Goal: Task Accomplishment & Management: Use online tool/utility

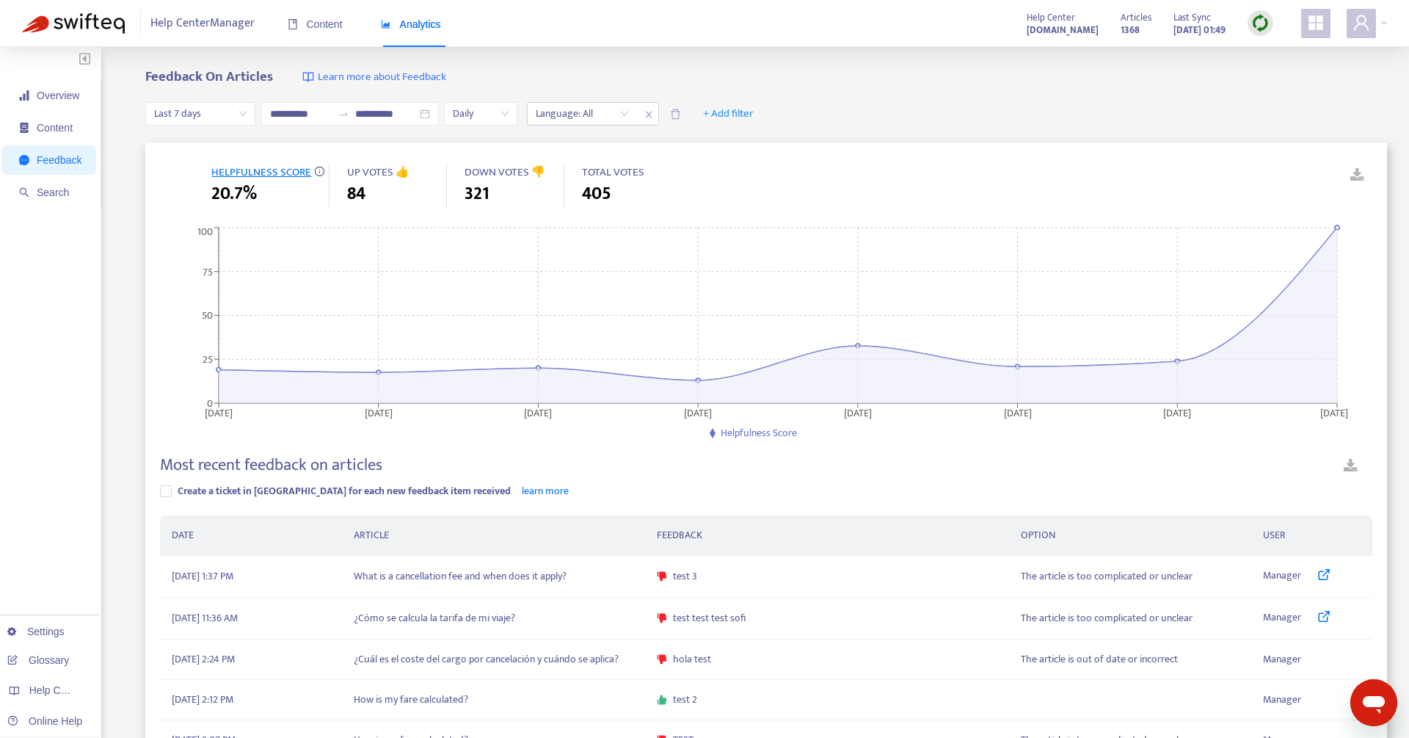
scroll to position [5812, 0]
click at [1378, 34] on div at bounding box center [1367, 23] width 40 height 29
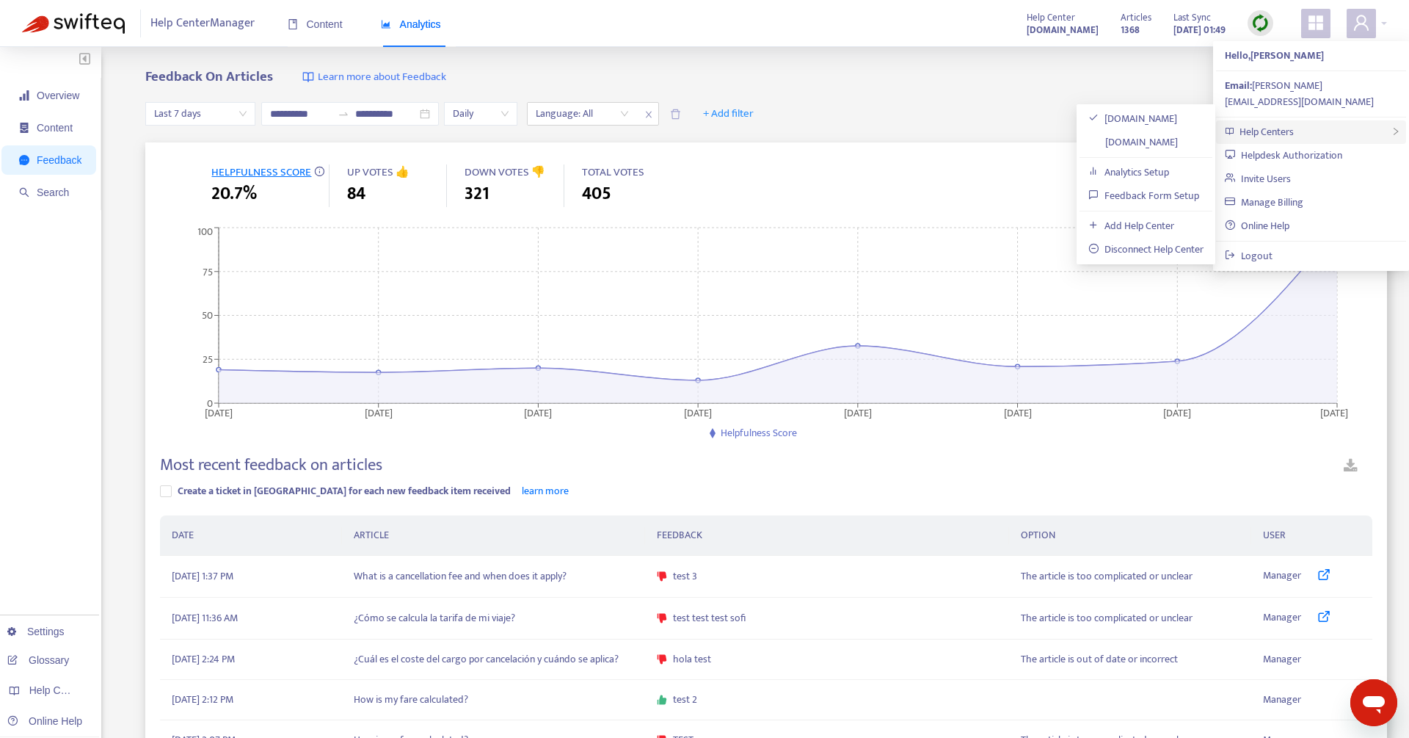
click at [1335, 120] on div "Help Centers" at bounding box center [1311, 131] width 190 height 23
click at [1143, 193] on link "Feedback Form Setup" at bounding box center [1143, 195] width 111 height 17
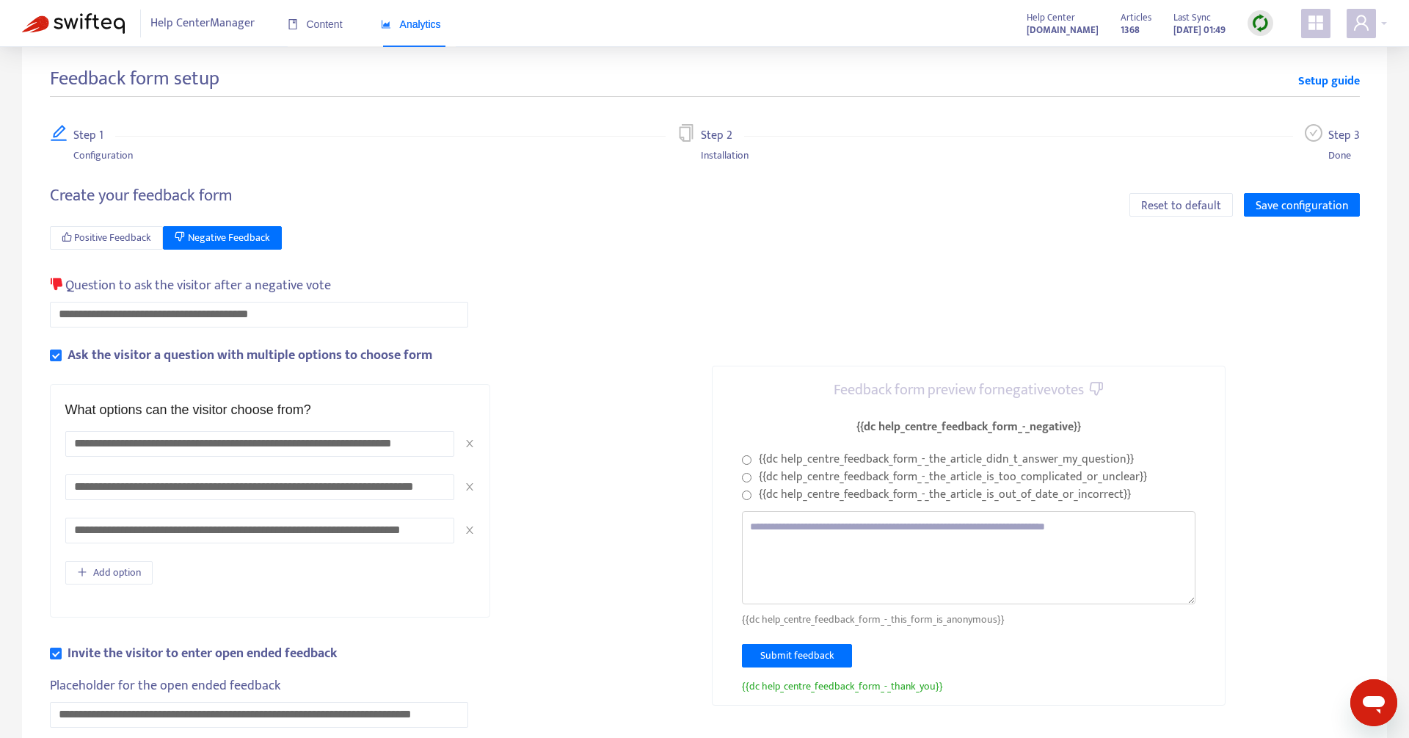
scroll to position [28, 0]
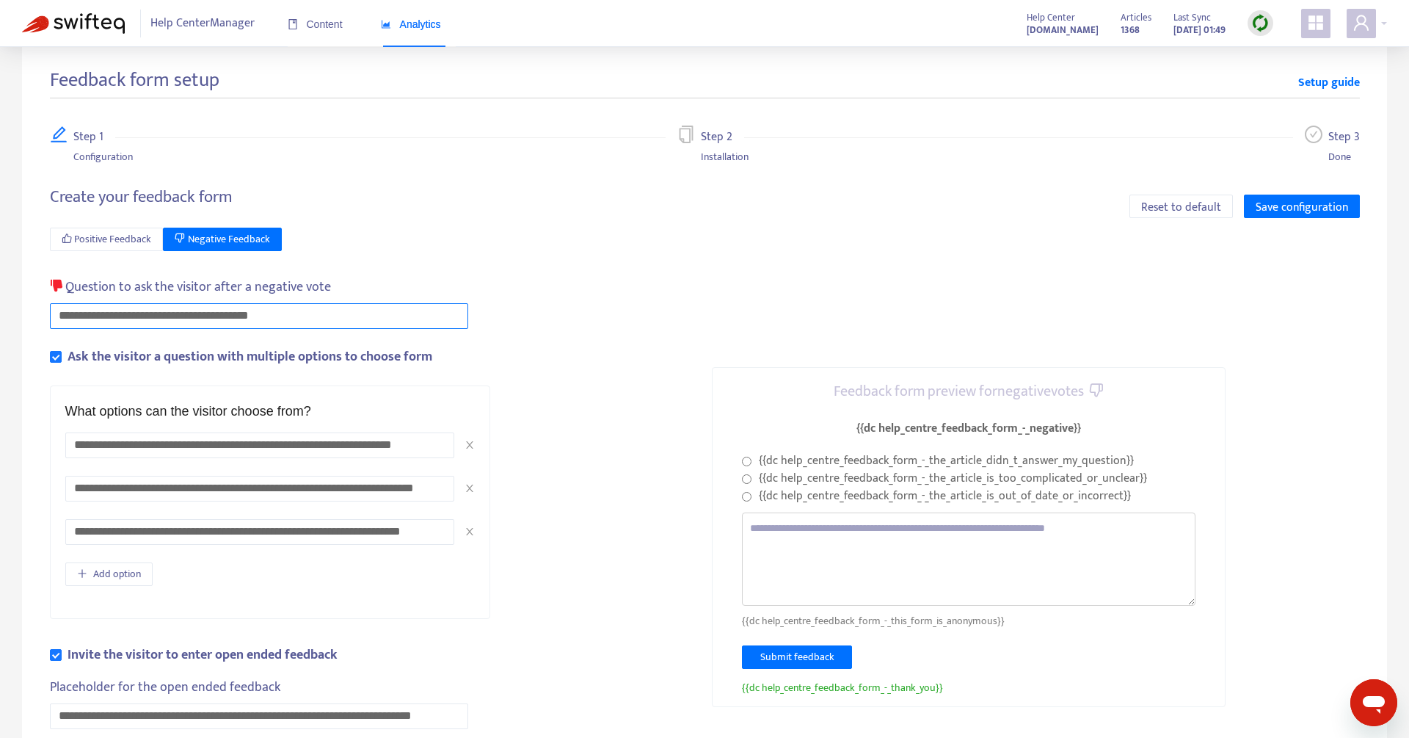
click at [83, 316] on input "**********" at bounding box center [259, 316] width 418 height 26
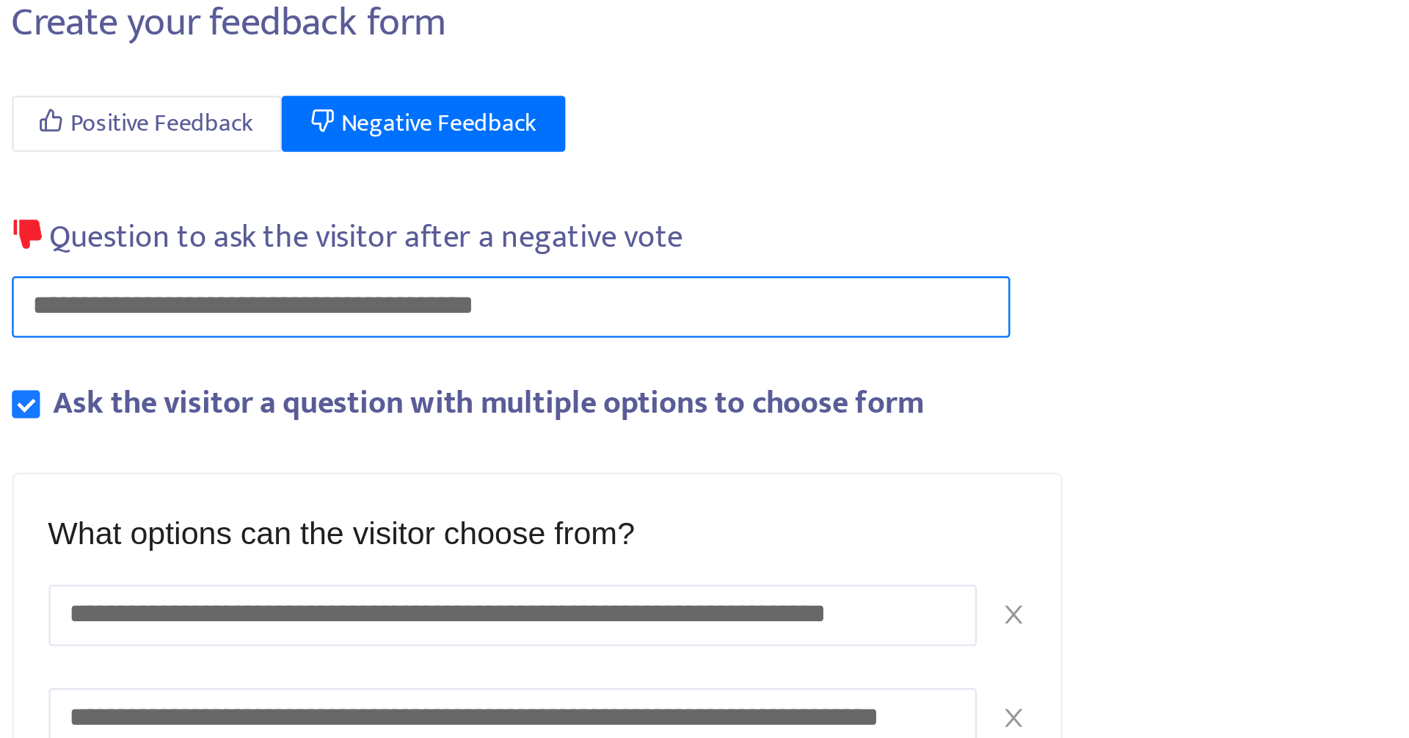
type input "**********"
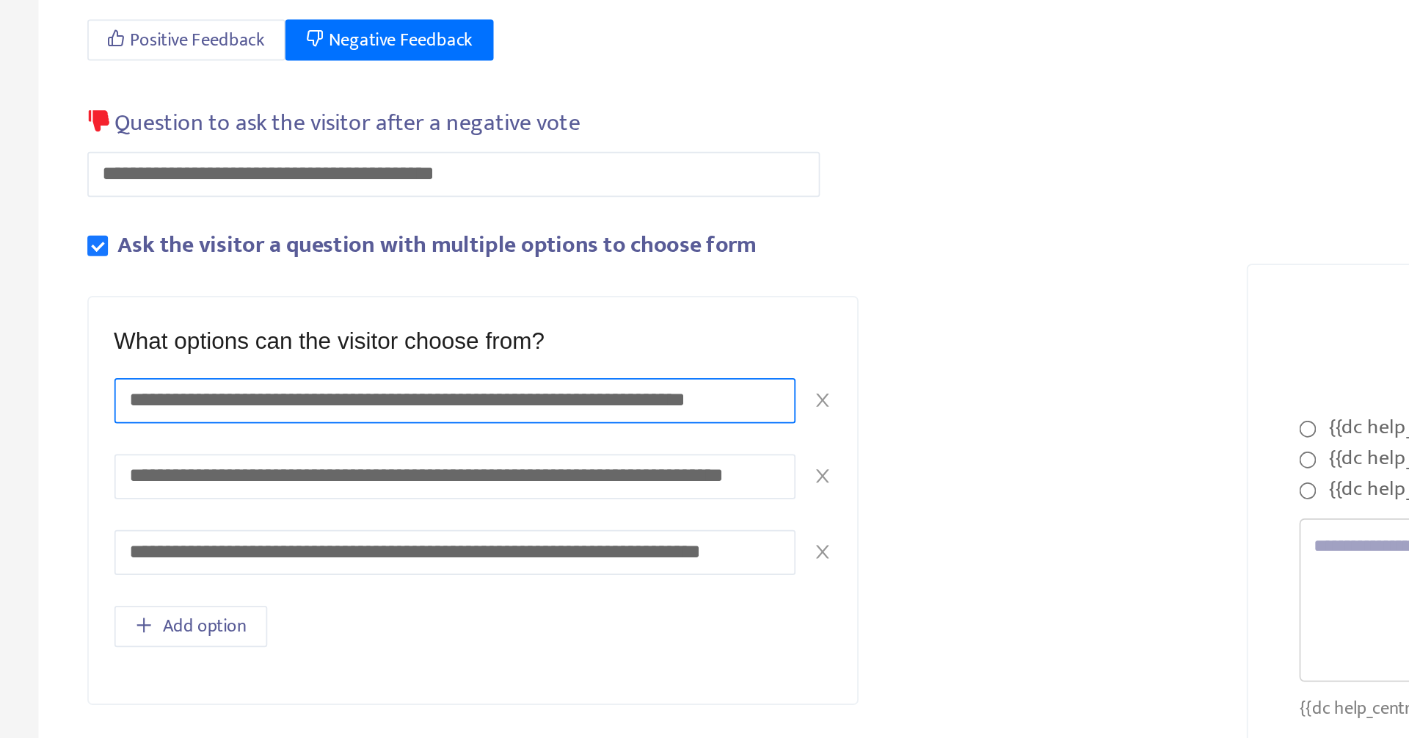
click at [151, 453] on input "**********" at bounding box center [259, 445] width 389 height 26
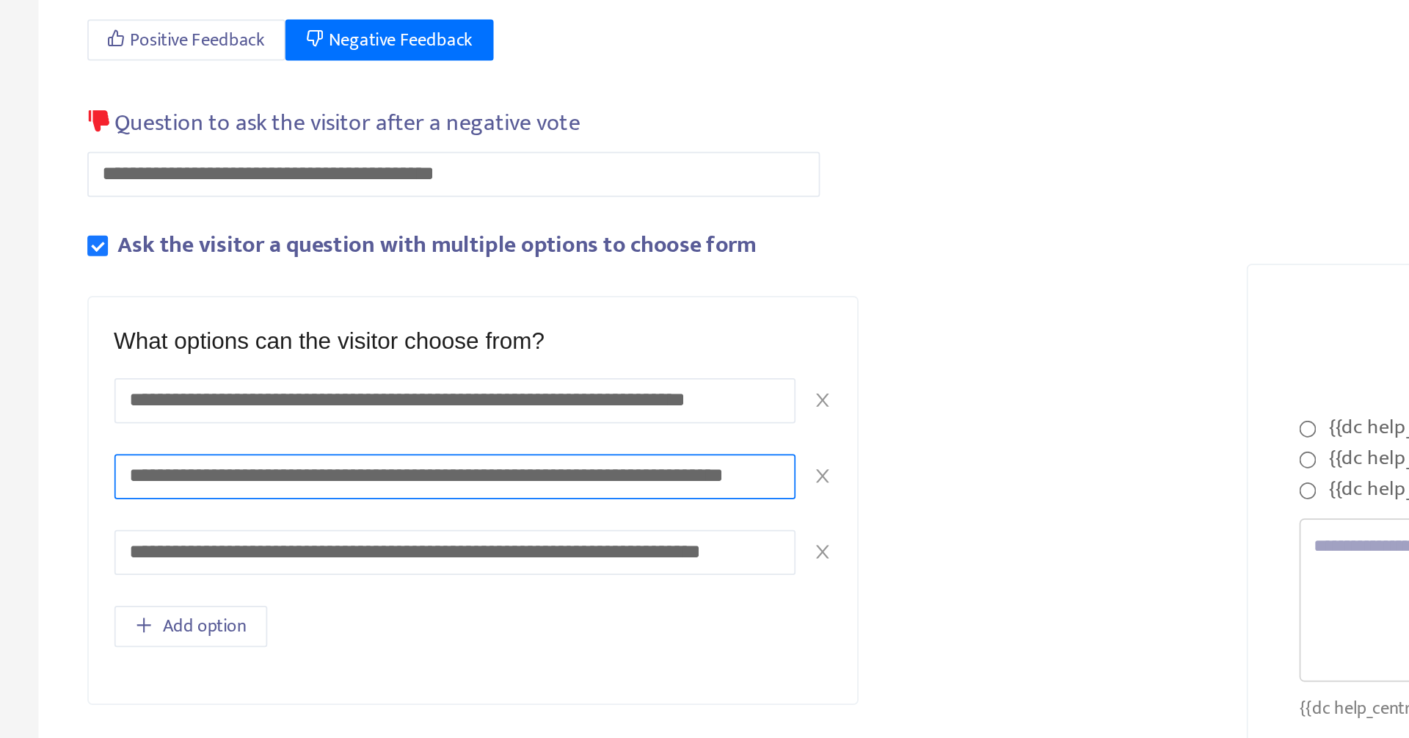
click at [155, 482] on input "**********" at bounding box center [259, 489] width 389 height 26
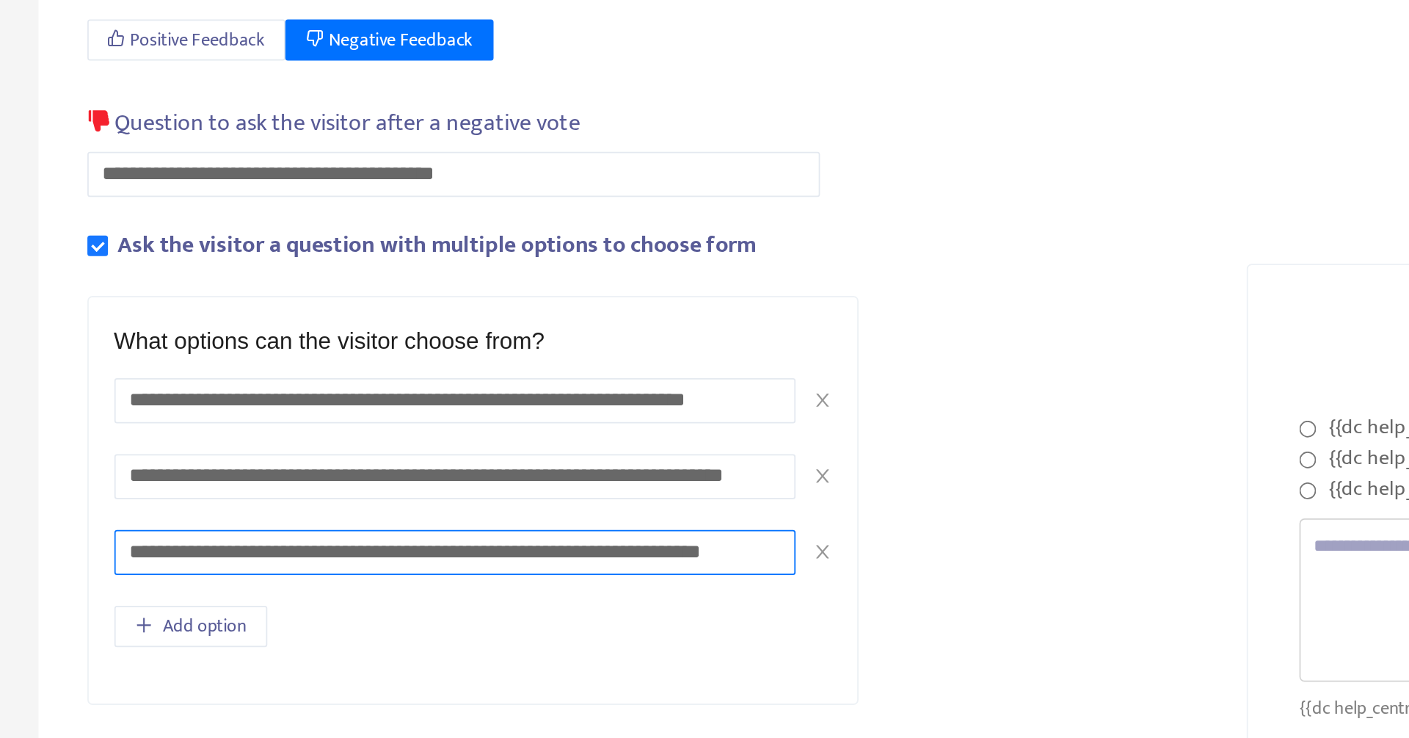
drag, startPoint x: 158, startPoint y: 530, endPoint x: 295, endPoint y: 441, distance: 163.5
click at [158, 530] on input "**********" at bounding box center [259, 532] width 389 height 26
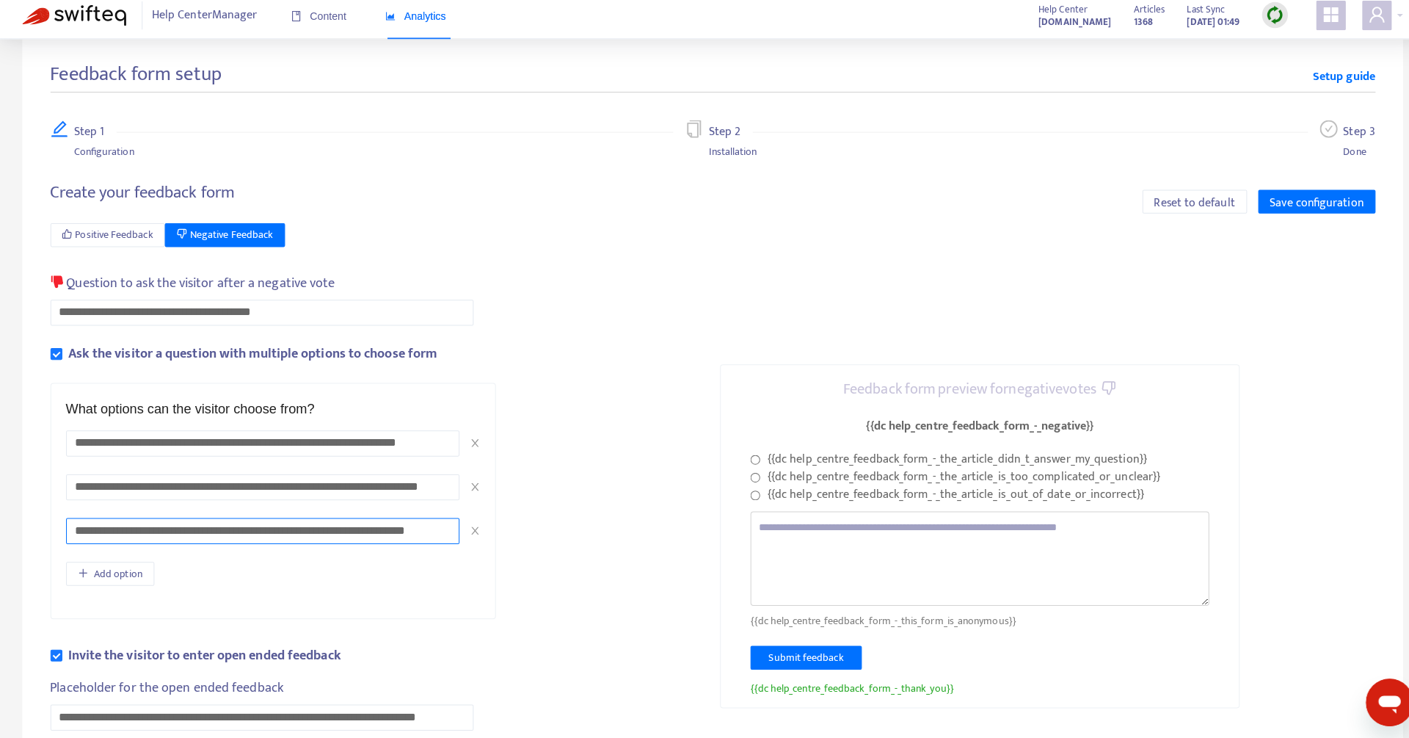
scroll to position [31, 0]
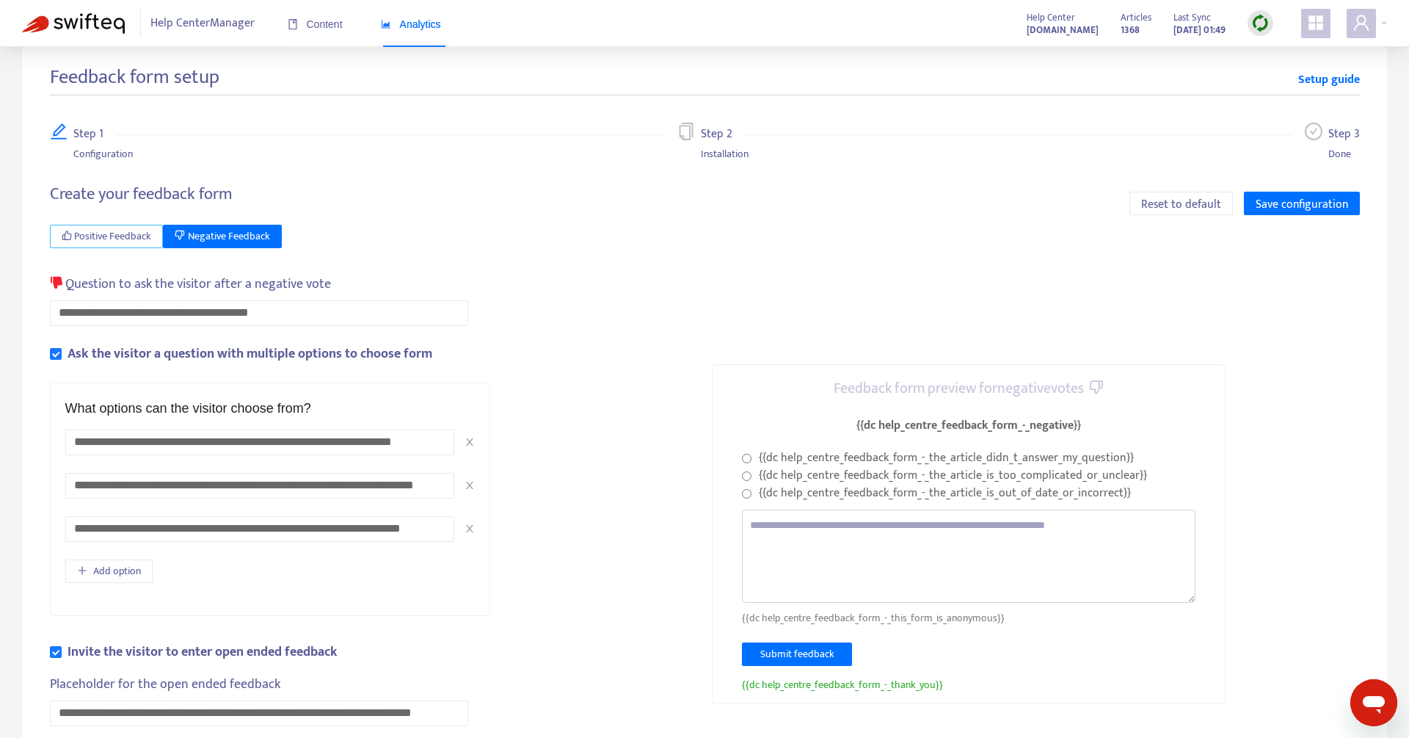
click at [93, 238] on span "Positive Feedback" at bounding box center [112, 236] width 77 height 16
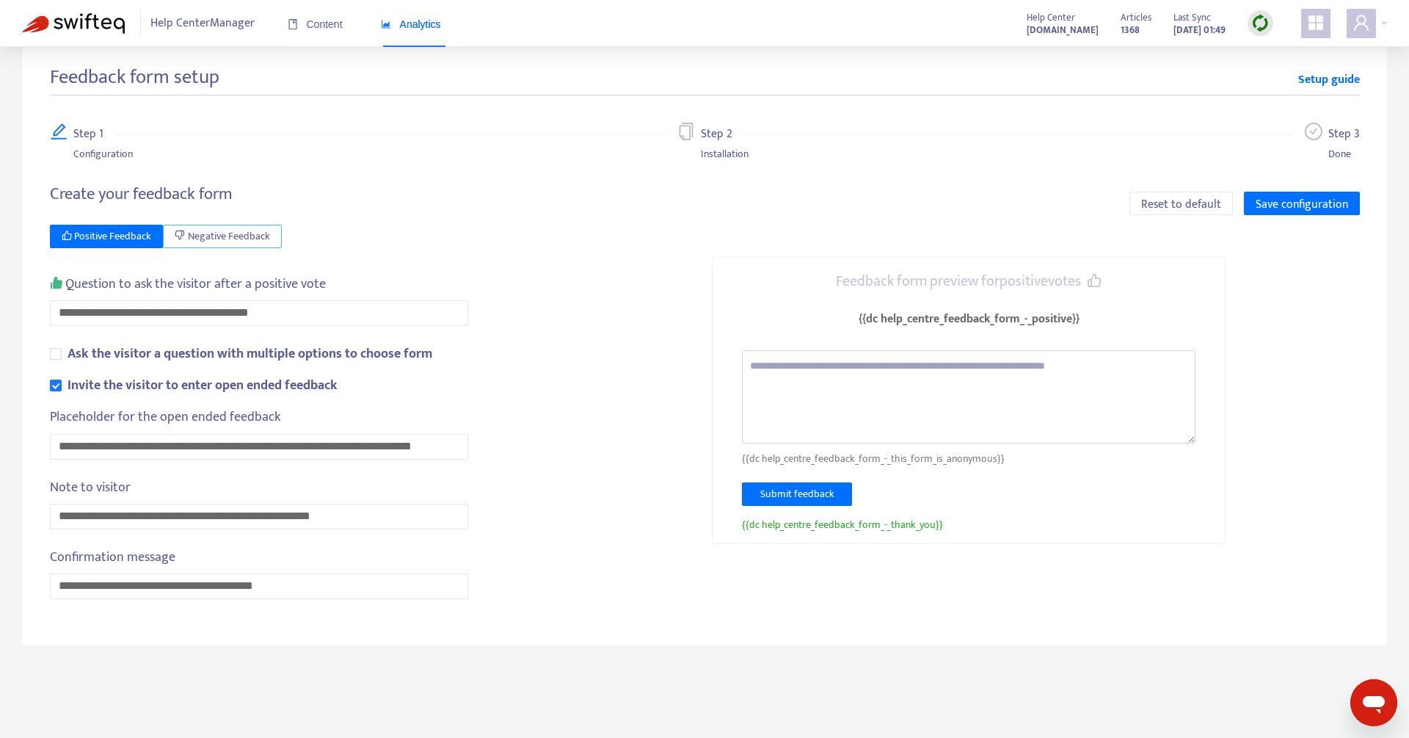
click at [235, 233] on span "Negative Feedback" at bounding box center [229, 236] width 82 height 16
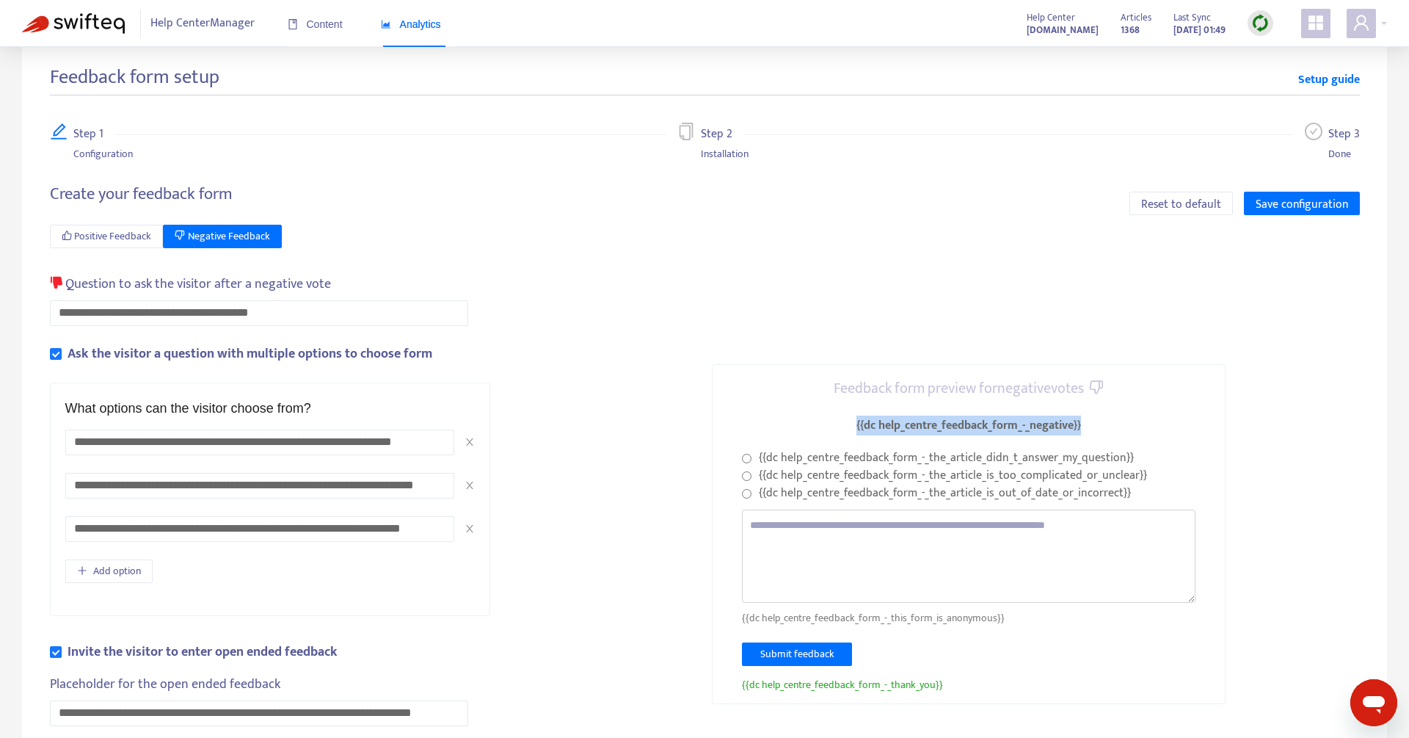
drag, startPoint x: 834, startPoint y: 414, endPoint x: 1131, endPoint y: 588, distance: 344.4
click at [1132, 592] on div "Feedback form preview for negative votes {{dc help_centre_feedback_form_-_negat…" at bounding box center [969, 534] width 514 height 340
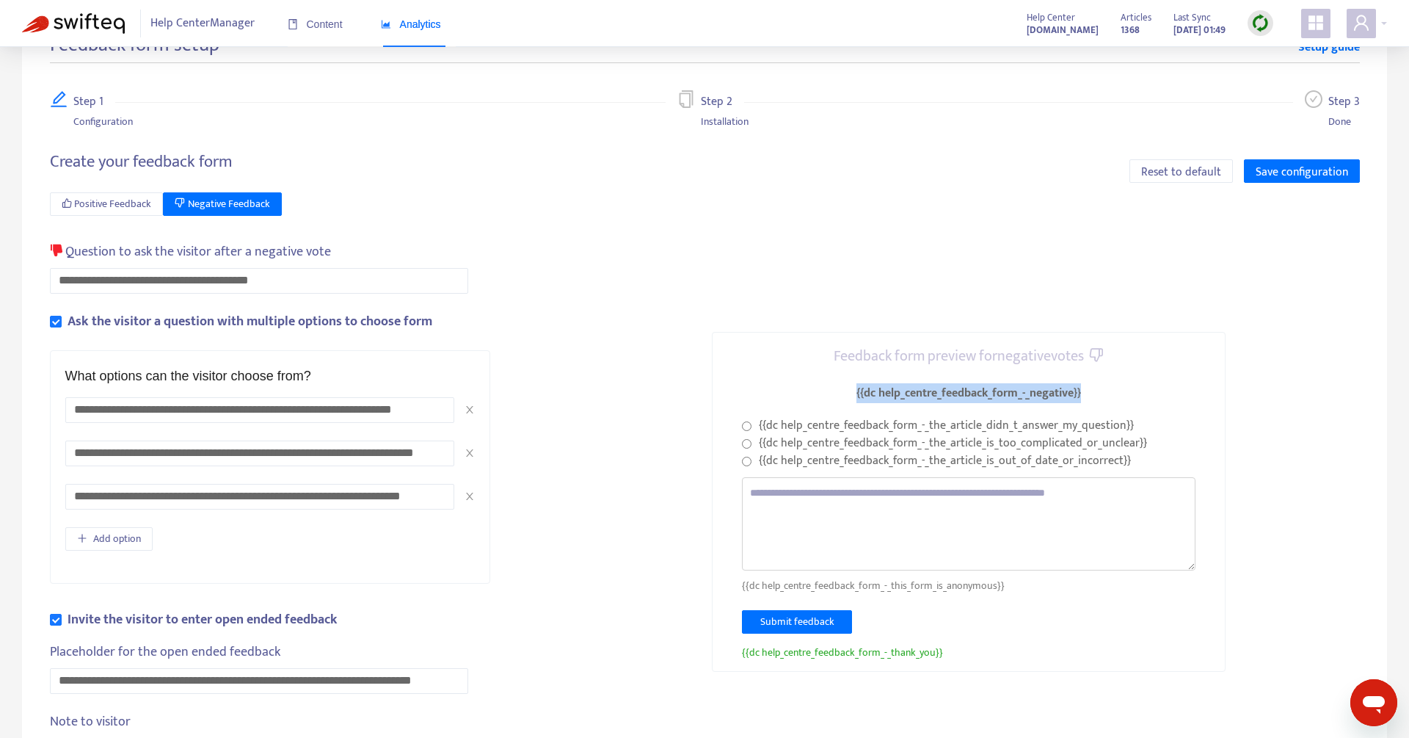
scroll to position [59, 0]
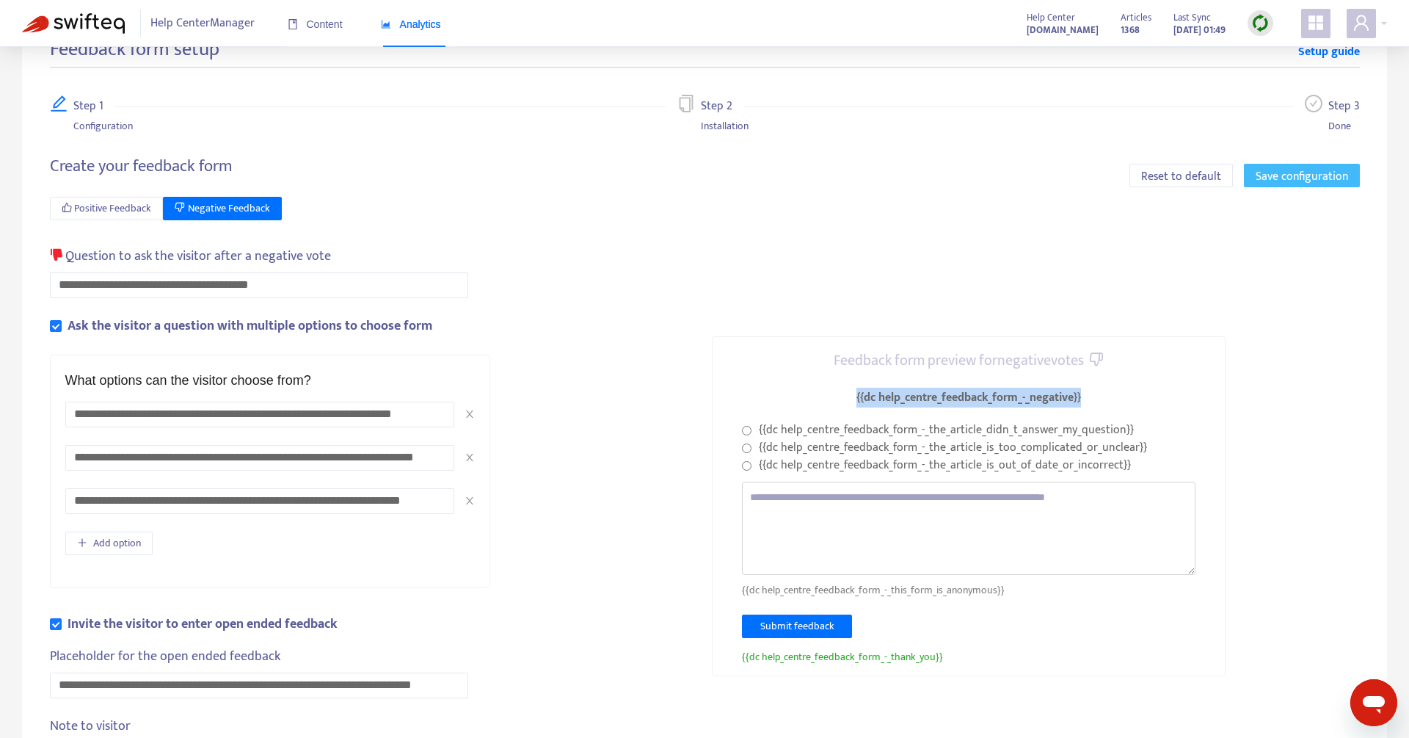
click at [1298, 177] on span "Save configuration" at bounding box center [1302, 176] width 92 height 18
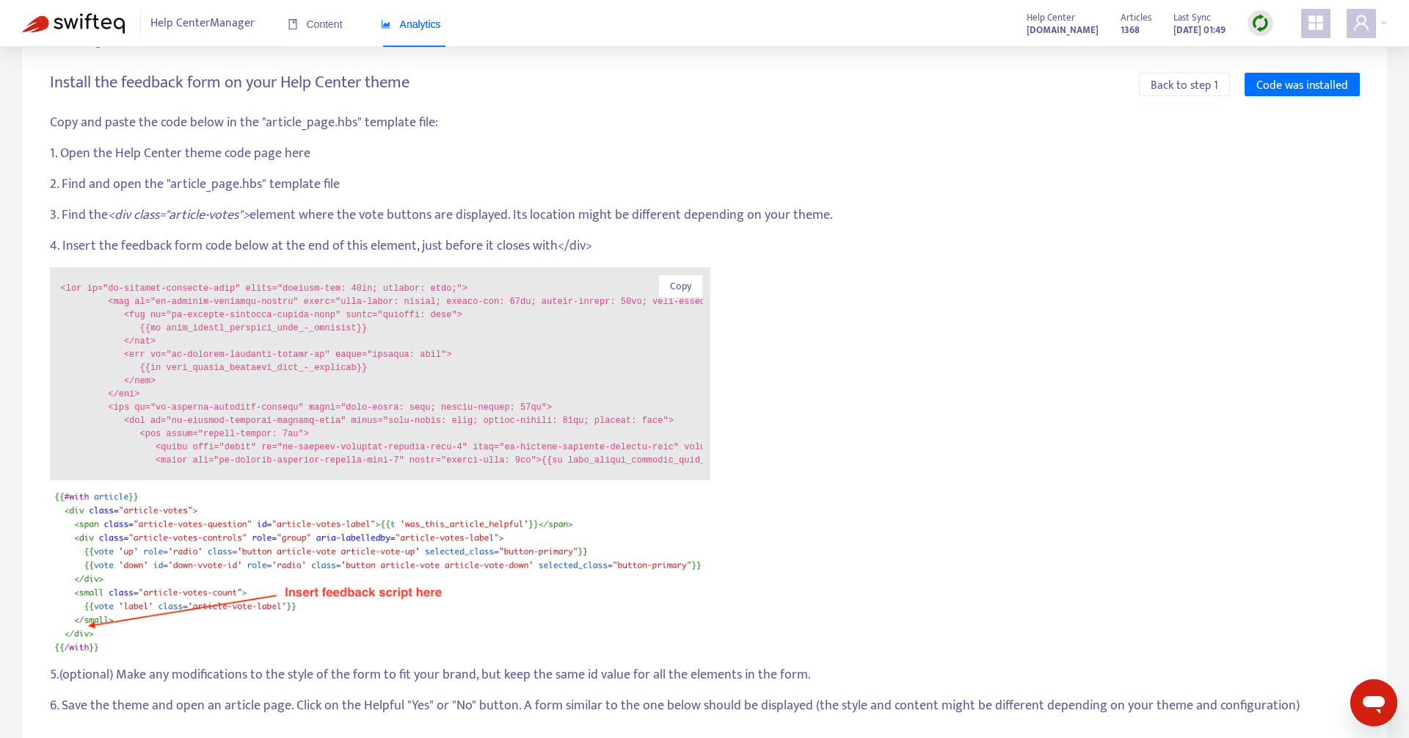
scroll to position [155, 0]
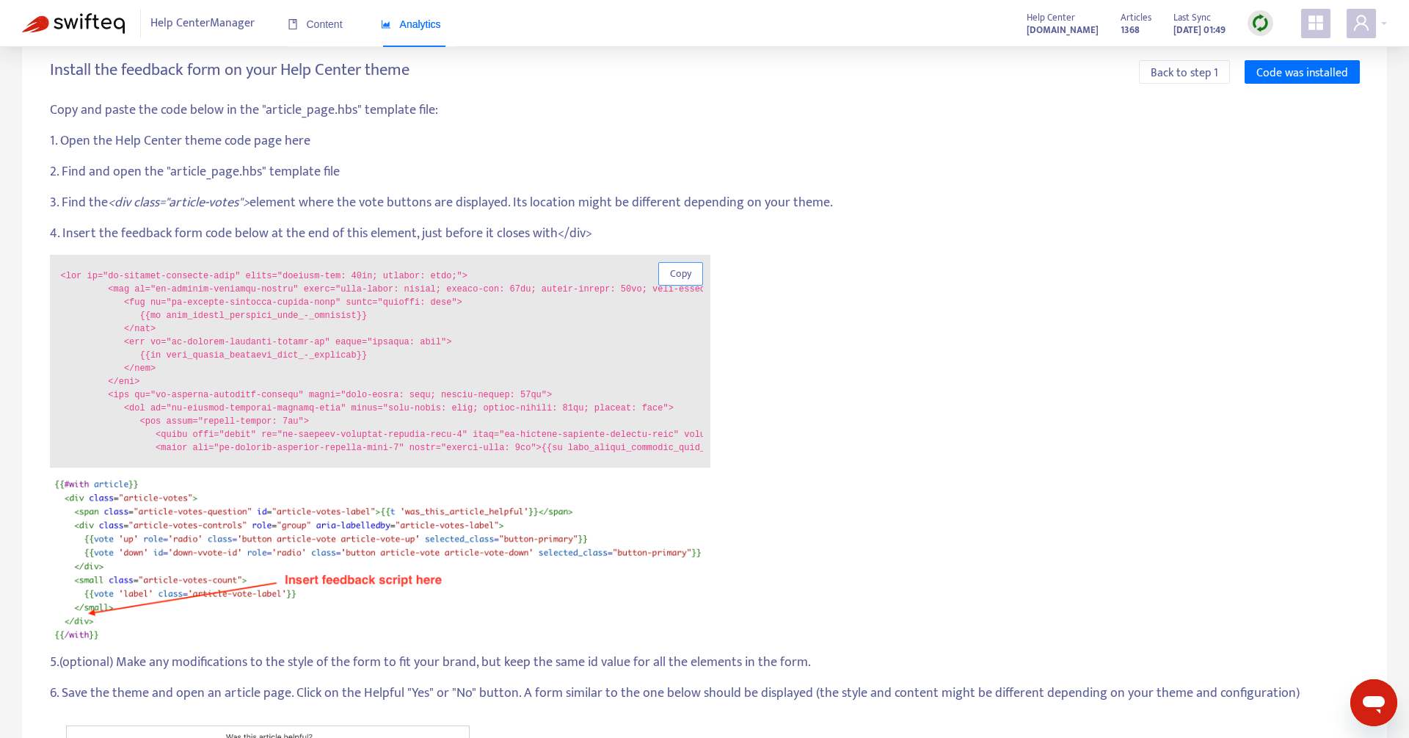
click at [681, 277] on span "Copy" at bounding box center [680, 274] width 21 height 16
copy div "{{dc help_centre_feedback_form_-_negative}}"
click at [686, 273] on span "Copy" at bounding box center [680, 274] width 21 height 16
copy div "{{dc help_centre_feedback_form_-_negative}}"
click at [686, 273] on span "Copy" at bounding box center [680, 274] width 21 height 16
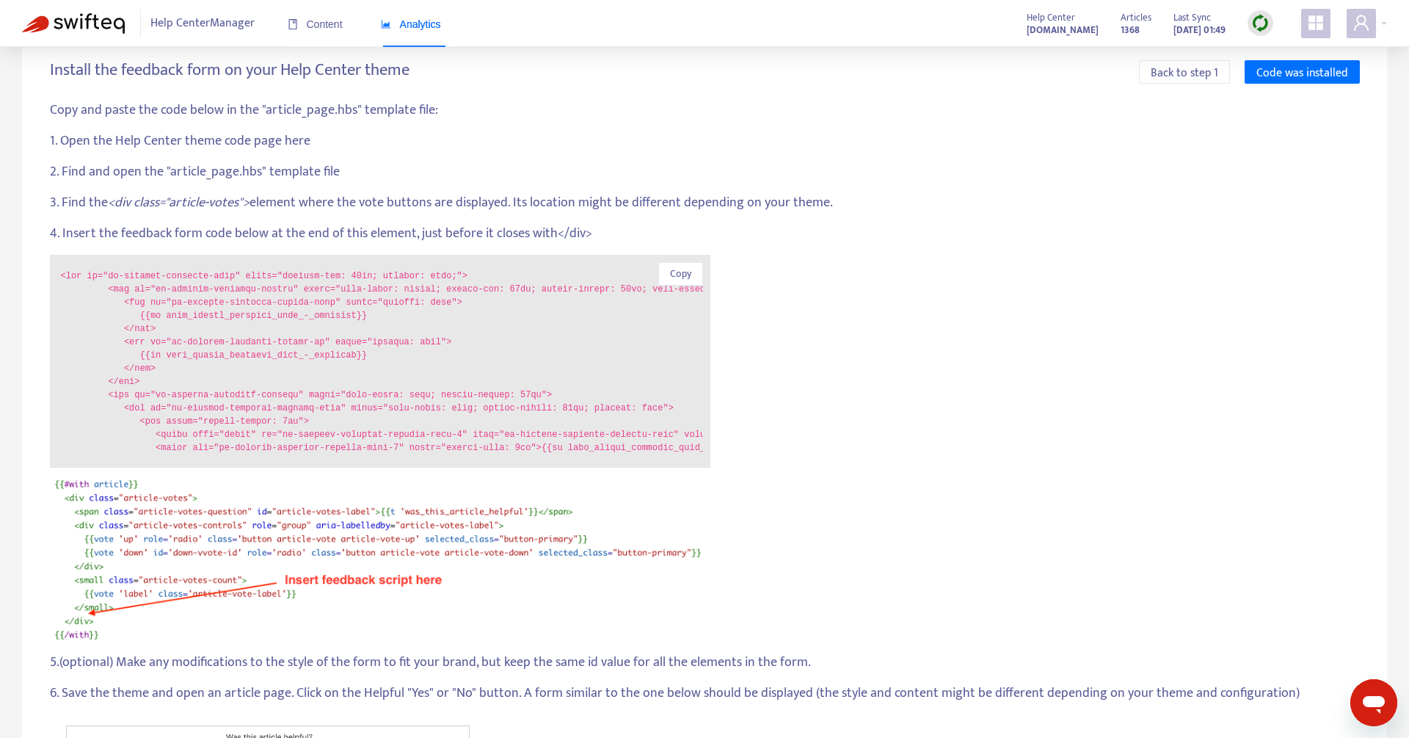
scroll to position [1, 0]
drag, startPoint x: 139, startPoint y: 351, endPoint x: 371, endPoint y: 351, distance: 231.9
click at [371, 351] on code at bounding box center [382, 360] width 642 height 183
click at [164, 354] on code at bounding box center [382, 360] width 642 height 183
drag, startPoint x: 360, startPoint y: 354, endPoint x: 363, endPoint y: 387, distance: 33.2
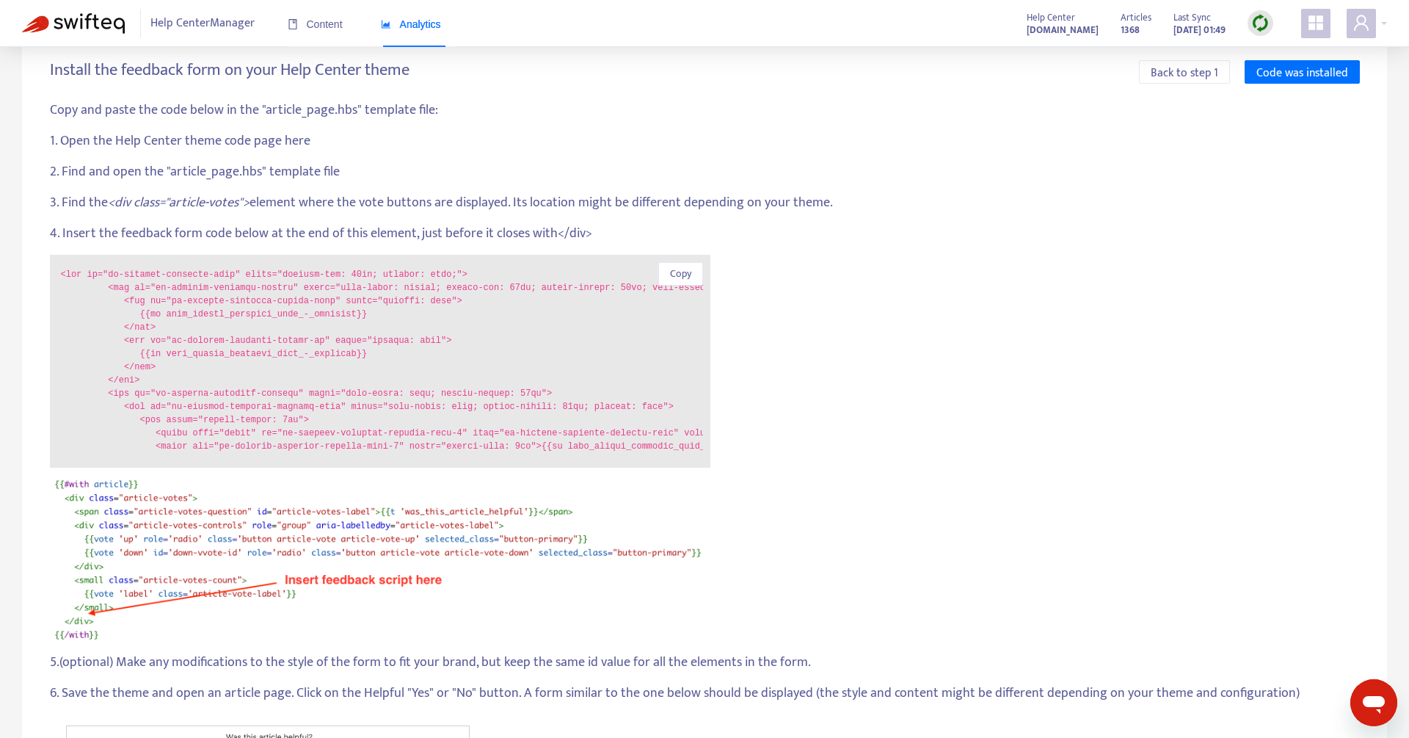
click at [360, 354] on code at bounding box center [382, 360] width 642 height 183
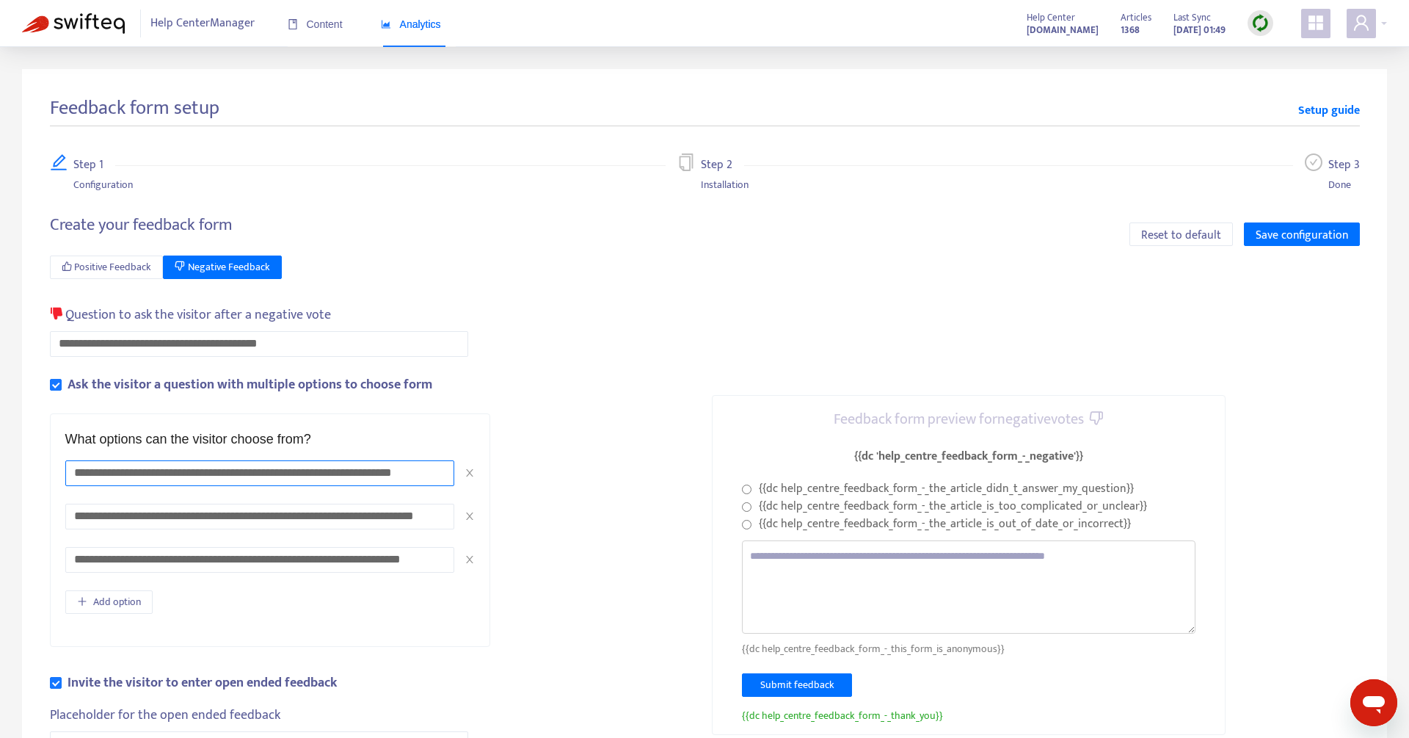
click at [98, 473] on input "**********" at bounding box center [259, 473] width 389 height 26
click at [412, 470] on input "**********" at bounding box center [259, 473] width 389 height 26
click at [437, 473] on input "**********" at bounding box center [259, 472] width 388 height 25
type input "**********"
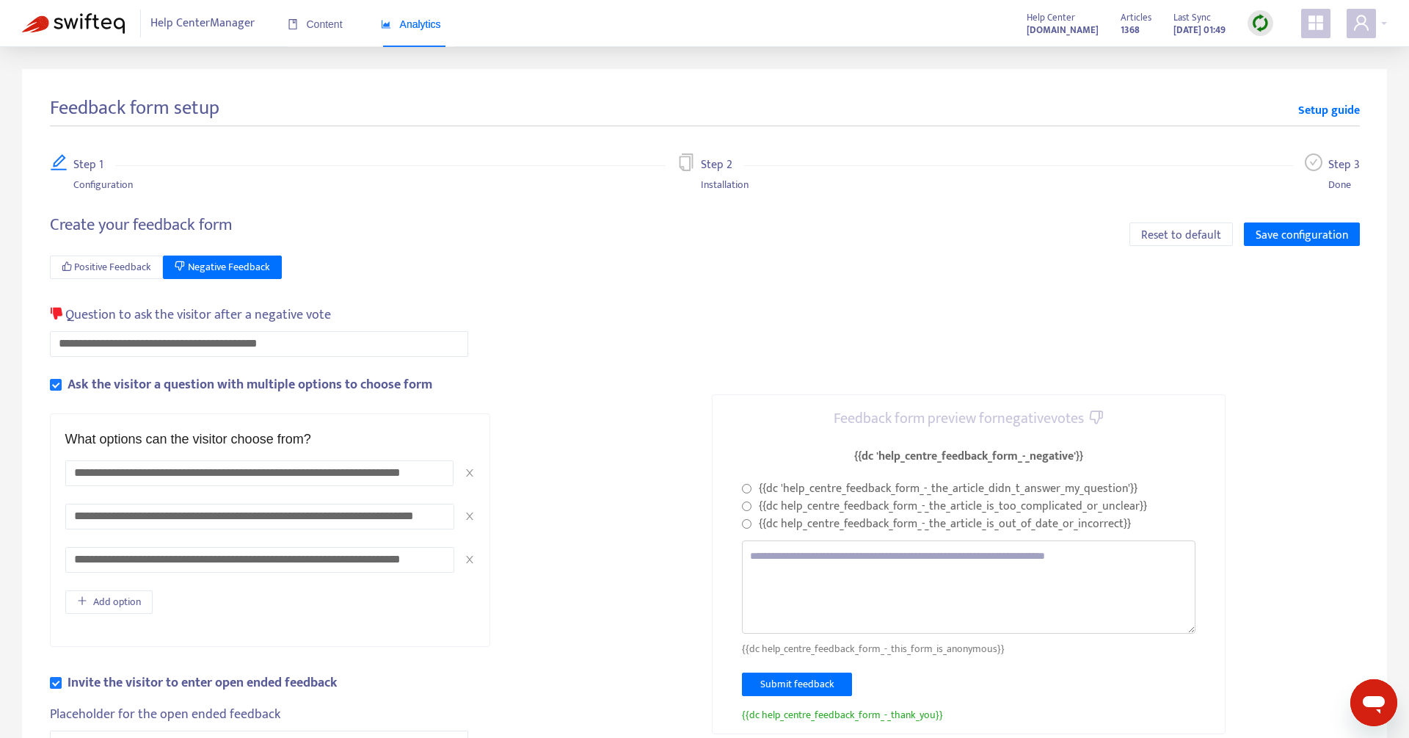
click at [617, 381] on div "**********" at bounding box center [374, 564] width 648 height 699
click at [84, 347] on input "**********" at bounding box center [259, 344] width 418 height 26
click at [407, 275] on div "**********" at bounding box center [374, 564] width 648 height 699
click at [78, 269] on span "Positive Feedback" at bounding box center [112, 267] width 77 height 16
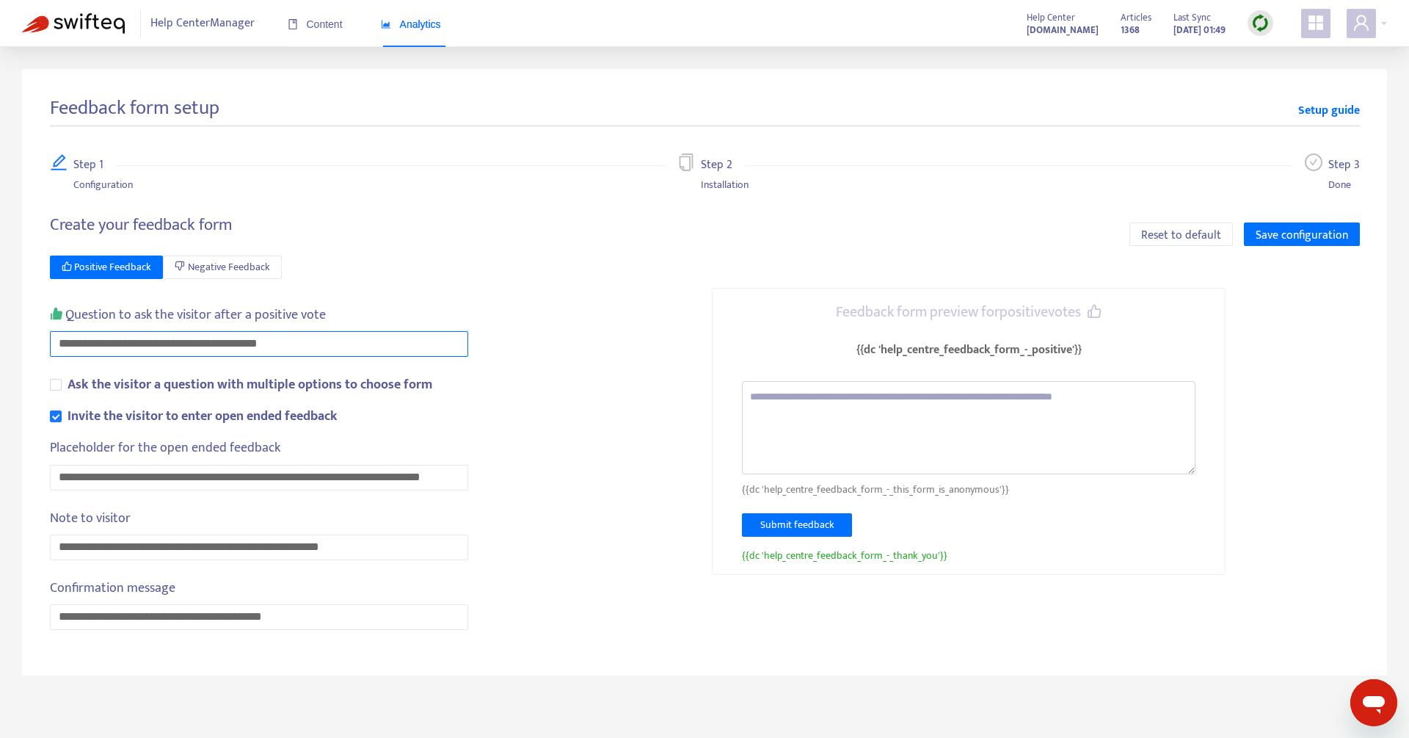
click at [82, 342] on input "**********" at bounding box center [259, 344] width 418 height 26
click at [400, 288] on div "**********" at bounding box center [374, 431] width 648 height 432
click at [83, 343] on input "**********" at bounding box center [259, 344] width 418 height 26
click at [438, 310] on div "Question to ask the visitor after a positive vote" at bounding box center [270, 318] width 440 height 26
click at [1345, 103] on link "Setup guide" at bounding box center [1329, 111] width 62 height 18
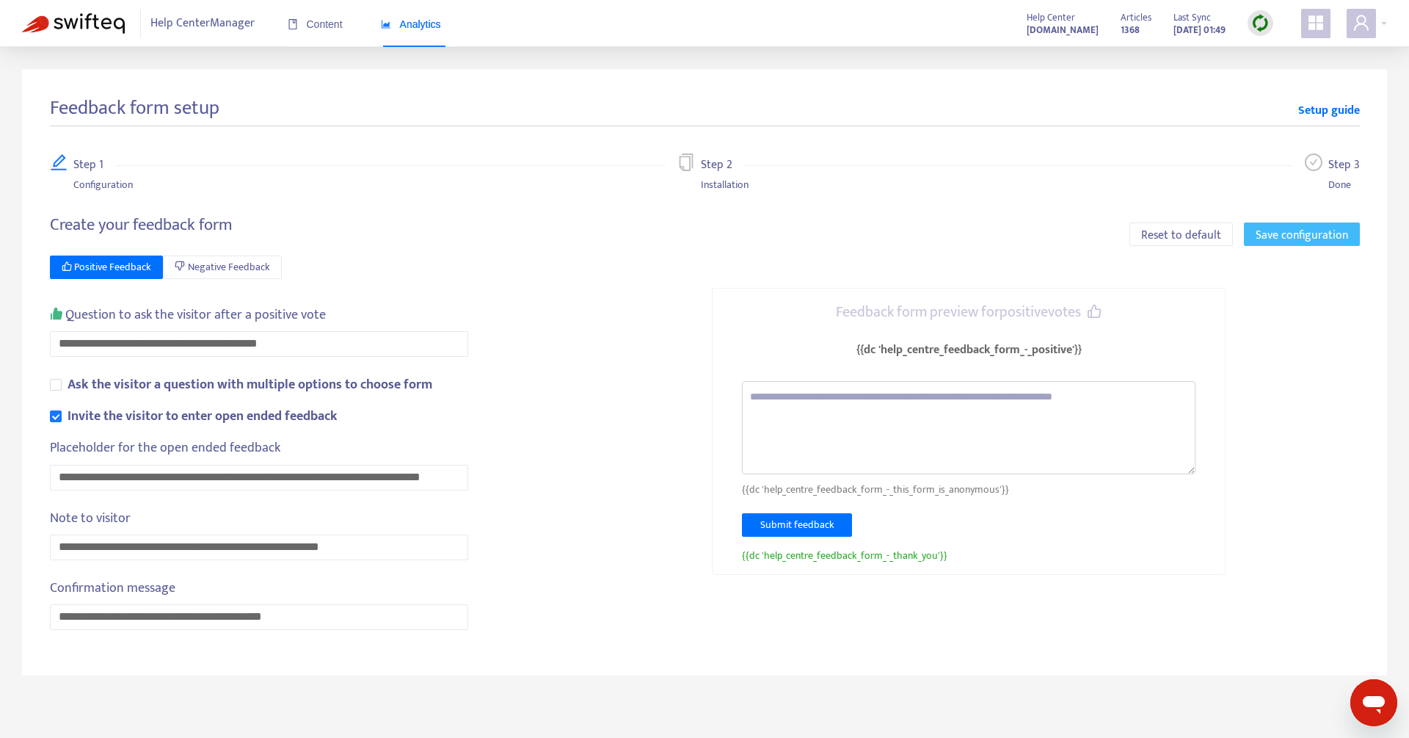
click at [1281, 228] on span "Save configuration" at bounding box center [1302, 235] width 92 height 18
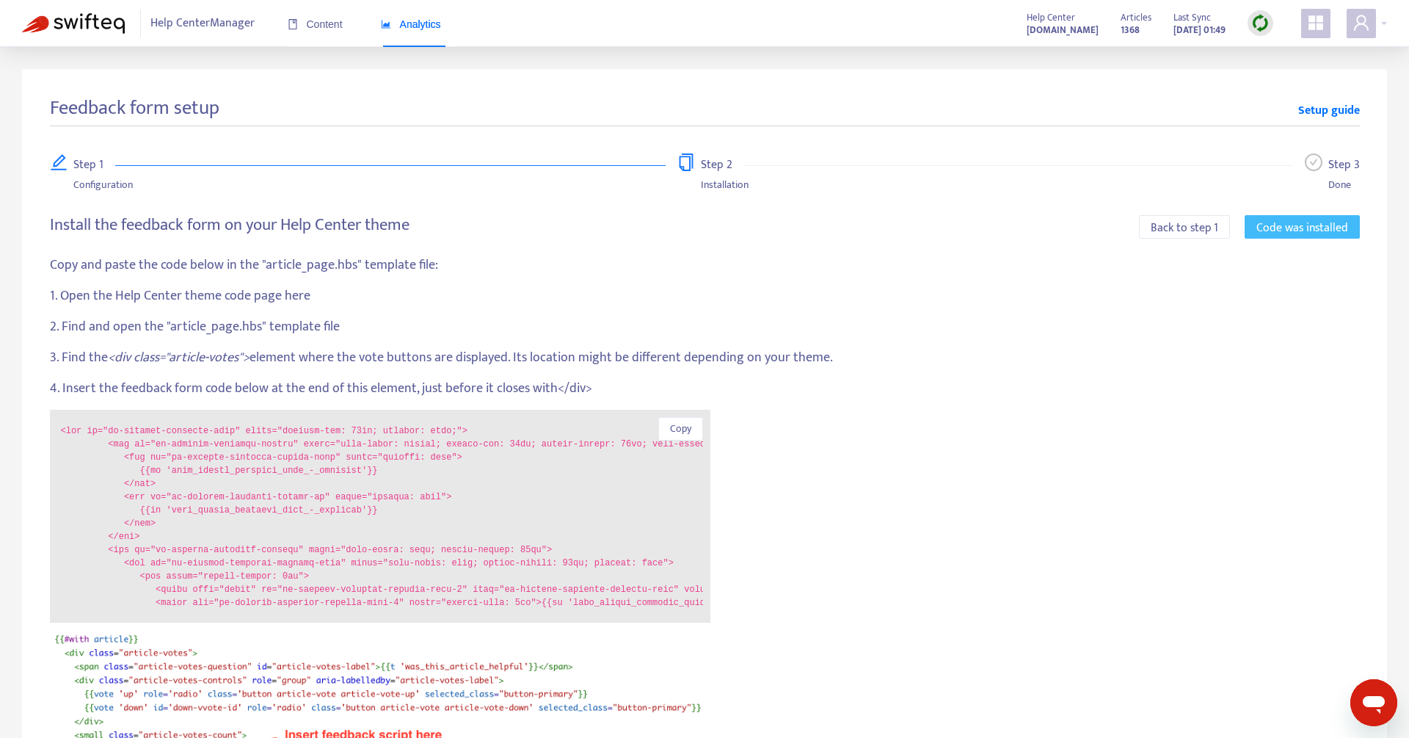
click at [1281, 228] on span "Code was installed" at bounding box center [1303, 228] width 92 height 18
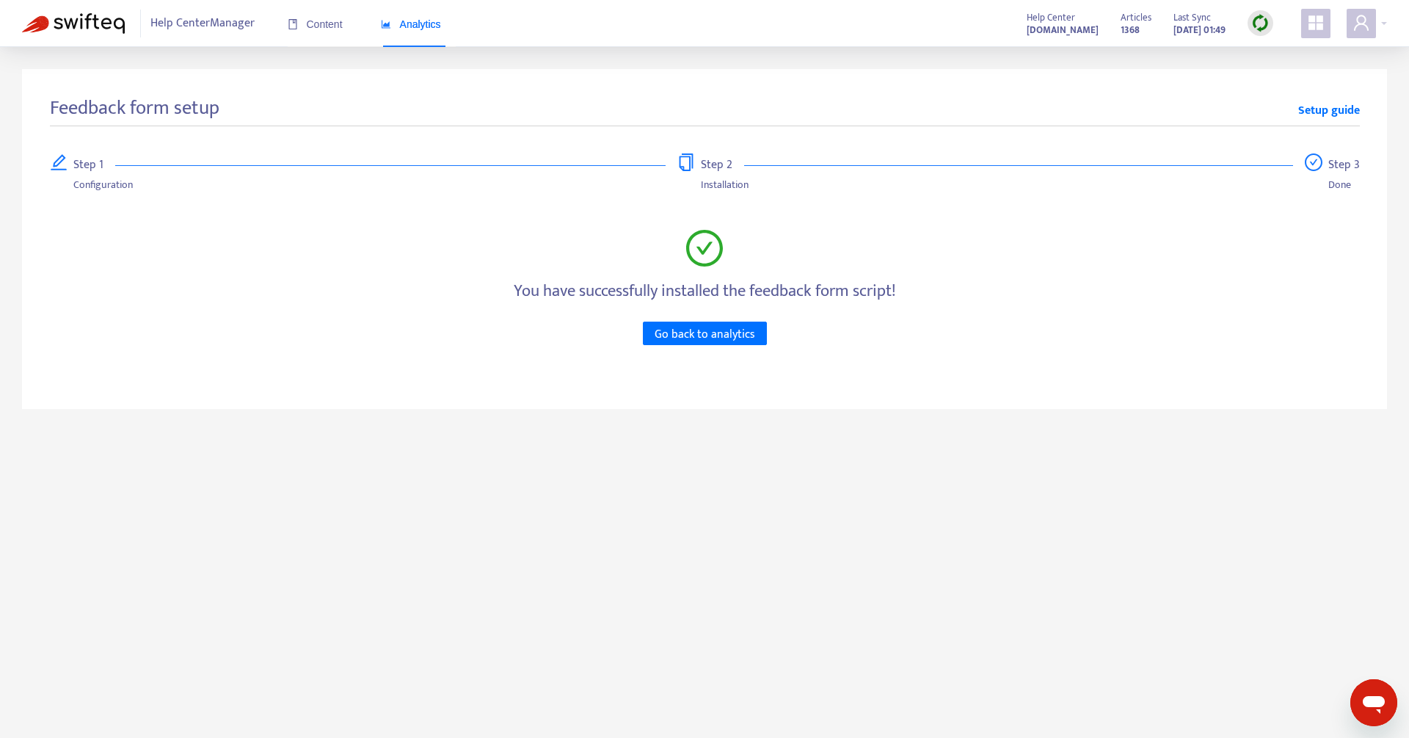
click at [759, 345] on div "Step 1 Configuration Step 2 Installation Step 3 Done You have successfully inst…" at bounding box center [705, 267] width 1310 height 228
click at [745, 338] on span "Go back to analytics" at bounding box center [705, 334] width 101 height 18
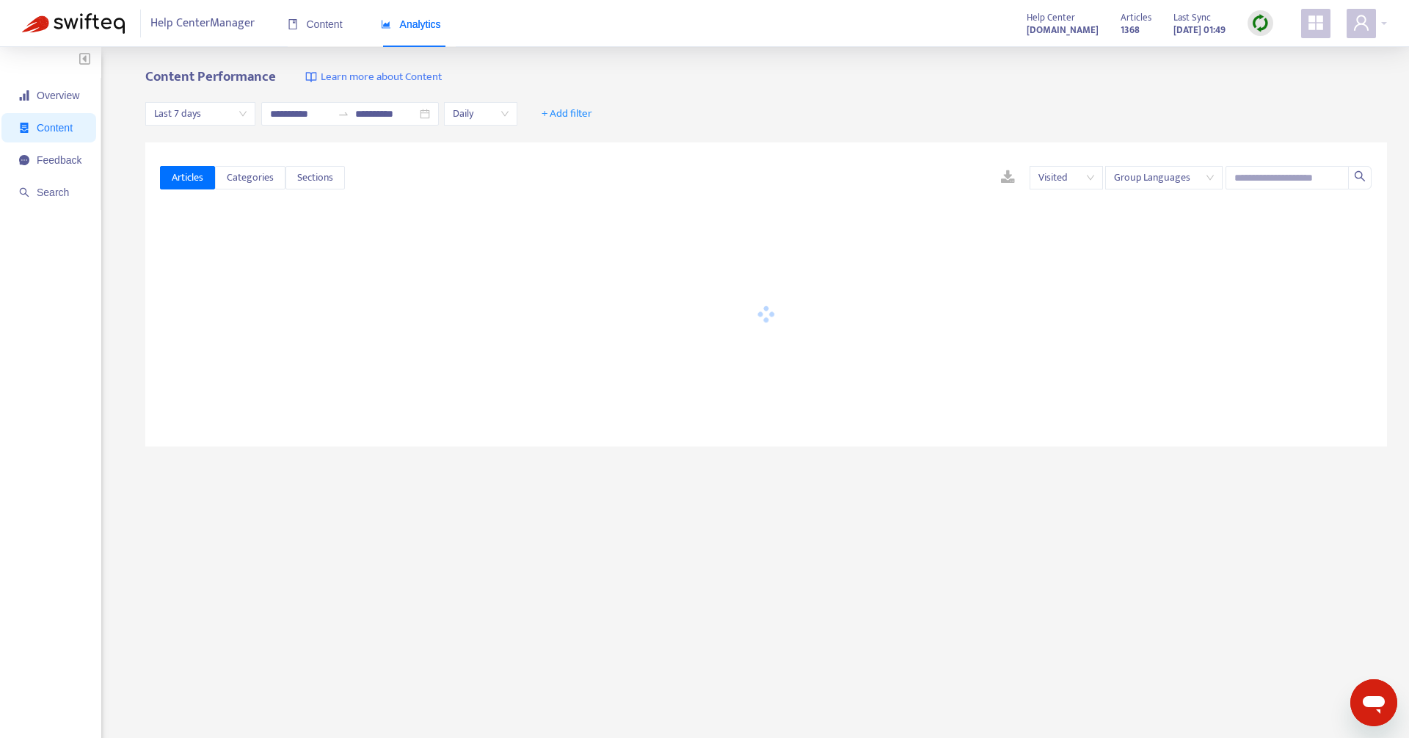
type input "**********"
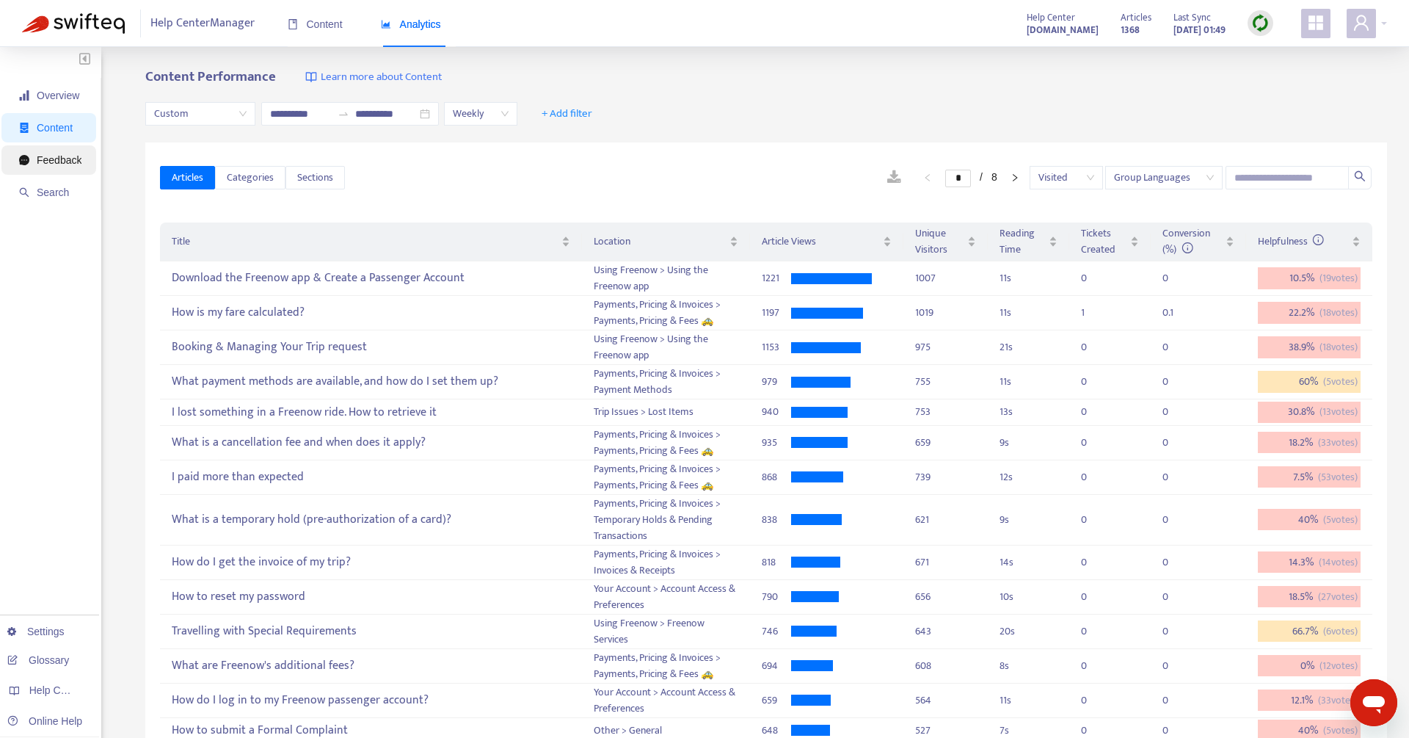
click at [68, 170] on span "Feedback" at bounding box center [50, 159] width 62 height 29
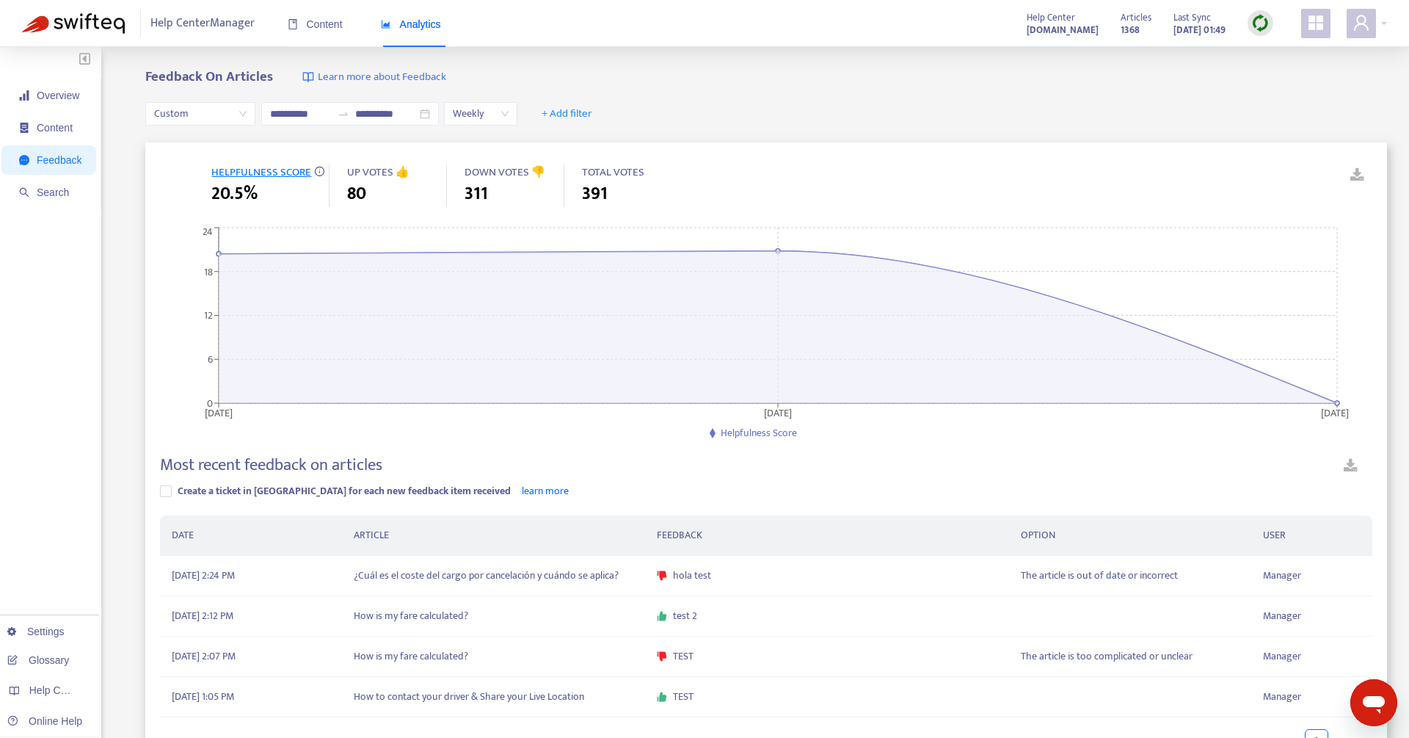
click at [234, 119] on span "Custom" at bounding box center [200, 114] width 92 height 22
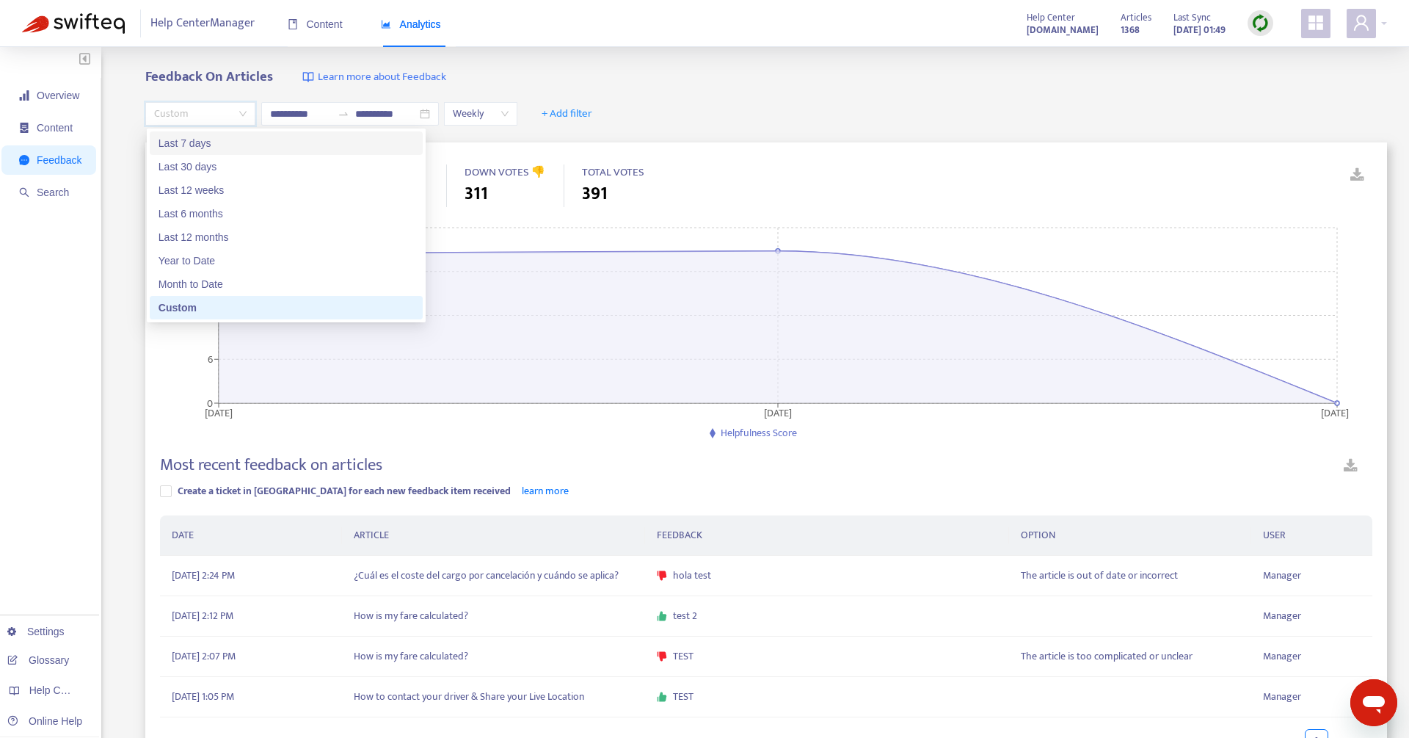
click at [209, 145] on div "Last 7 days" at bounding box center [286, 143] width 255 height 16
type input "**********"
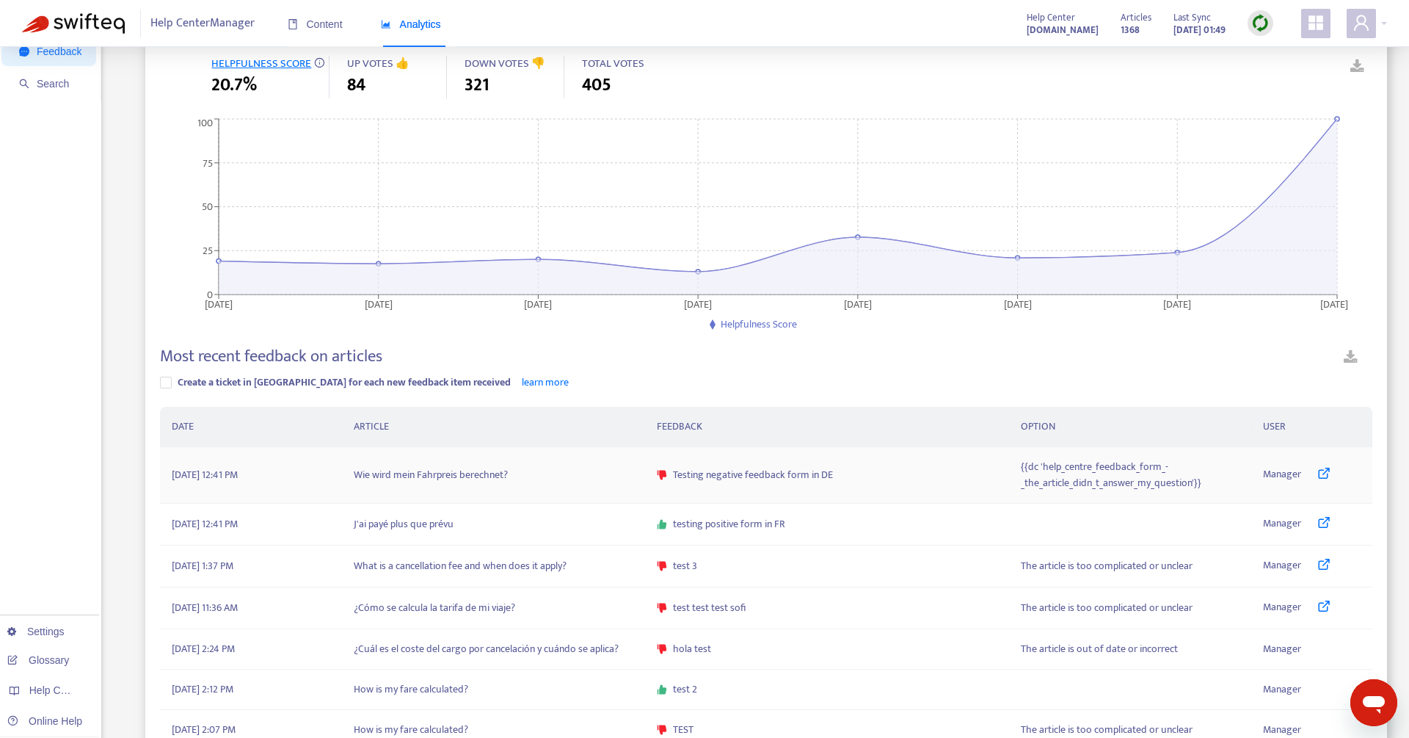
scroll to position [109, 0]
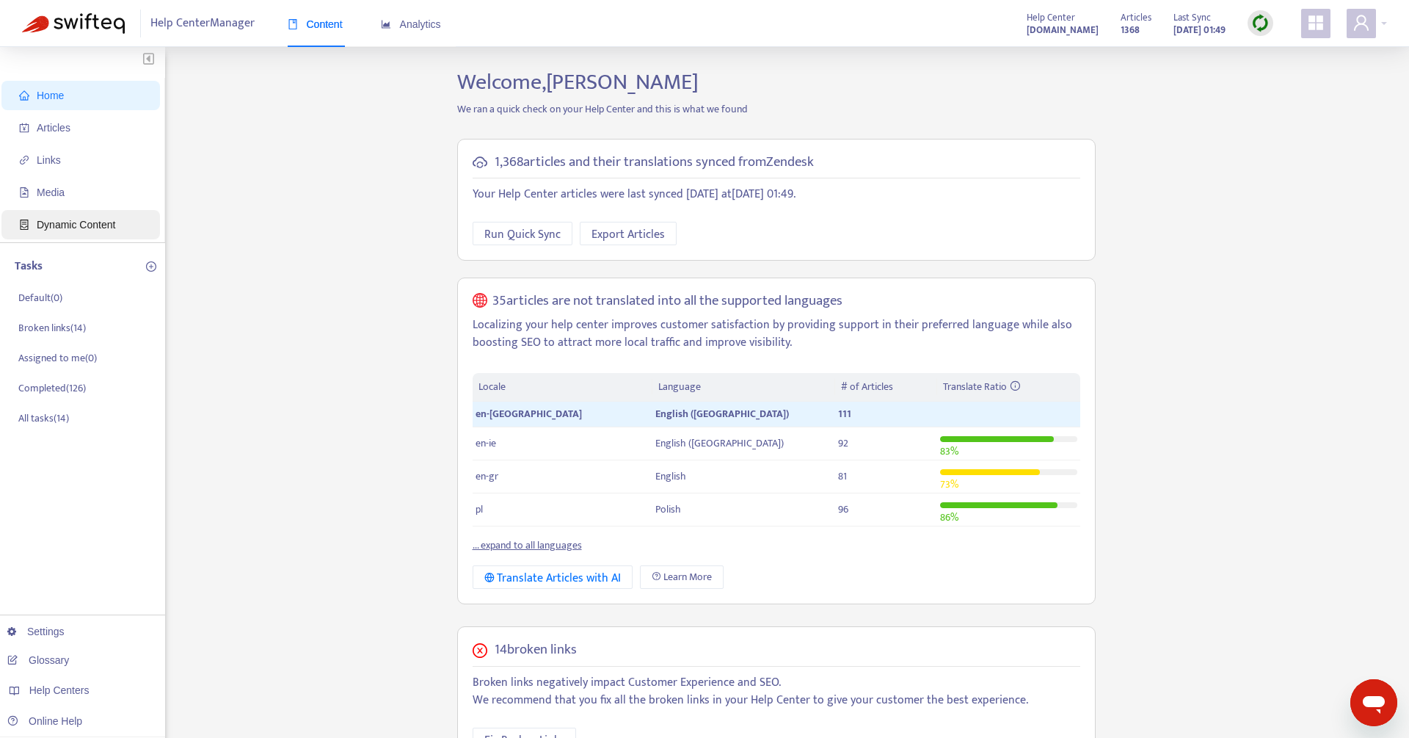
click at [49, 230] on span "Dynamic Content" at bounding box center [83, 224] width 129 height 29
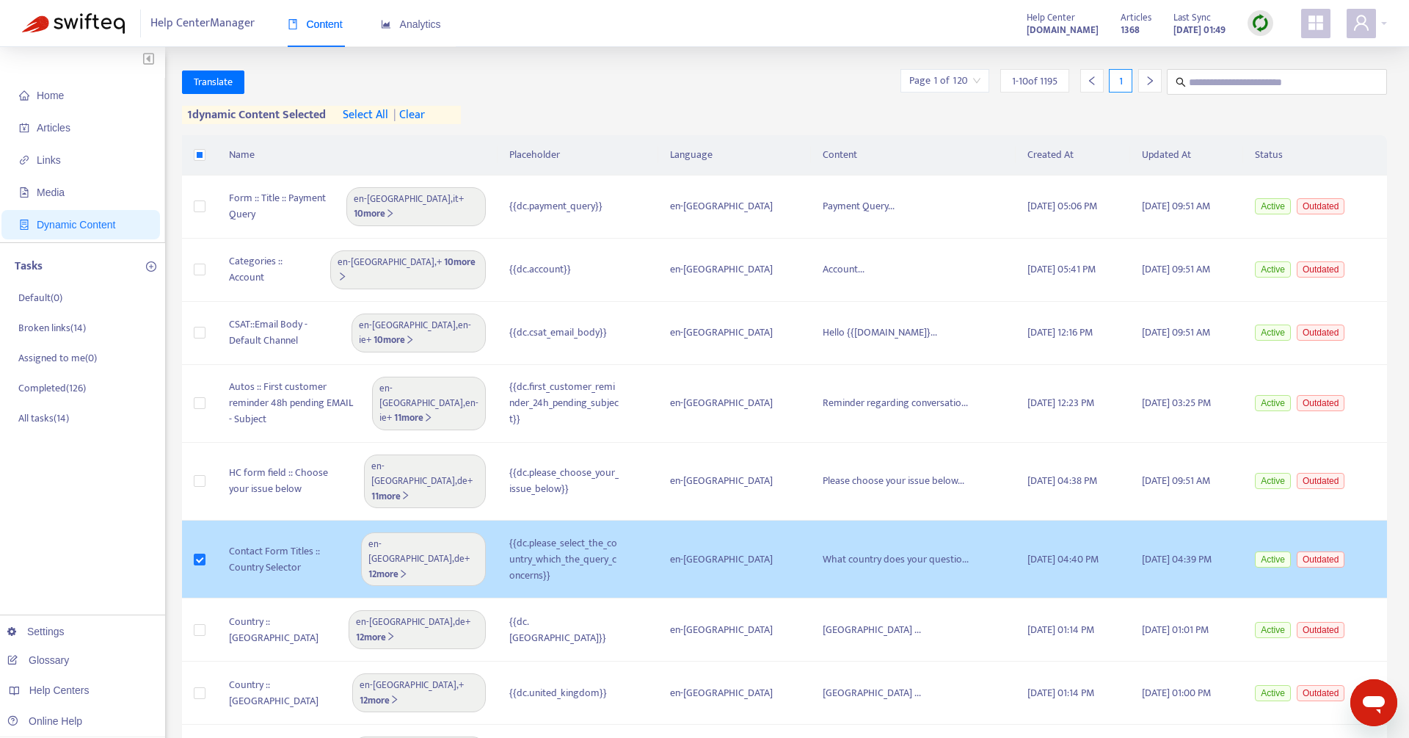
click at [457, 537] on span "en-gb , de + 12 more" at bounding box center [423, 559] width 110 height 45
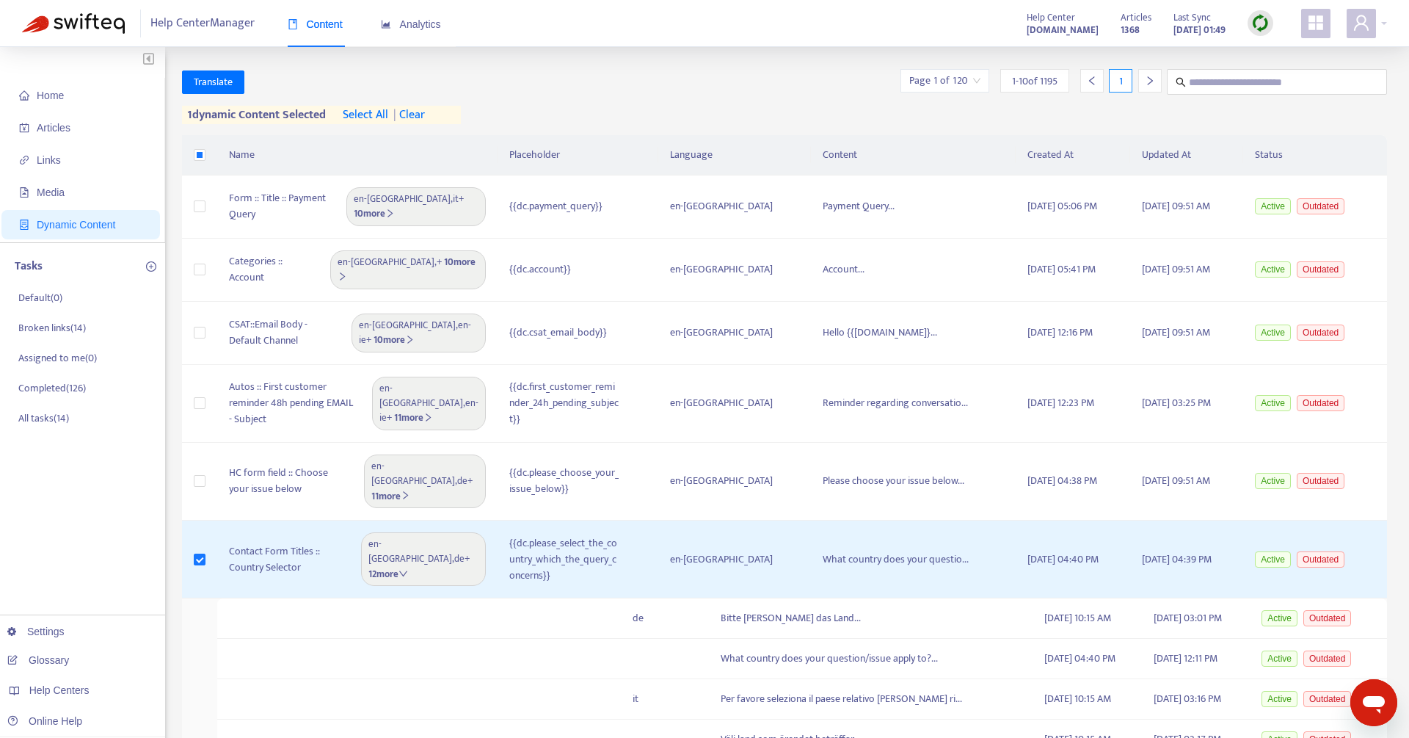
click at [423, 112] on span "| clear" at bounding box center [406, 115] width 37 height 18
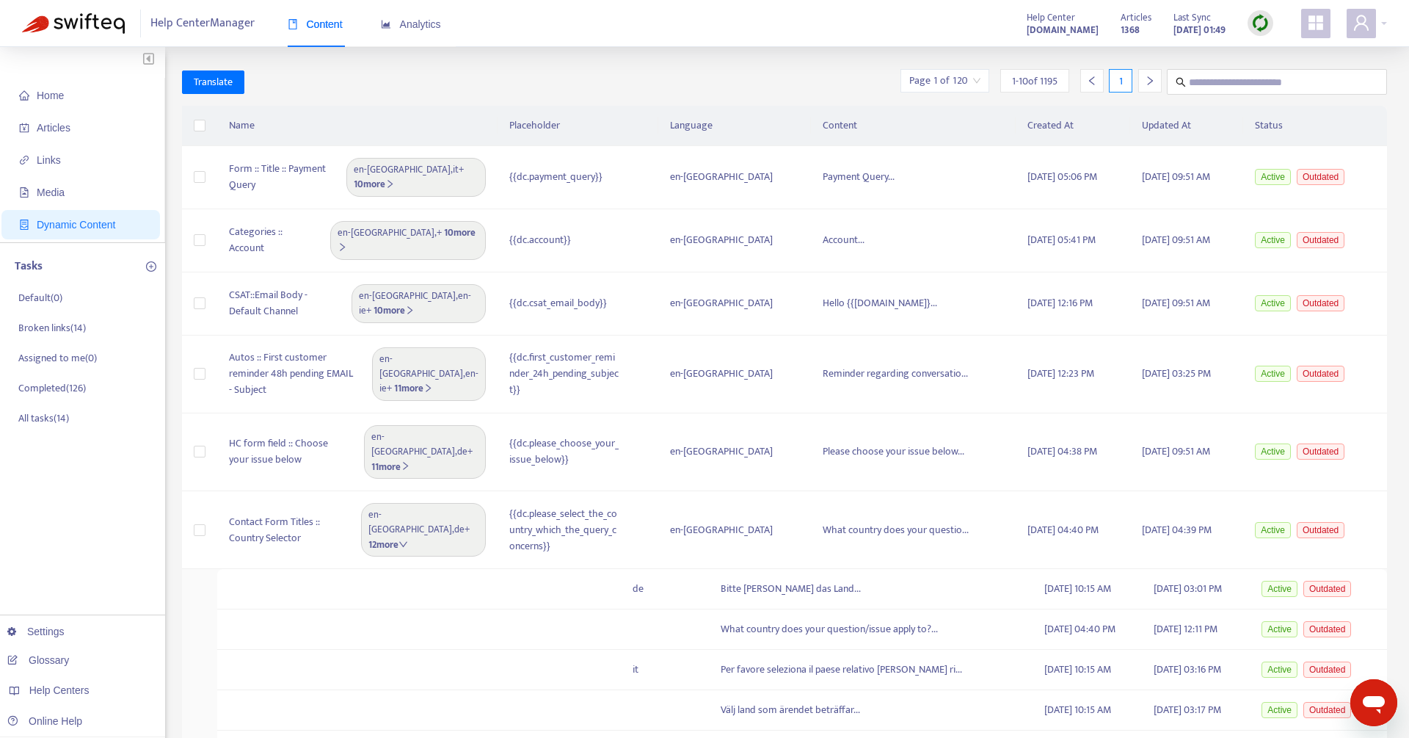
click at [86, 231] on span "Dynamic Content" at bounding box center [83, 224] width 129 height 29
click at [429, 9] on div "Analytics" at bounding box center [411, 24] width 60 height 45
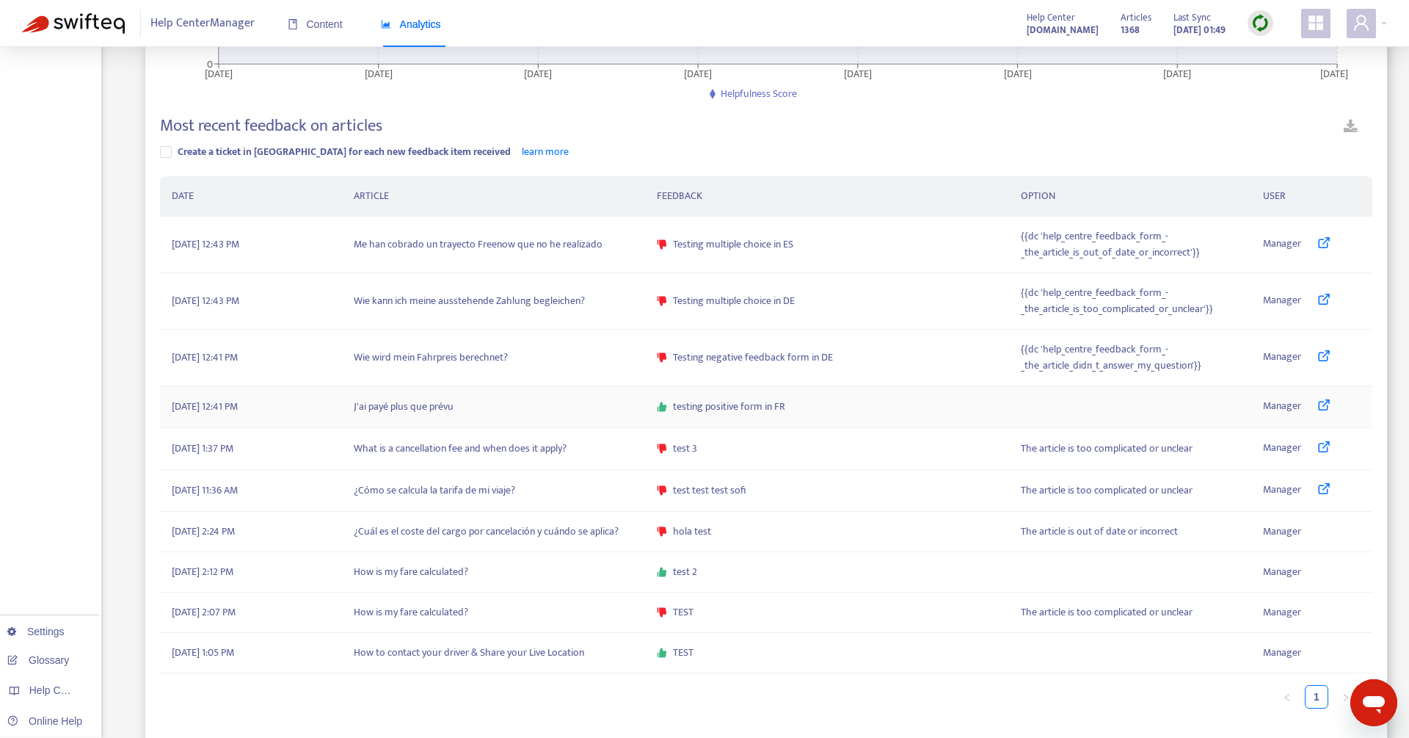
scroll to position [258, 0]
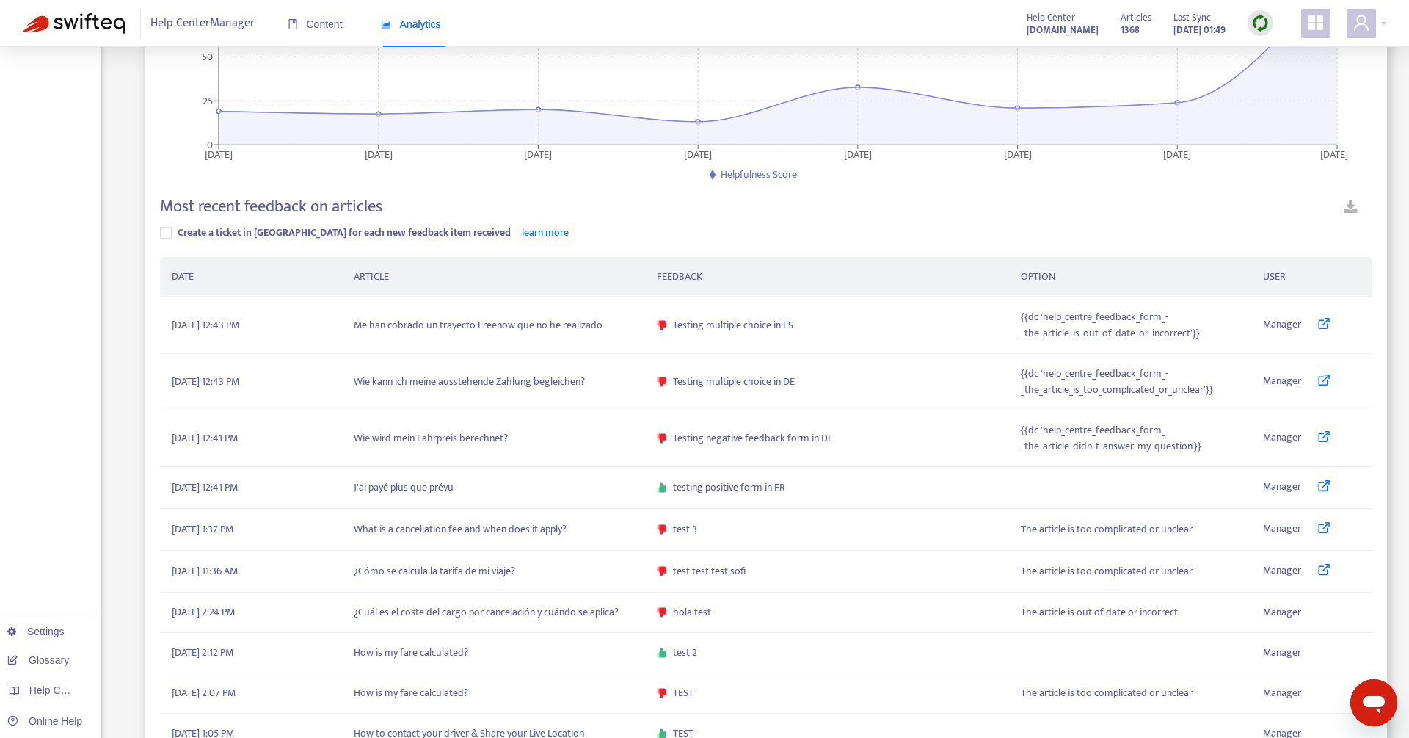
click at [1356, 203] on link at bounding box center [1350, 210] width 43 height 26
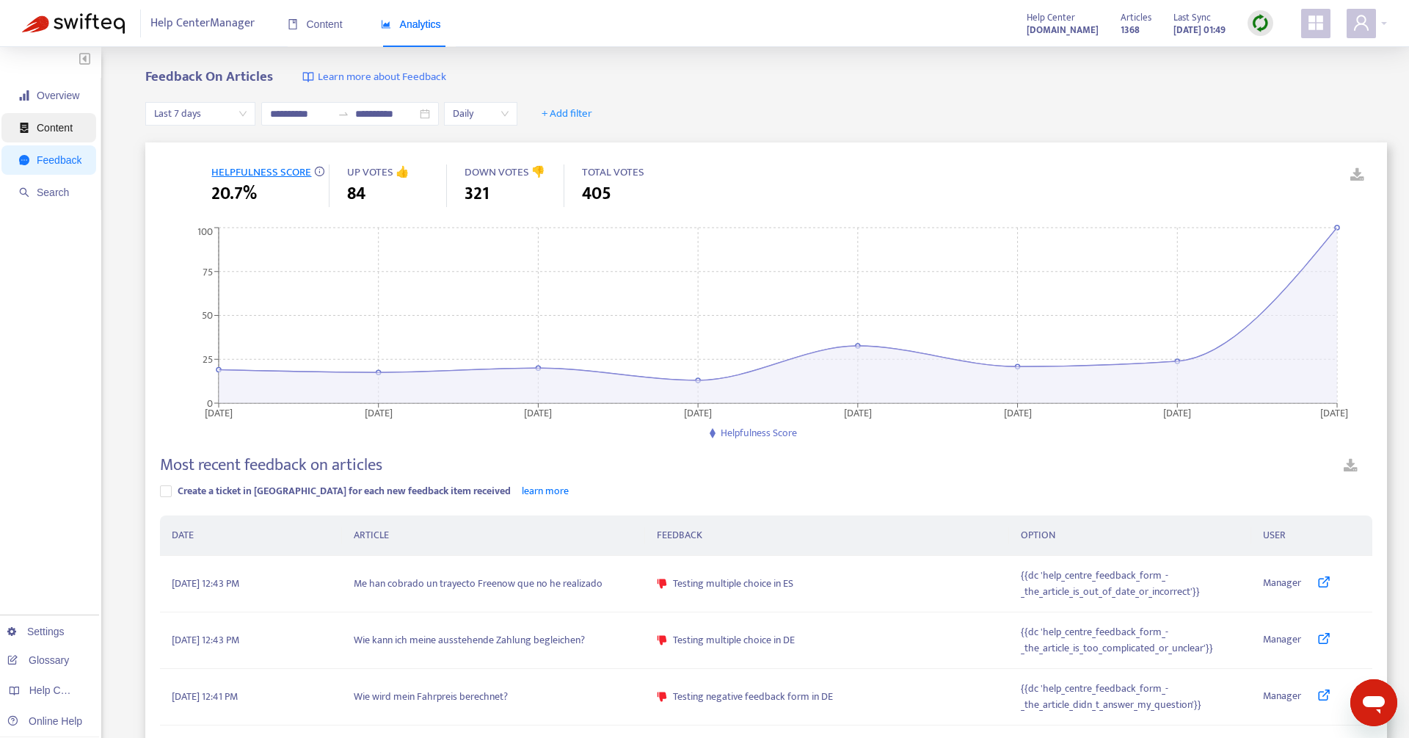
click at [60, 122] on span "Content" at bounding box center [55, 128] width 36 height 12
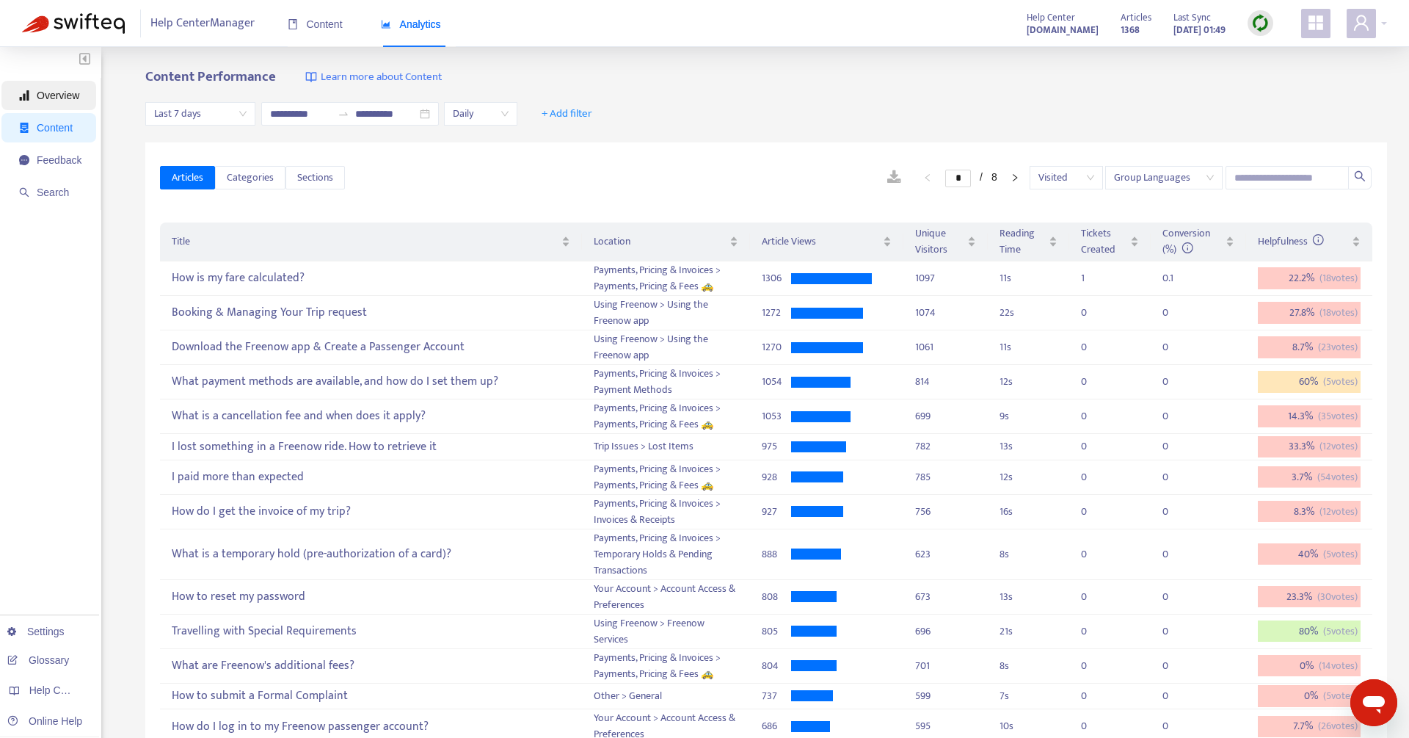
click at [54, 87] on span "Overview" at bounding box center [50, 95] width 62 height 29
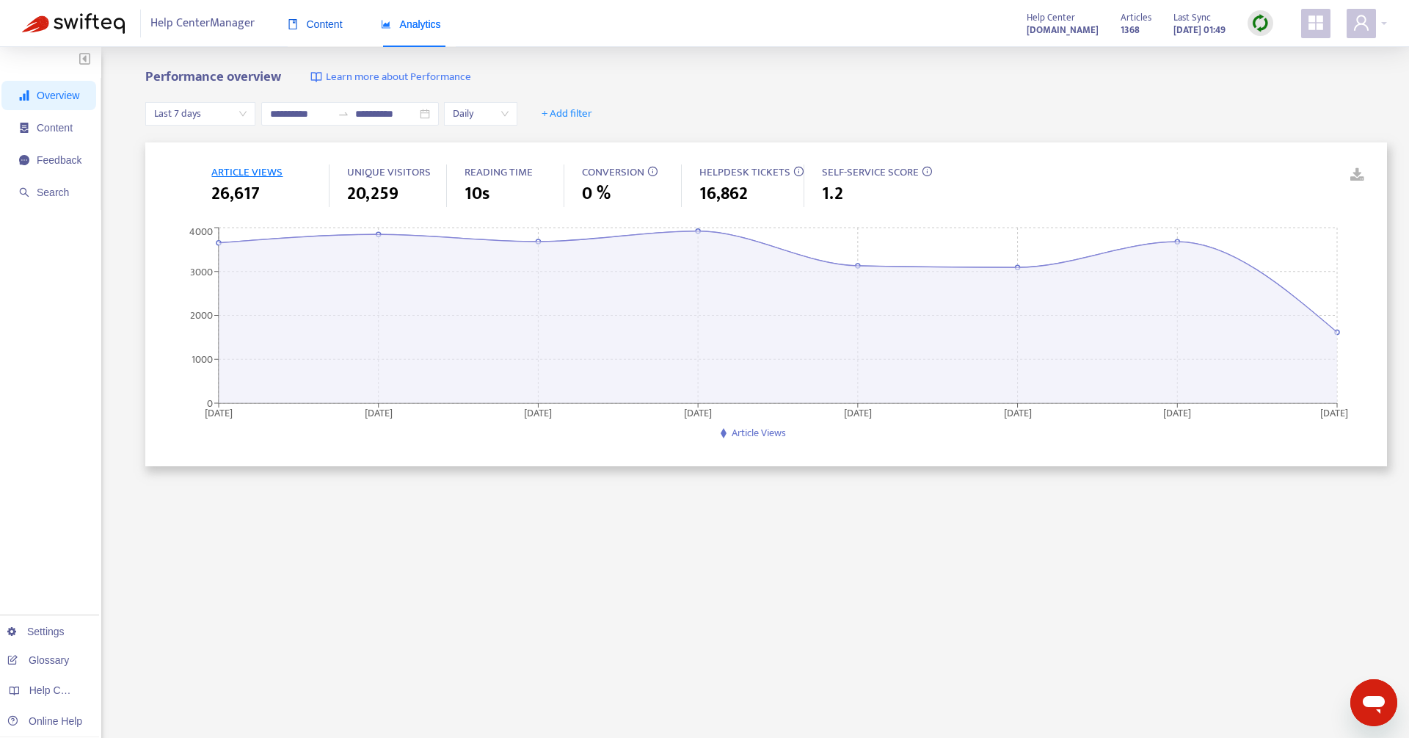
click at [313, 26] on span "Content" at bounding box center [315, 24] width 55 height 12
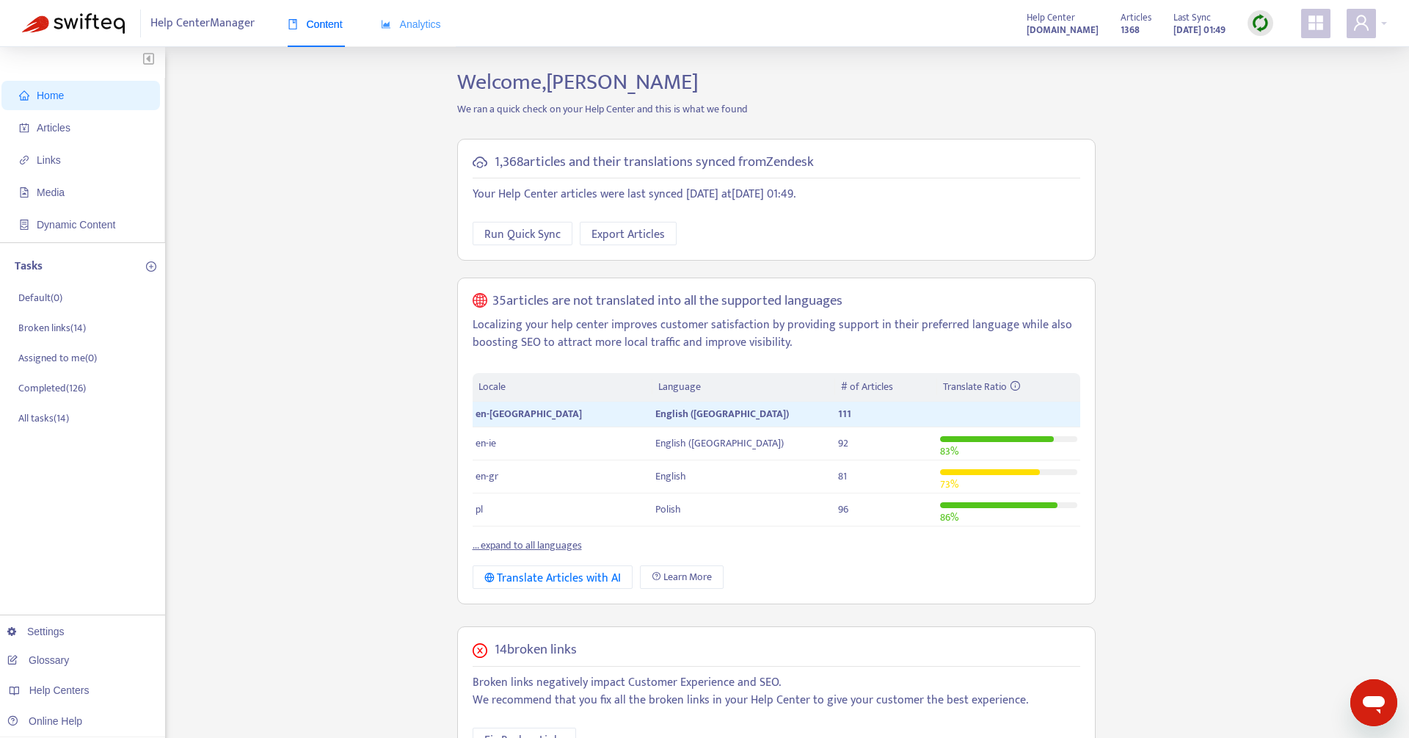
click at [402, 34] on div "Analytics" at bounding box center [411, 24] width 60 height 45
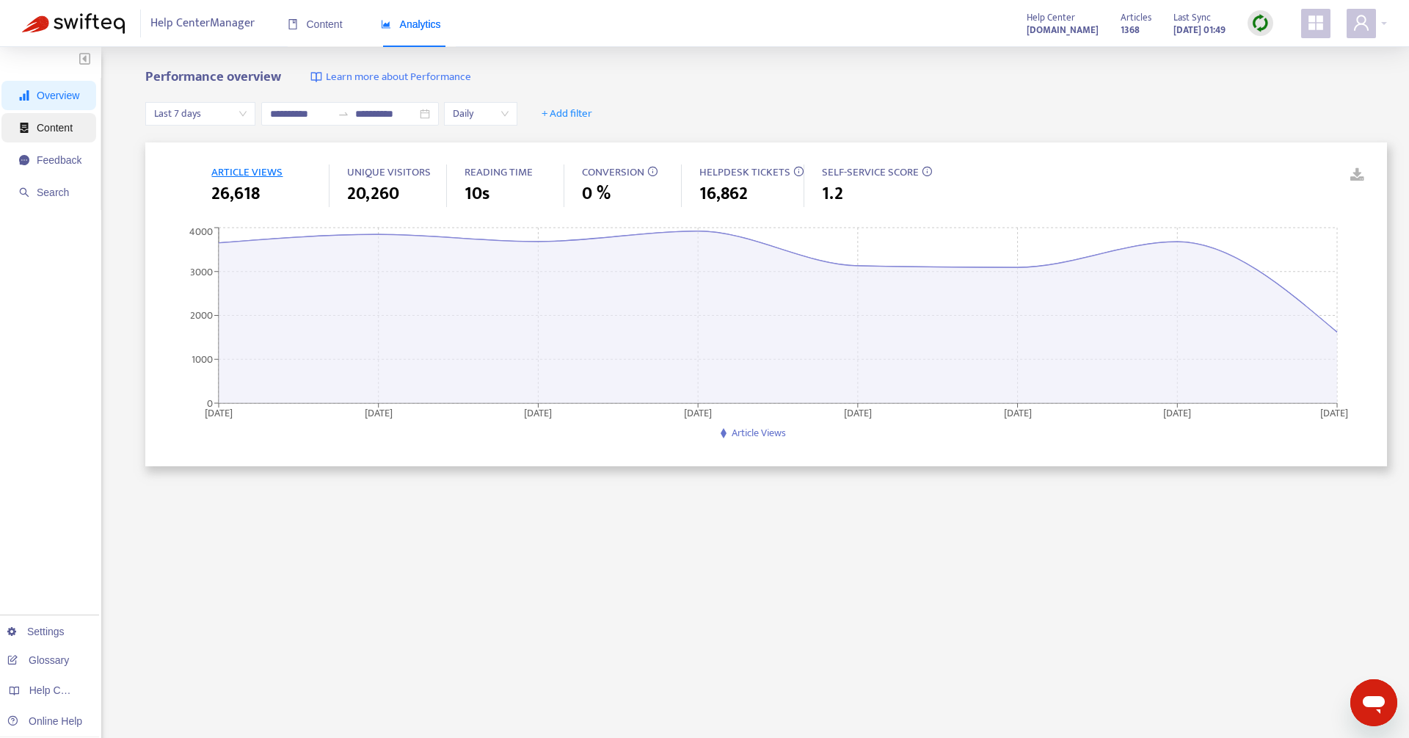
click at [65, 134] on span "Content" at bounding box center [50, 127] width 62 height 29
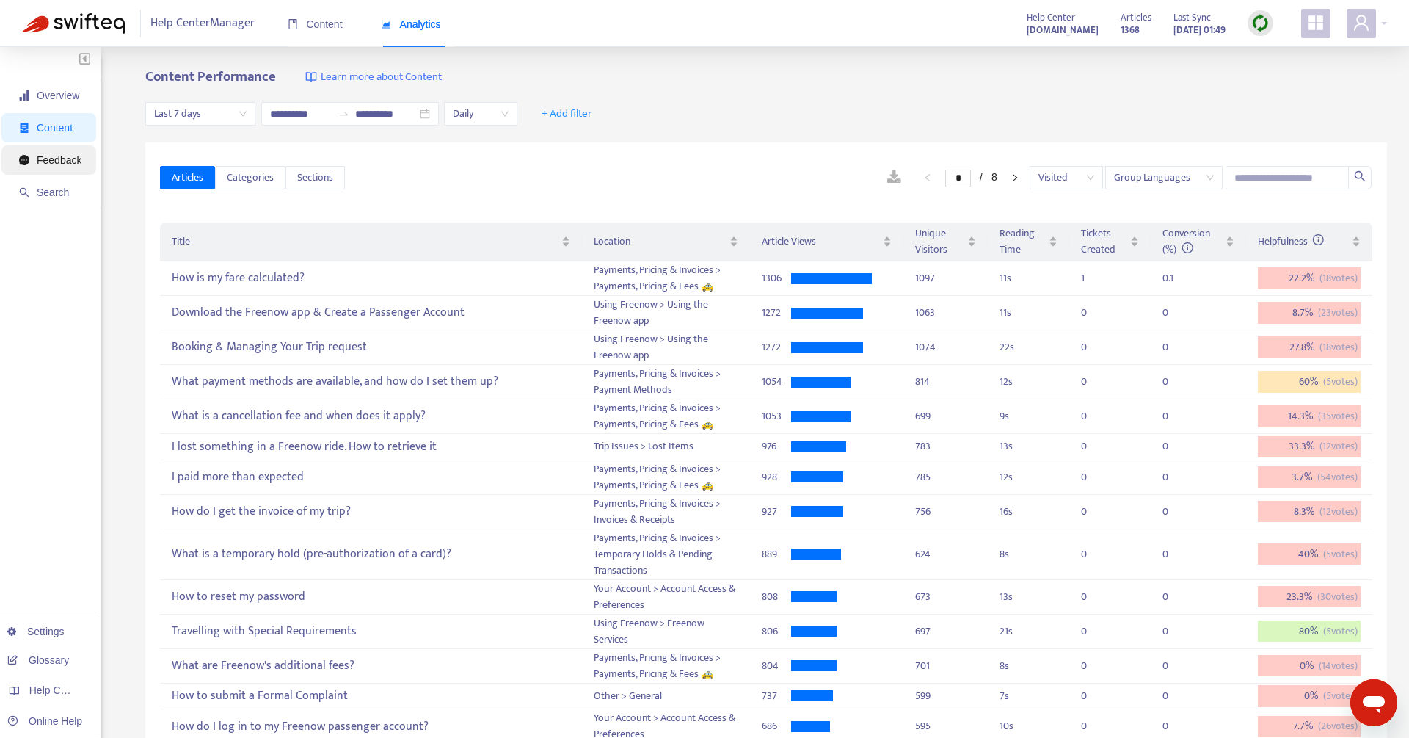
click at [61, 168] on span "Feedback" at bounding box center [50, 159] width 62 height 29
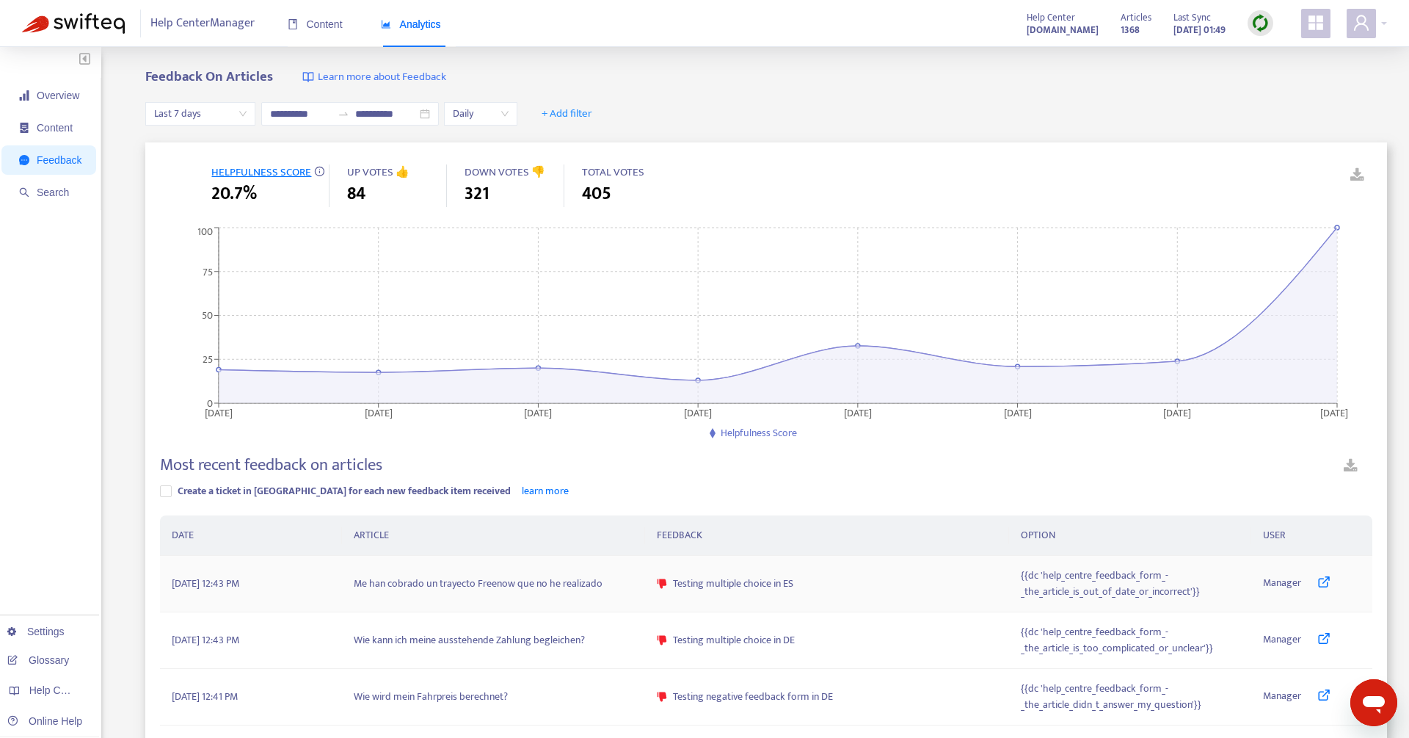
click at [442, 586] on td "Me han cobrado un trayecto Freenow que no he realizado" at bounding box center [493, 584] width 303 height 57
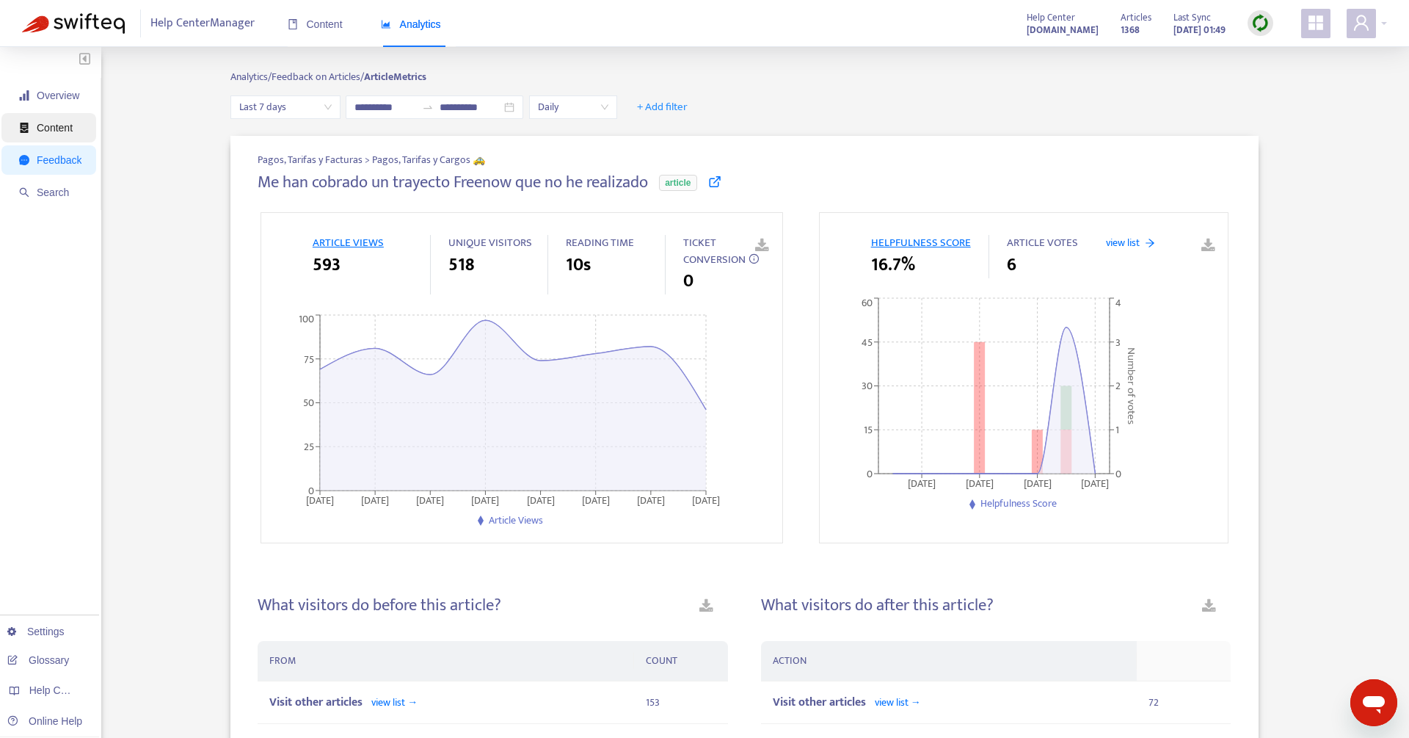
click at [53, 126] on span "Content" at bounding box center [55, 128] width 36 height 12
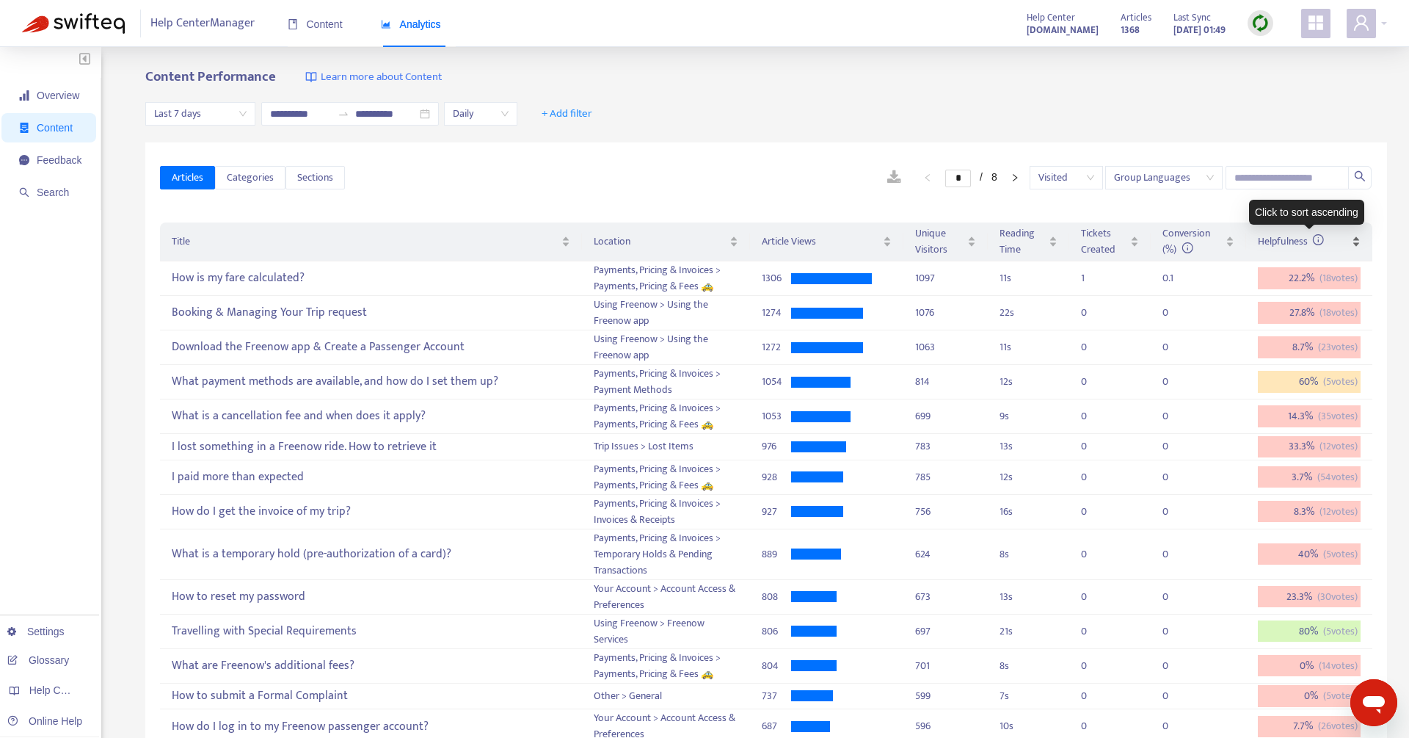
click at [1290, 246] on span "Helpfulness" at bounding box center [1291, 241] width 67 height 17
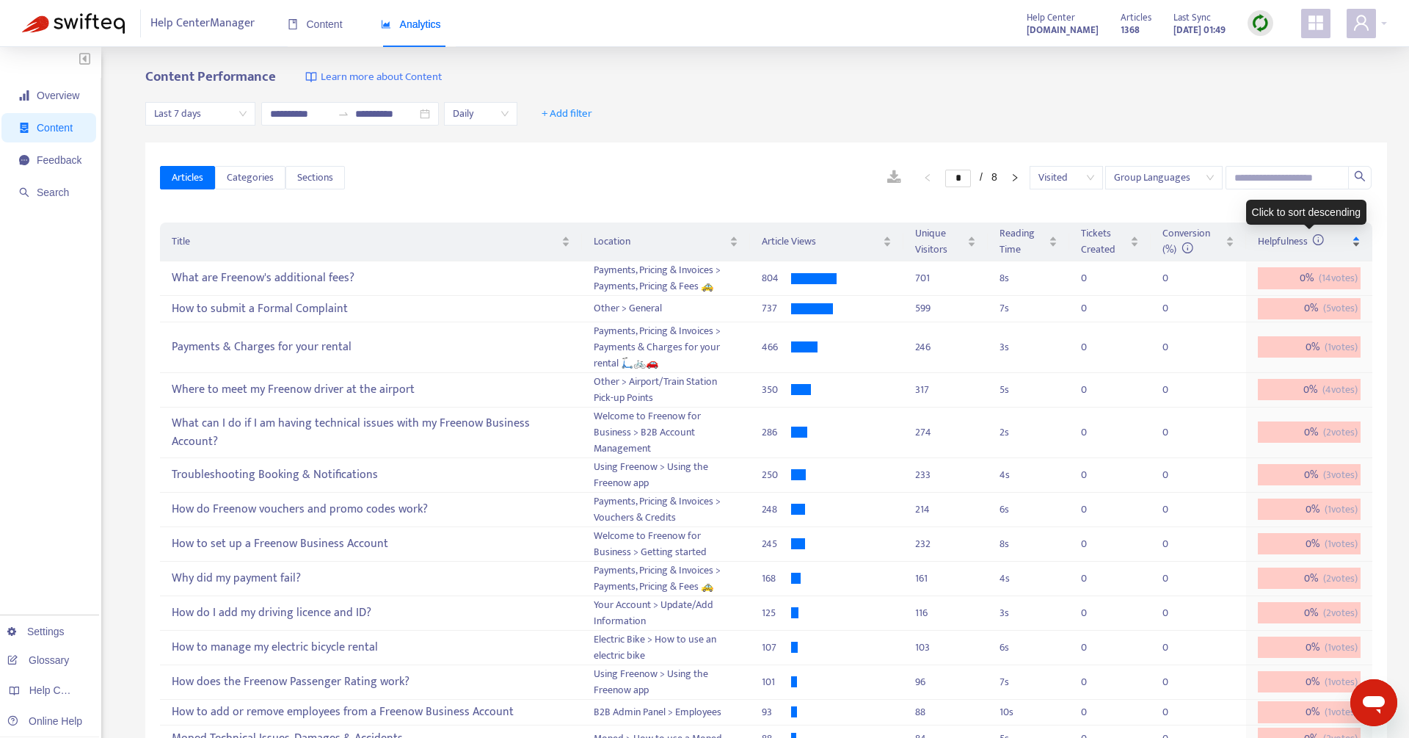
click at [1290, 246] on span "Helpfulness" at bounding box center [1291, 241] width 67 height 17
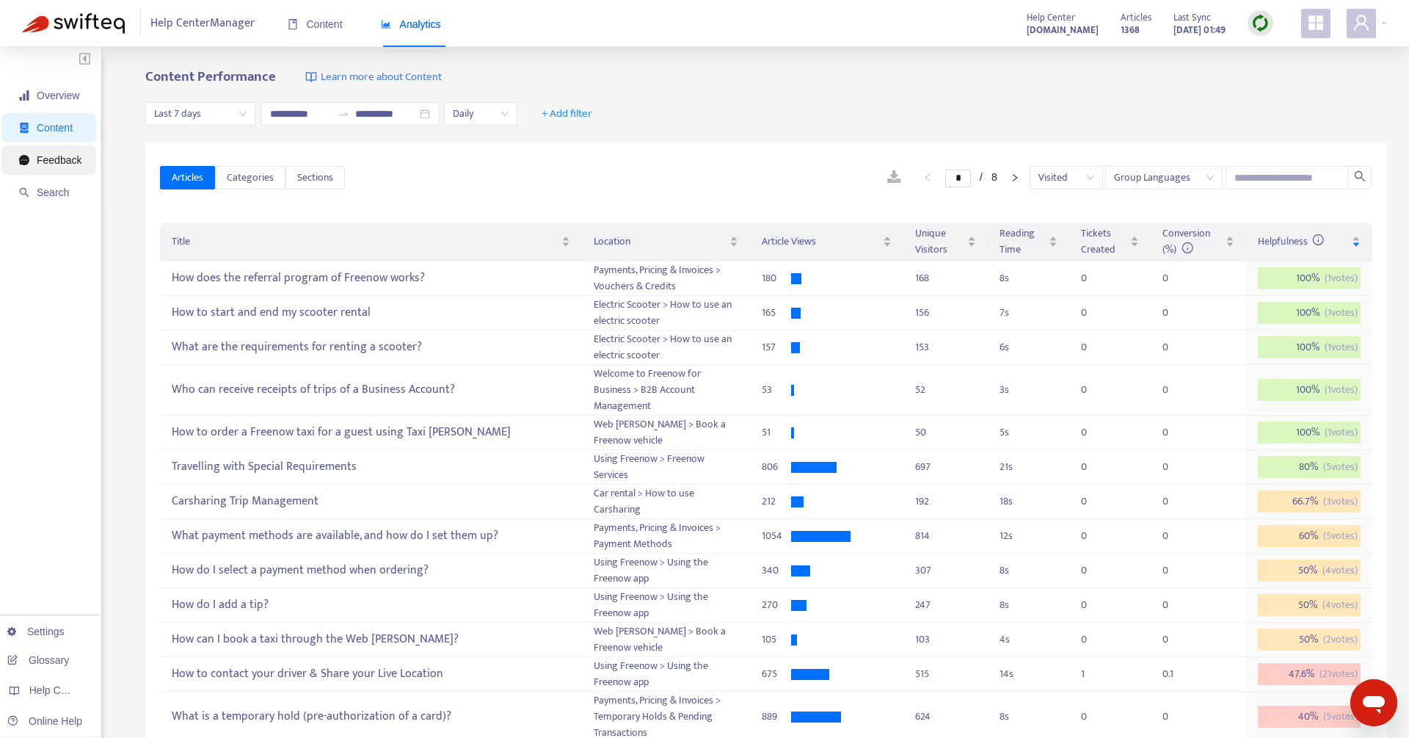
click at [65, 174] on span "Feedback" at bounding box center [50, 159] width 62 height 29
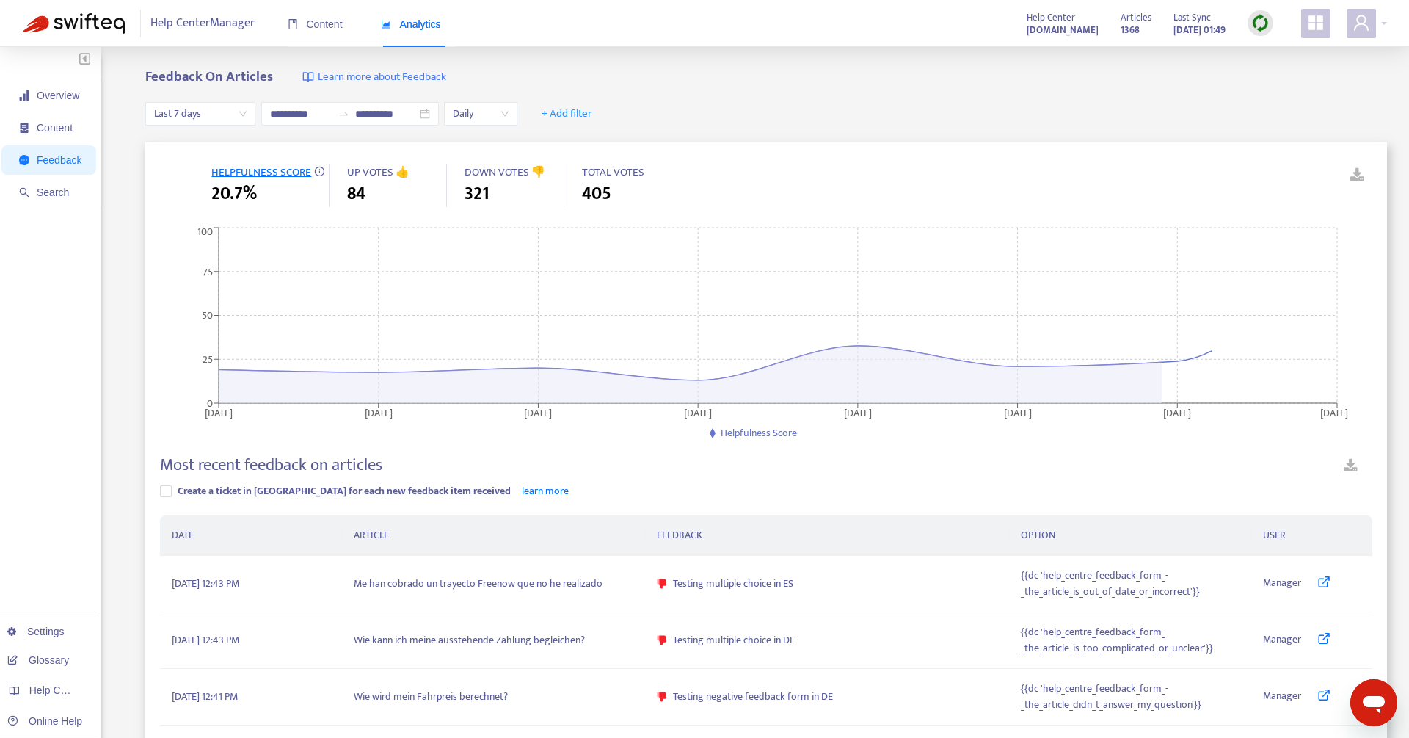
click at [393, 175] on span "UP VOTES 👍" at bounding box center [378, 172] width 62 height 18
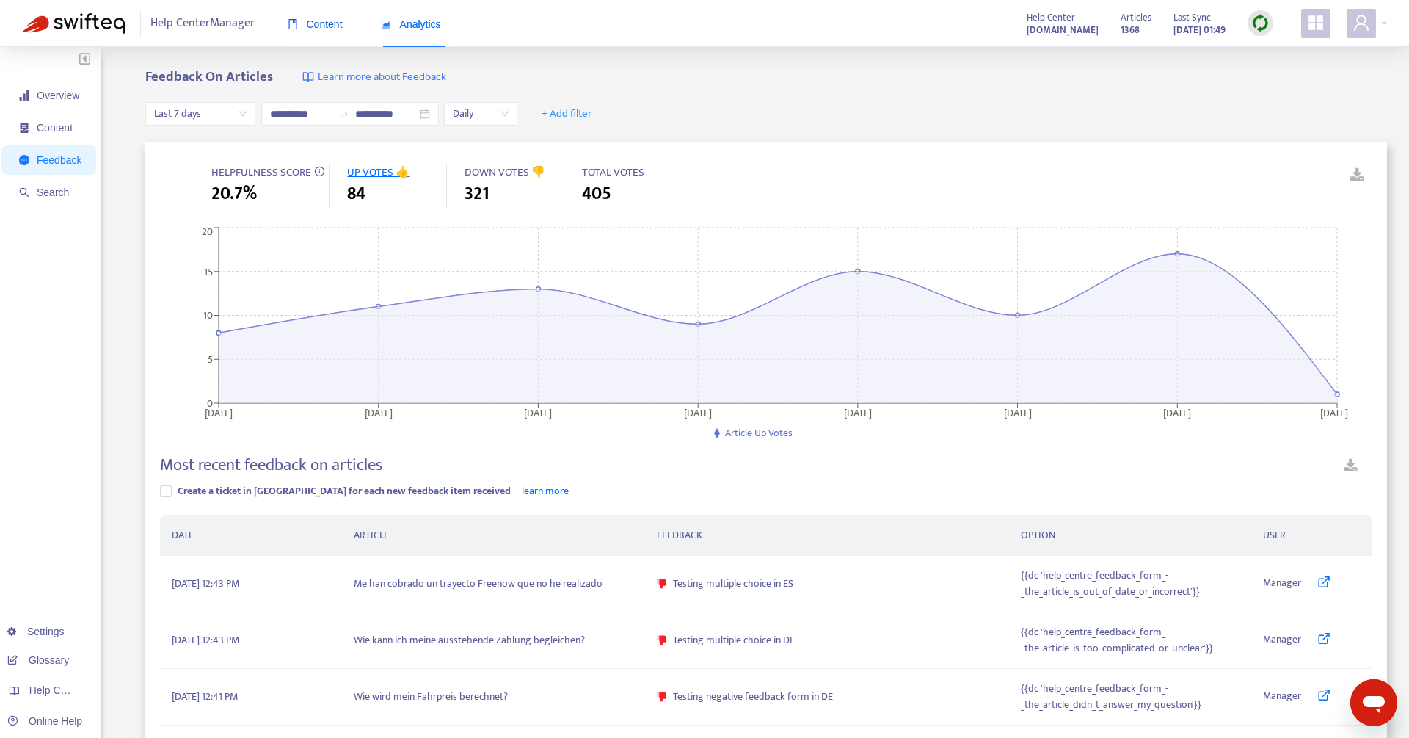
click at [313, 21] on span "Content" at bounding box center [315, 24] width 55 height 12
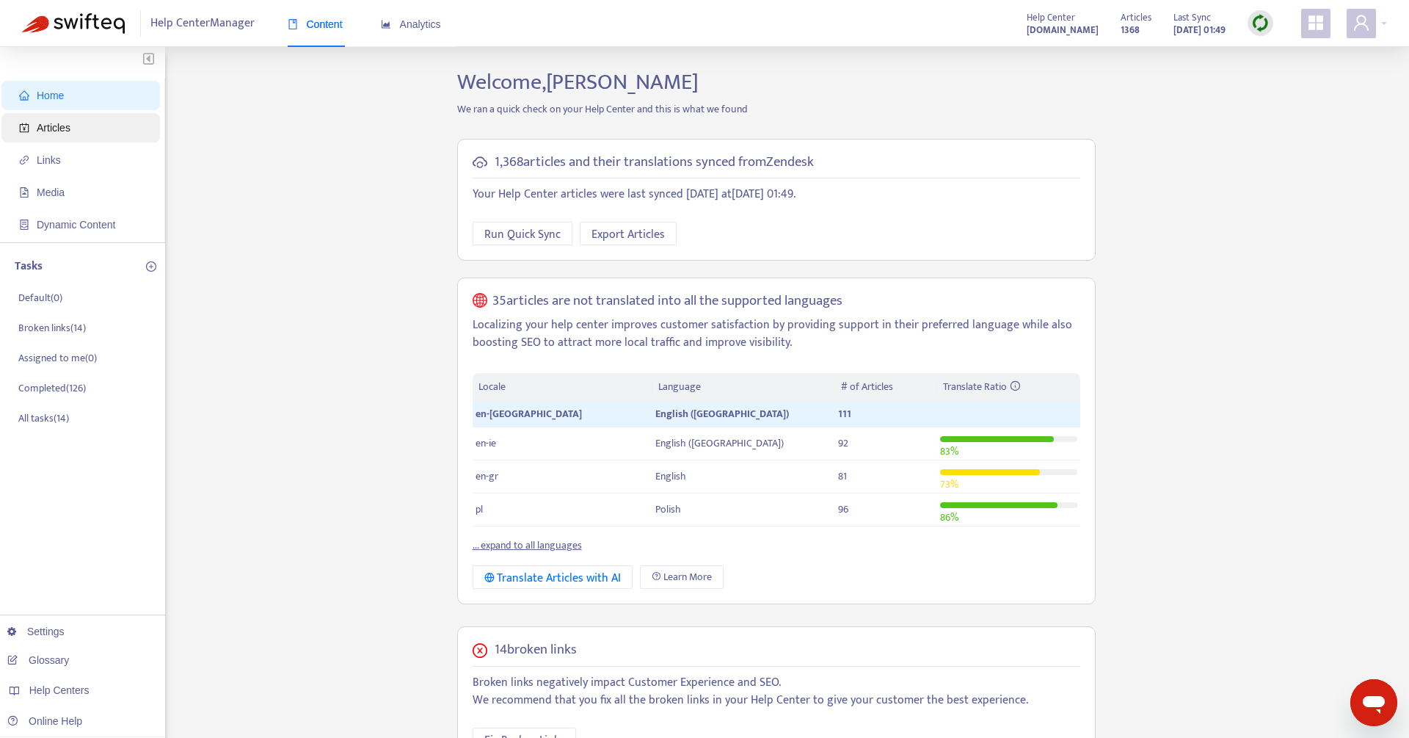
click at [76, 123] on span "Articles" at bounding box center [83, 127] width 129 height 29
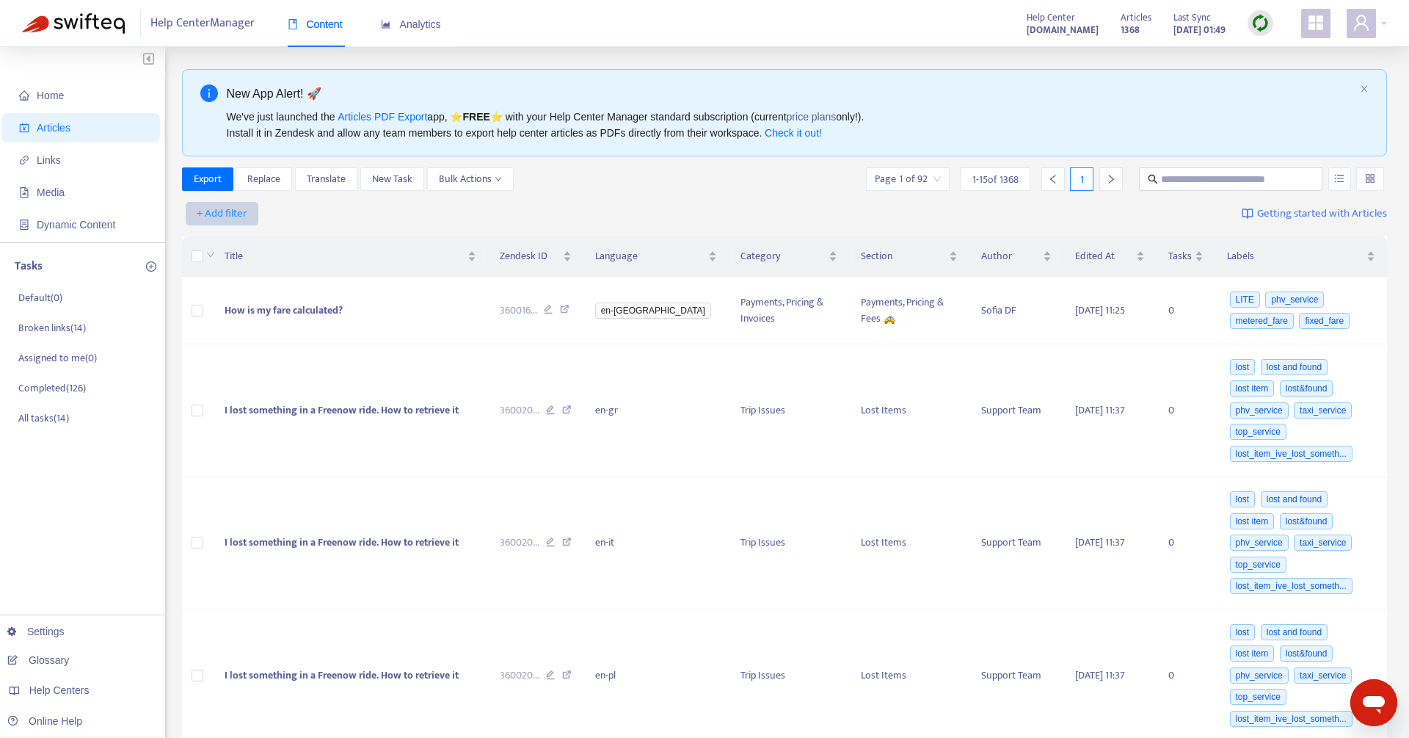
click at [228, 211] on span "+ Add filter" at bounding box center [222, 214] width 51 height 18
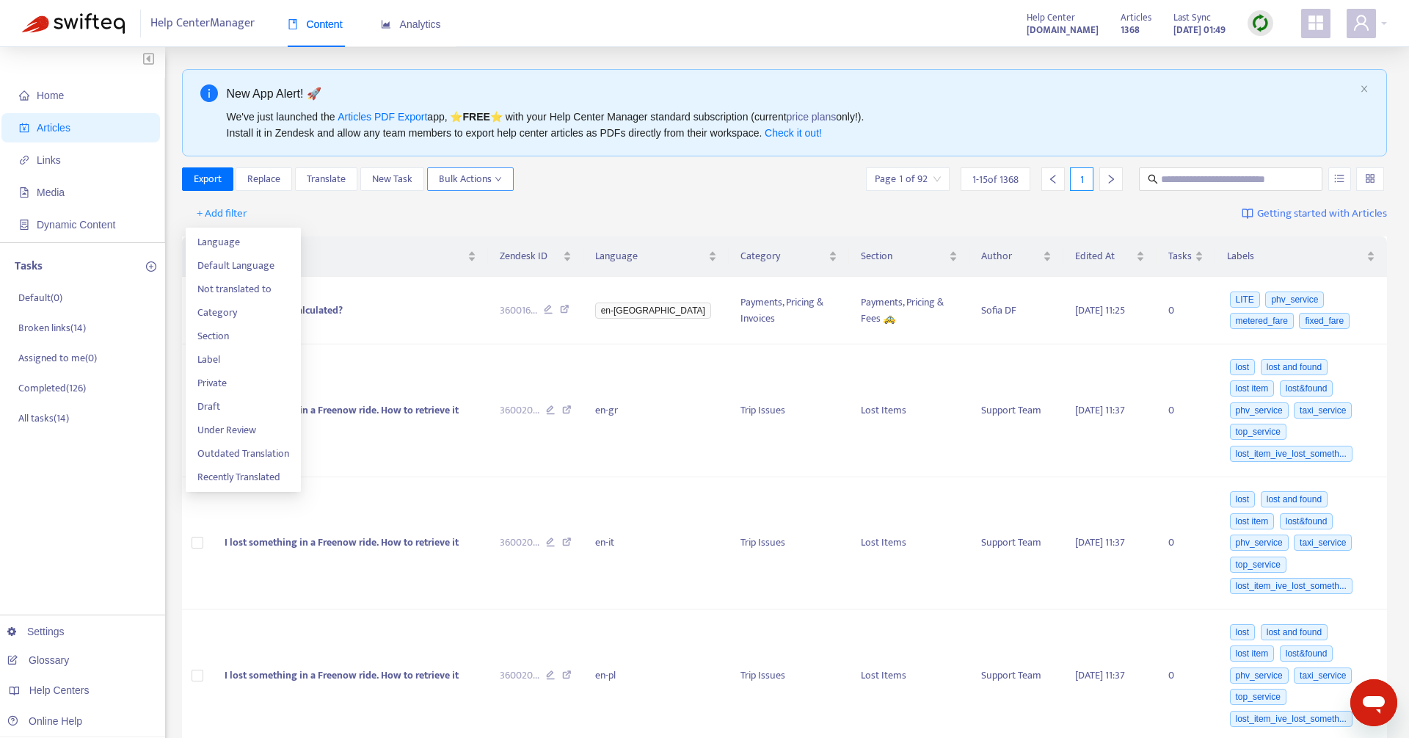
click at [491, 175] on span "Bulk Actions" at bounding box center [470, 179] width 63 height 16
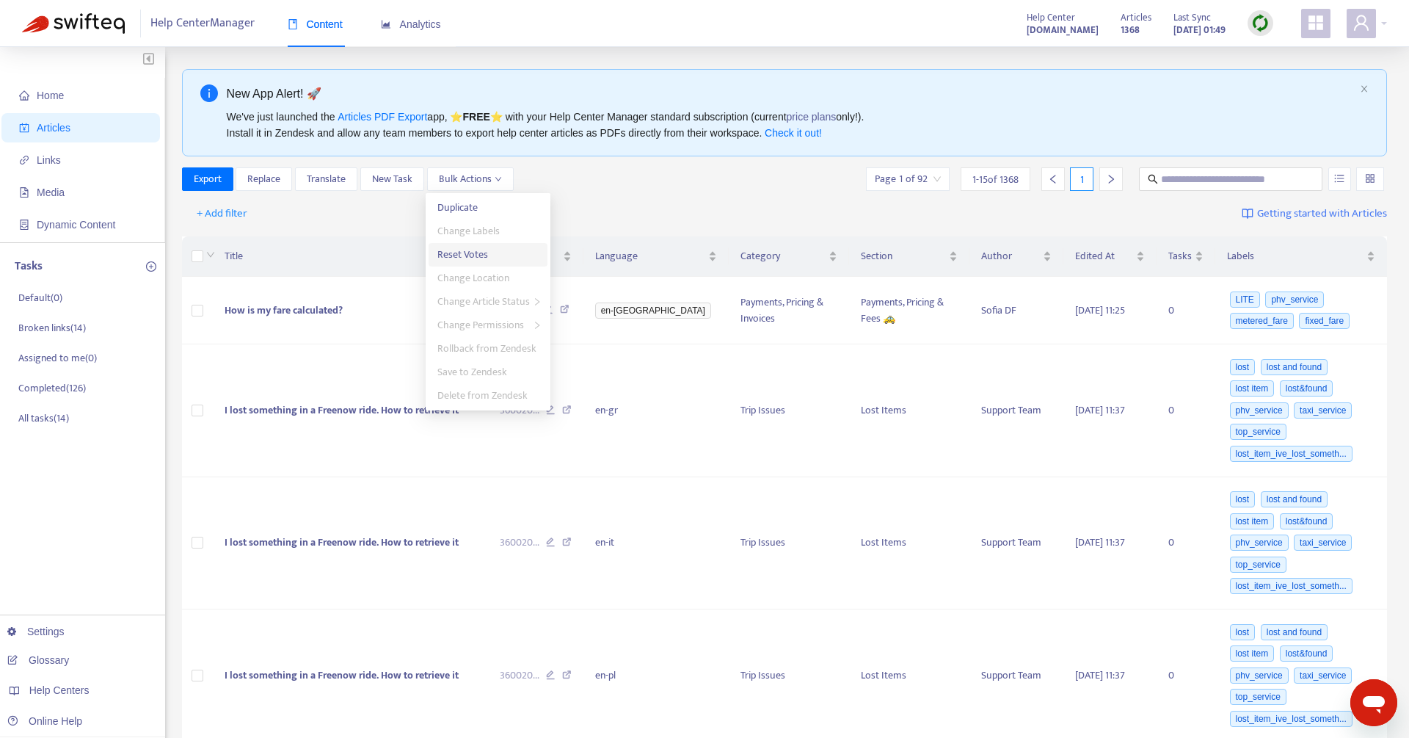
click at [465, 251] on span "Reset Votes" at bounding box center [462, 254] width 51 height 17
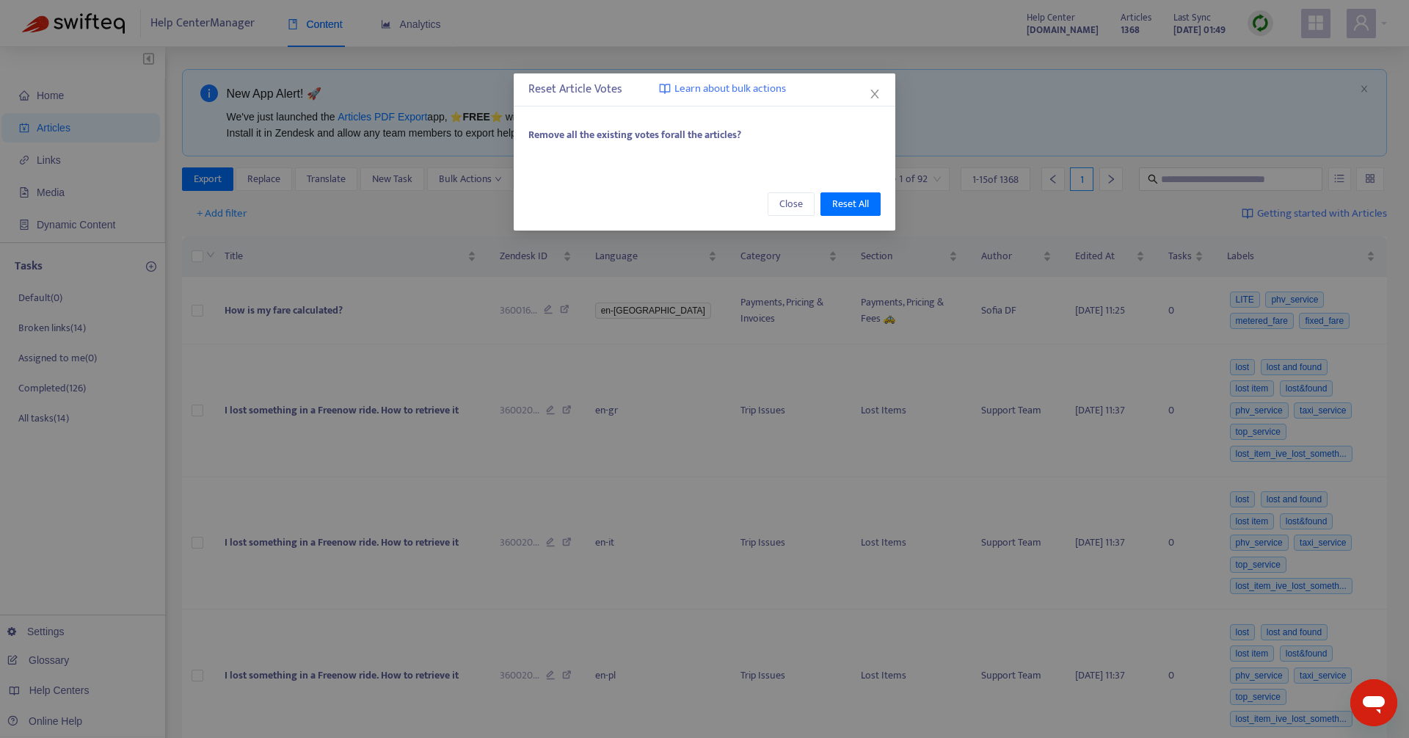
click at [743, 87] on span "Learn about bulk actions" at bounding box center [730, 89] width 112 height 17
click at [870, 93] on icon "close" at bounding box center [875, 94] width 12 height 12
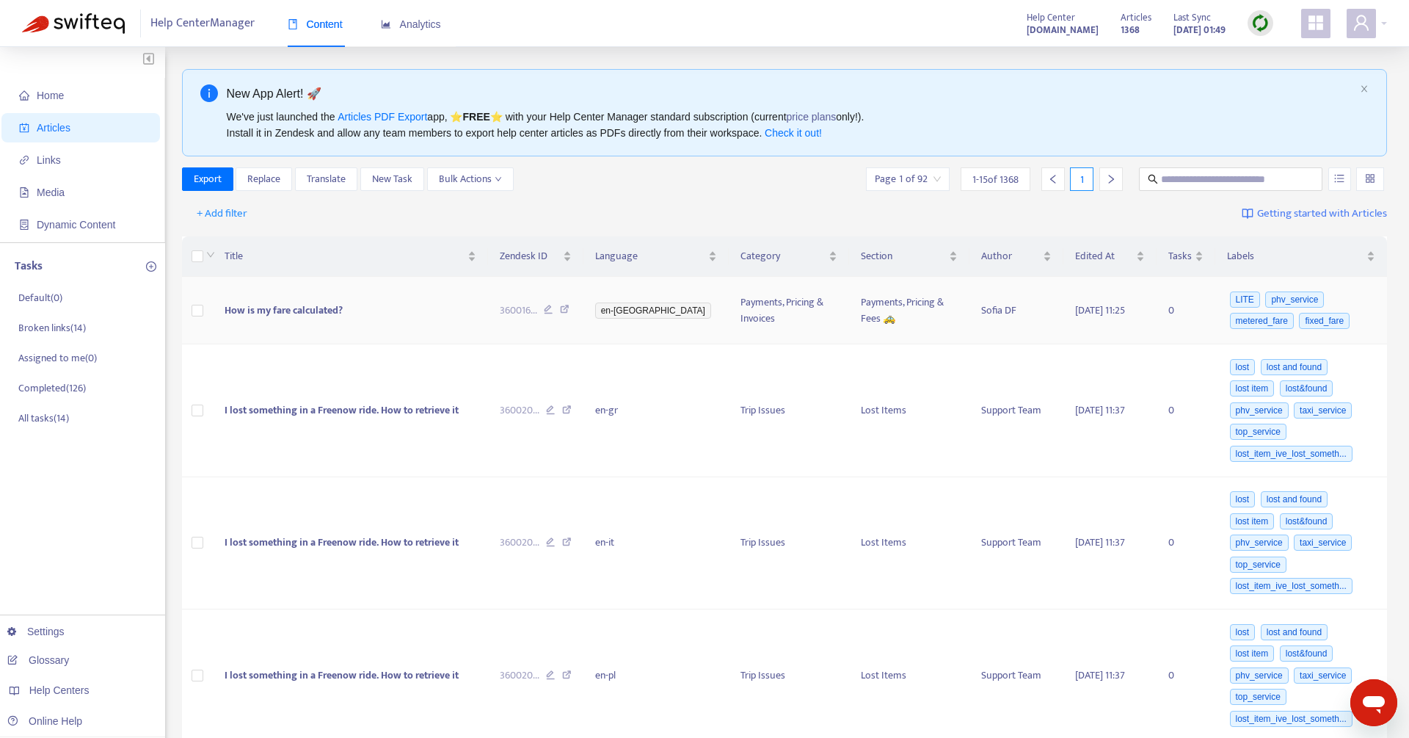
click at [205, 310] on td at bounding box center [197, 311] width 31 height 68
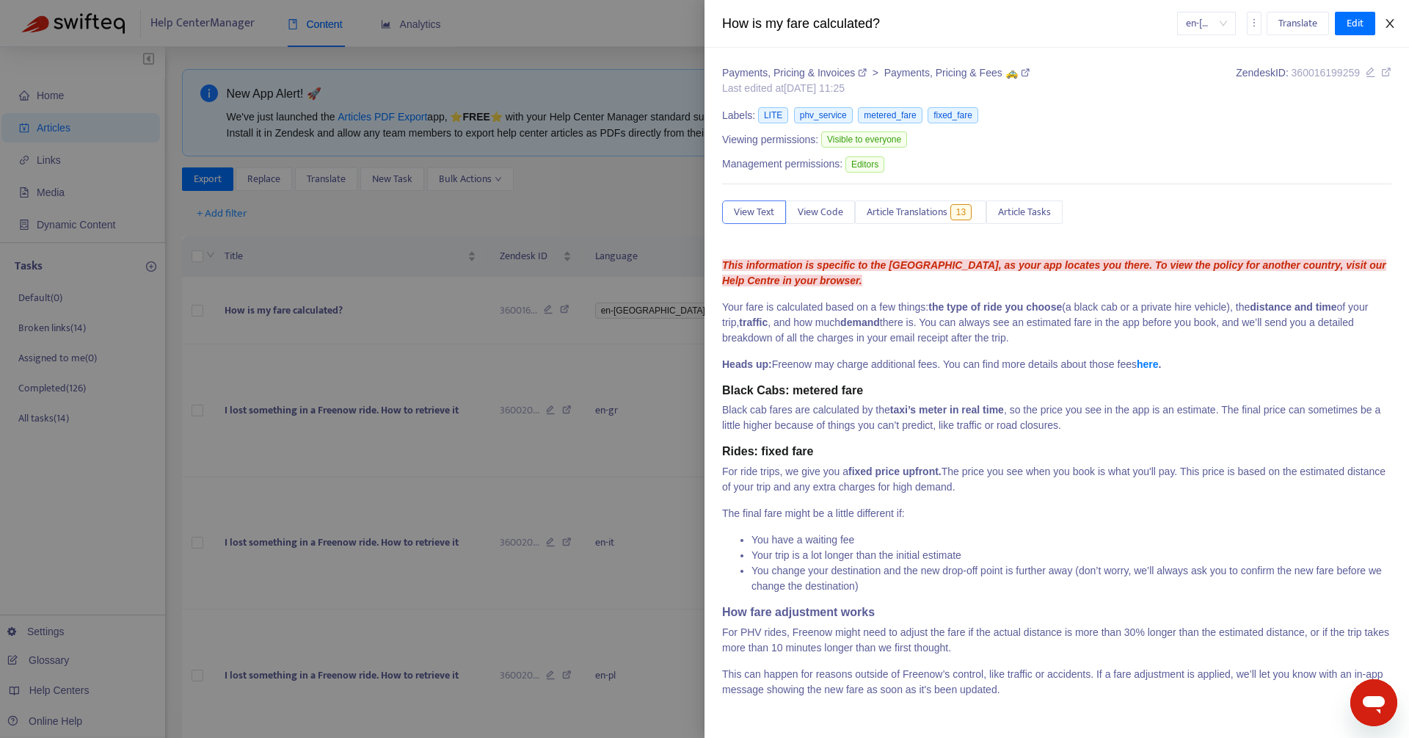
click at [1389, 21] on icon "close" at bounding box center [1390, 24] width 12 height 12
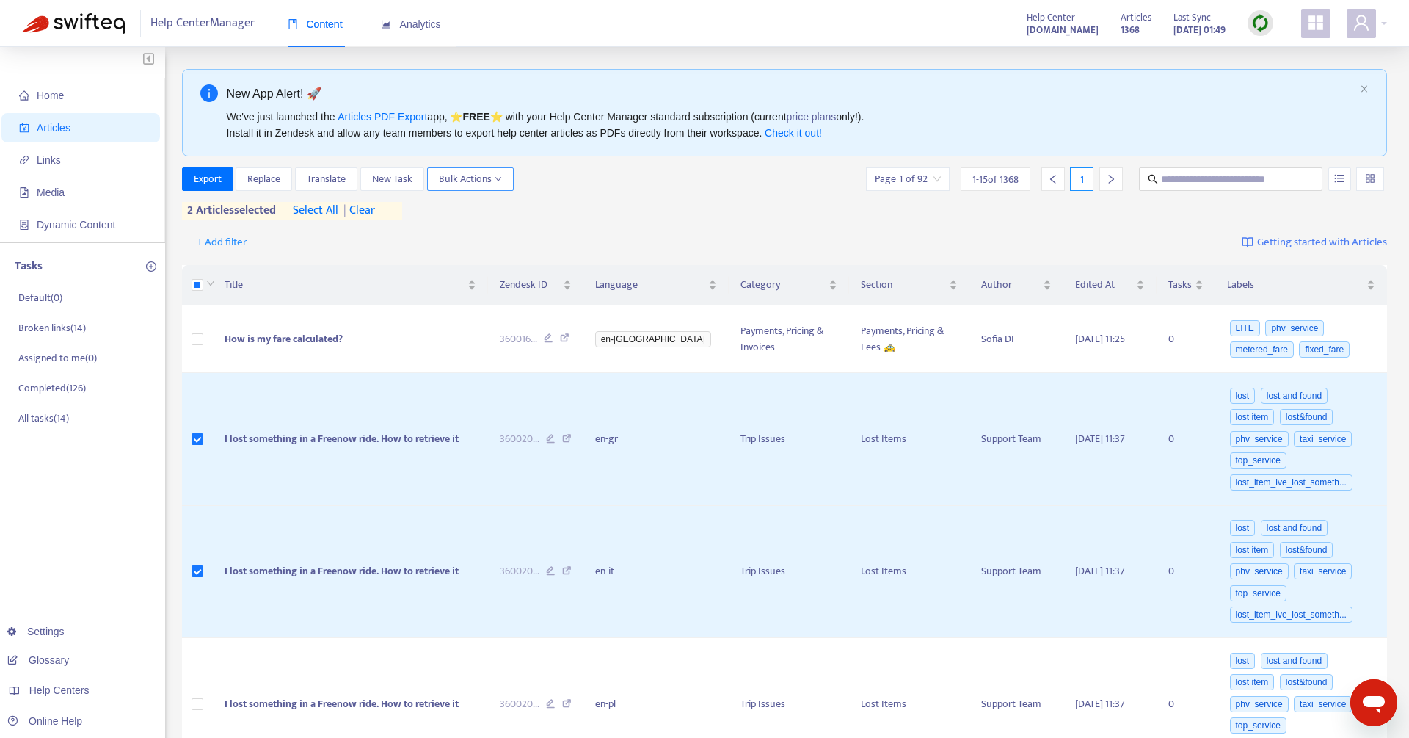
click at [482, 175] on span "Bulk Actions" at bounding box center [470, 179] width 63 height 16
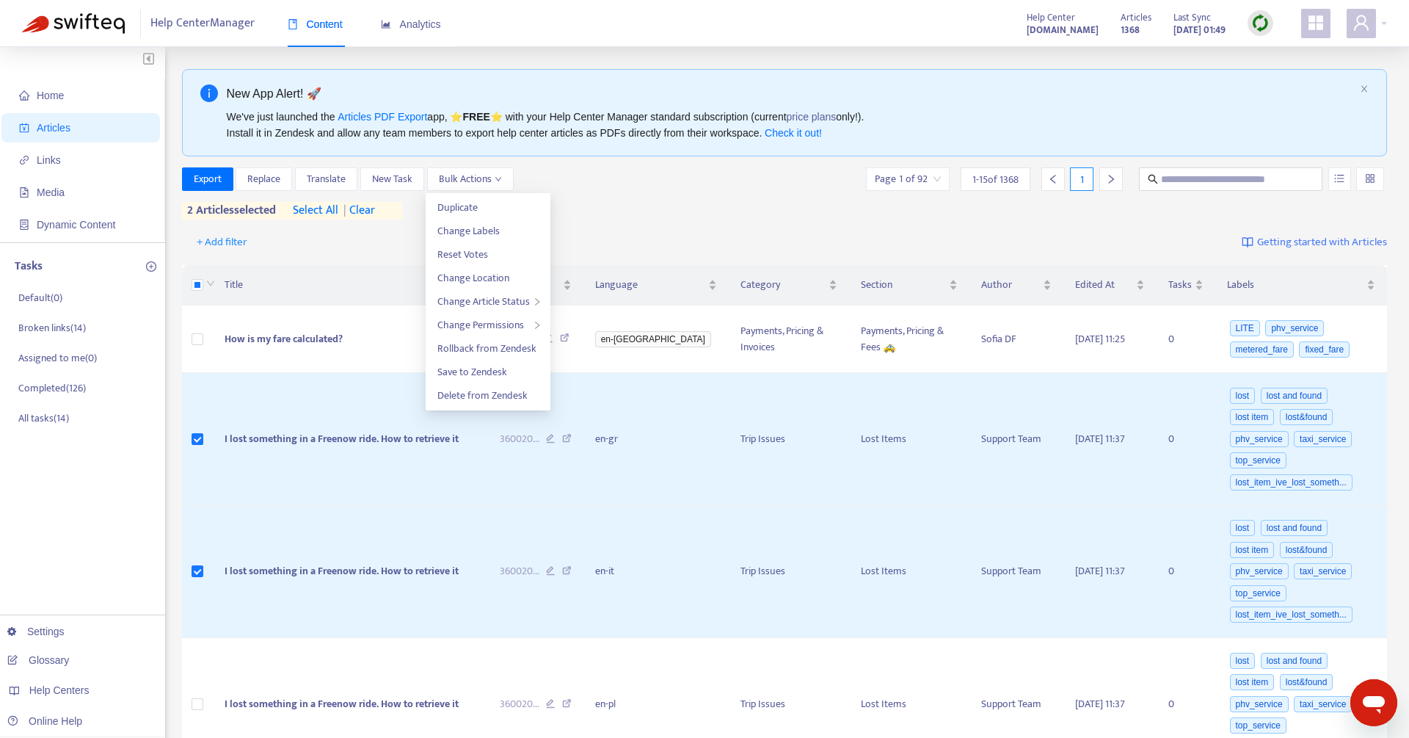
click at [652, 239] on div "+ Add filter Getting started with Articles" at bounding box center [785, 242] width 1206 height 34
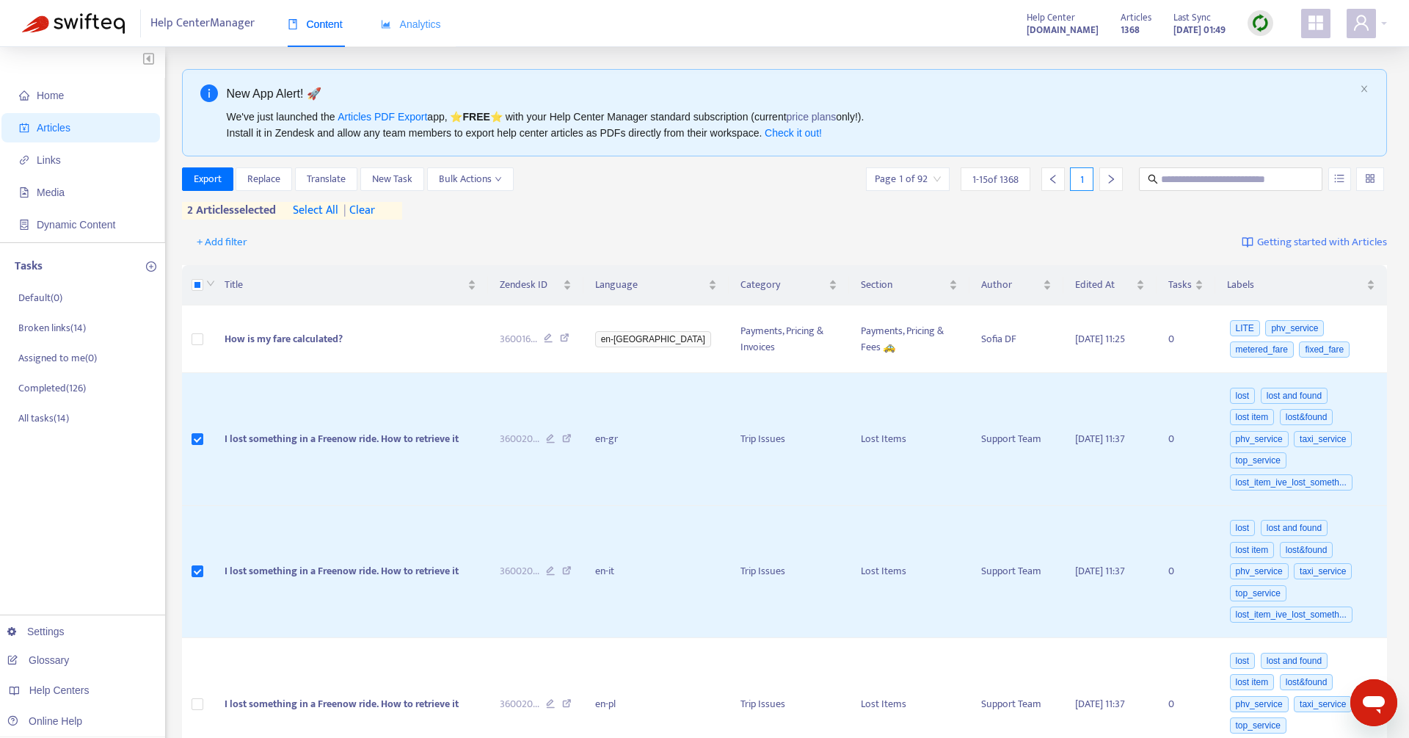
click at [423, 12] on div "Analytics" at bounding box center [411, 24] width 60 height 45
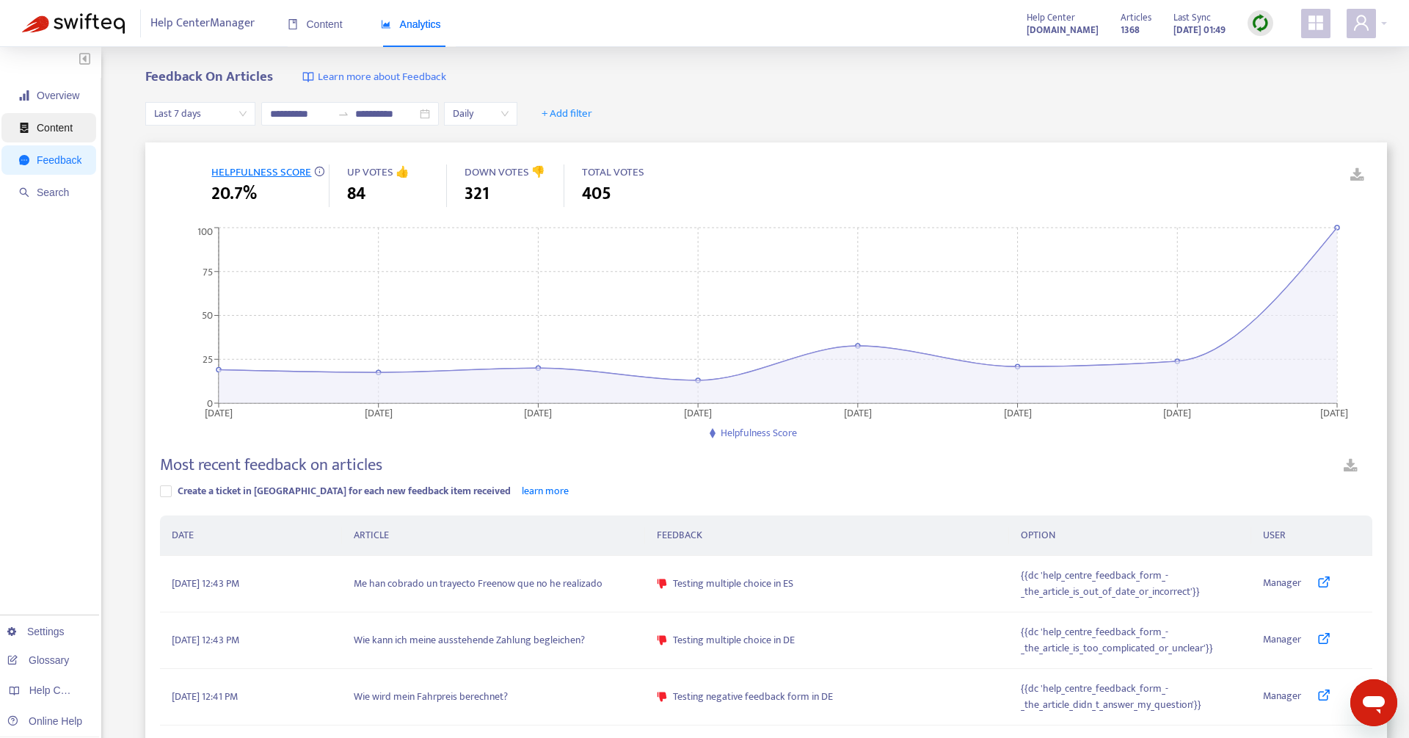
click at [69, 118] on span "Content" at bounding box center [50, 127] width 62 height 29
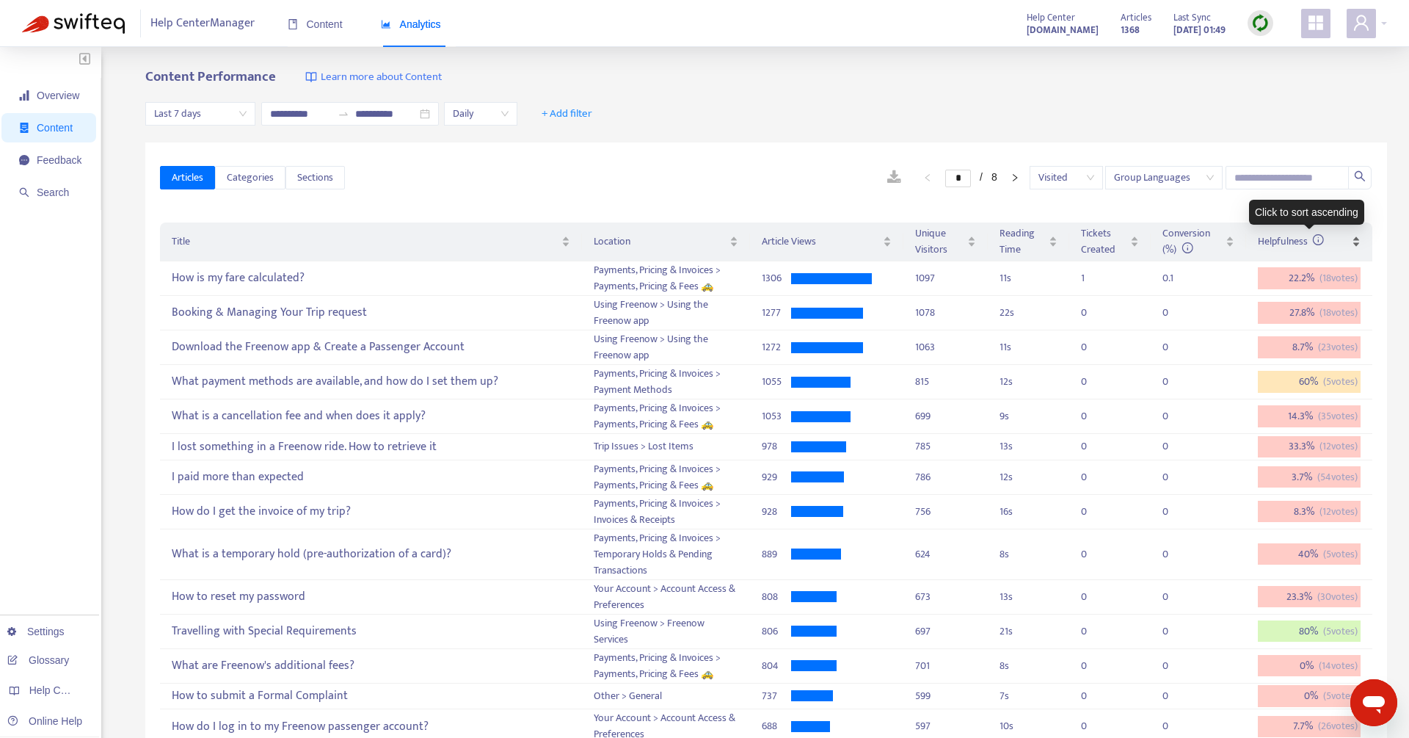
click at [1290, 242] on span "Helpfulness" at bounding box center [1291, 241] width 67 height 17
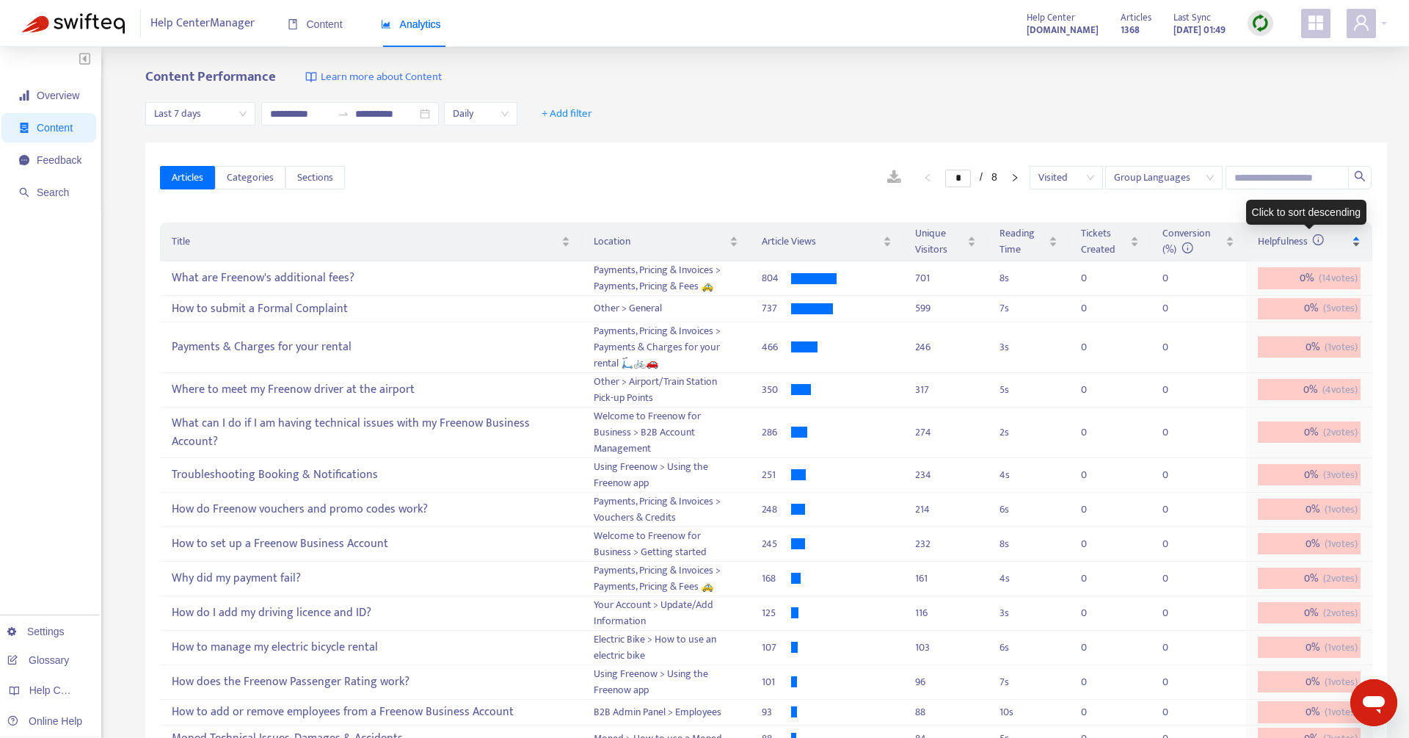
click at [1290, 243] on span "Helpfulness" at bounding box center [1291, 241] width 67 height 17
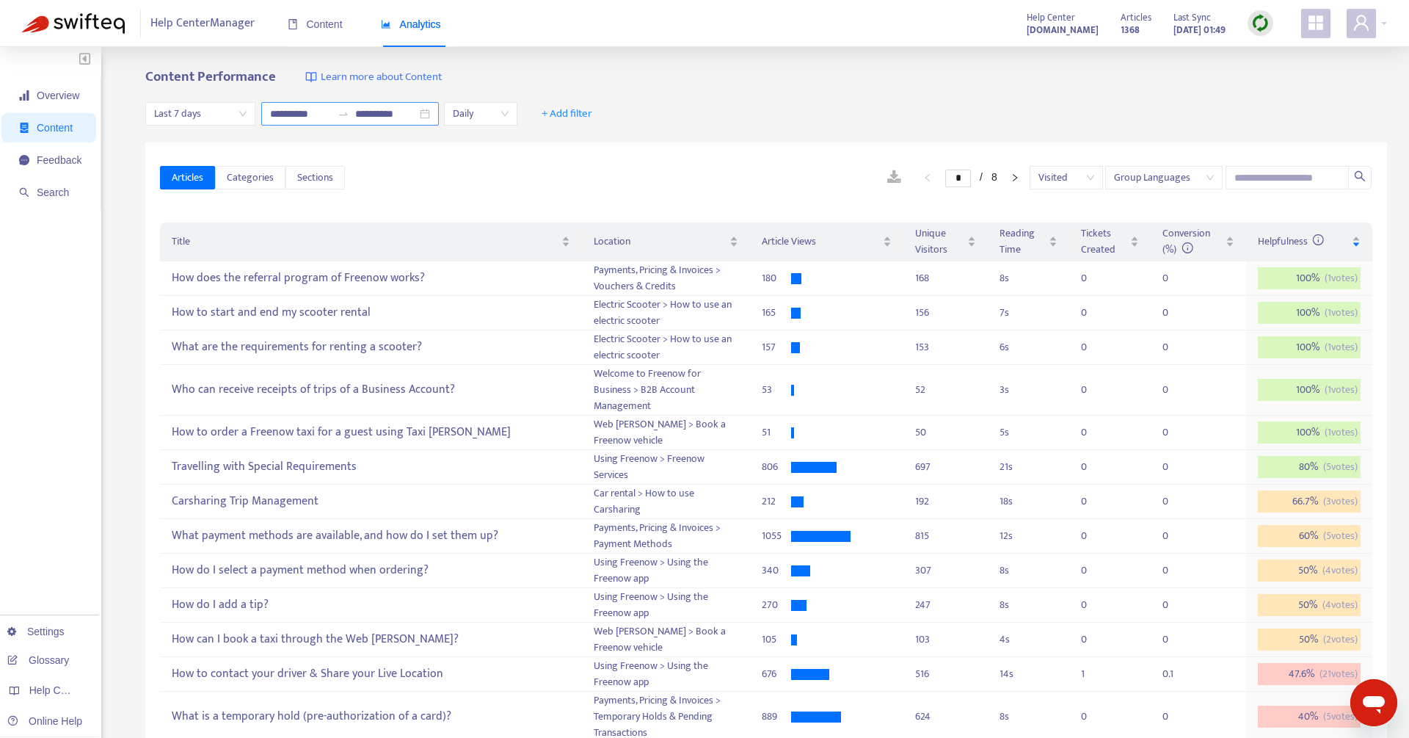
click at [429, 114] on div "**********" at bounding box center [350, 113] width 178 height 23
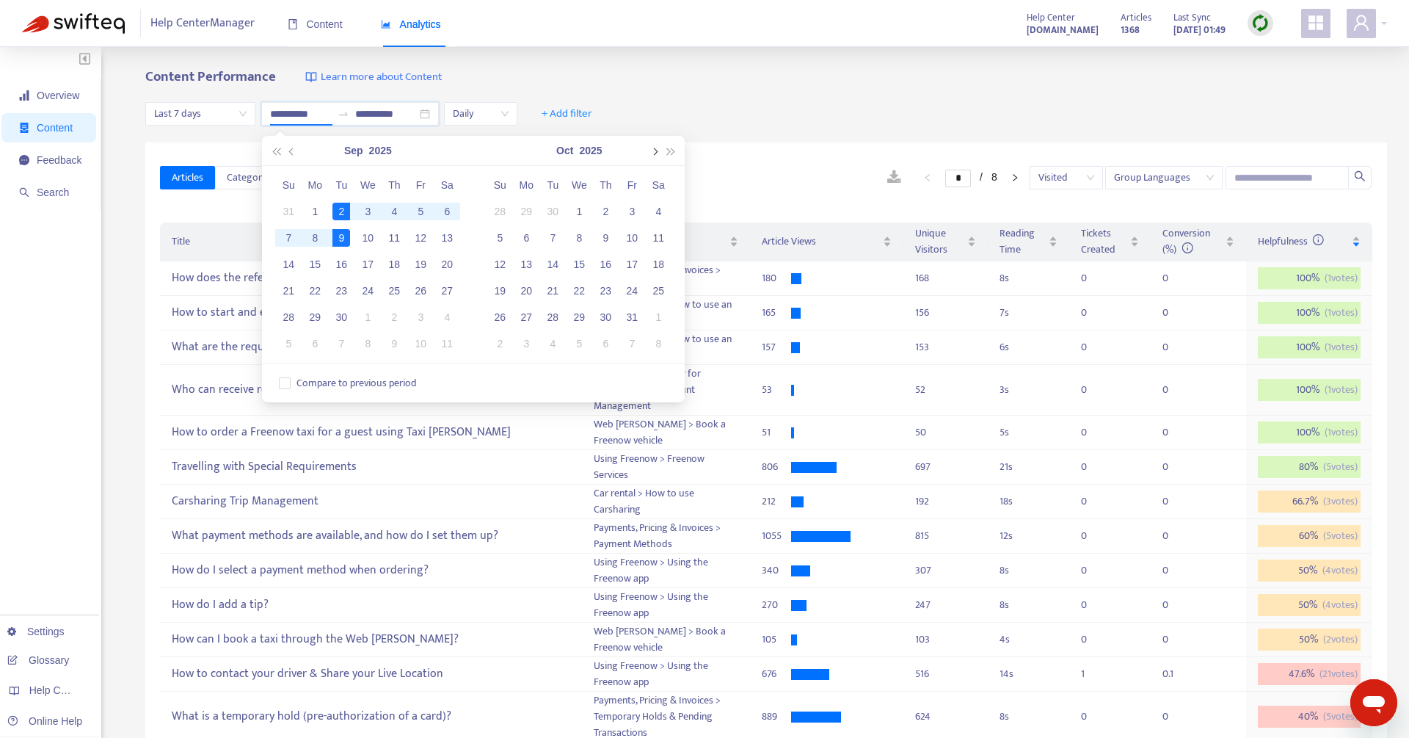
click at [658, 150] on button "button" at bounding box center [655, 150] width 16 height 29
click at [275, 153] on span "button" at bounding box center [276, 151] width 7 height 7
type input "**********"
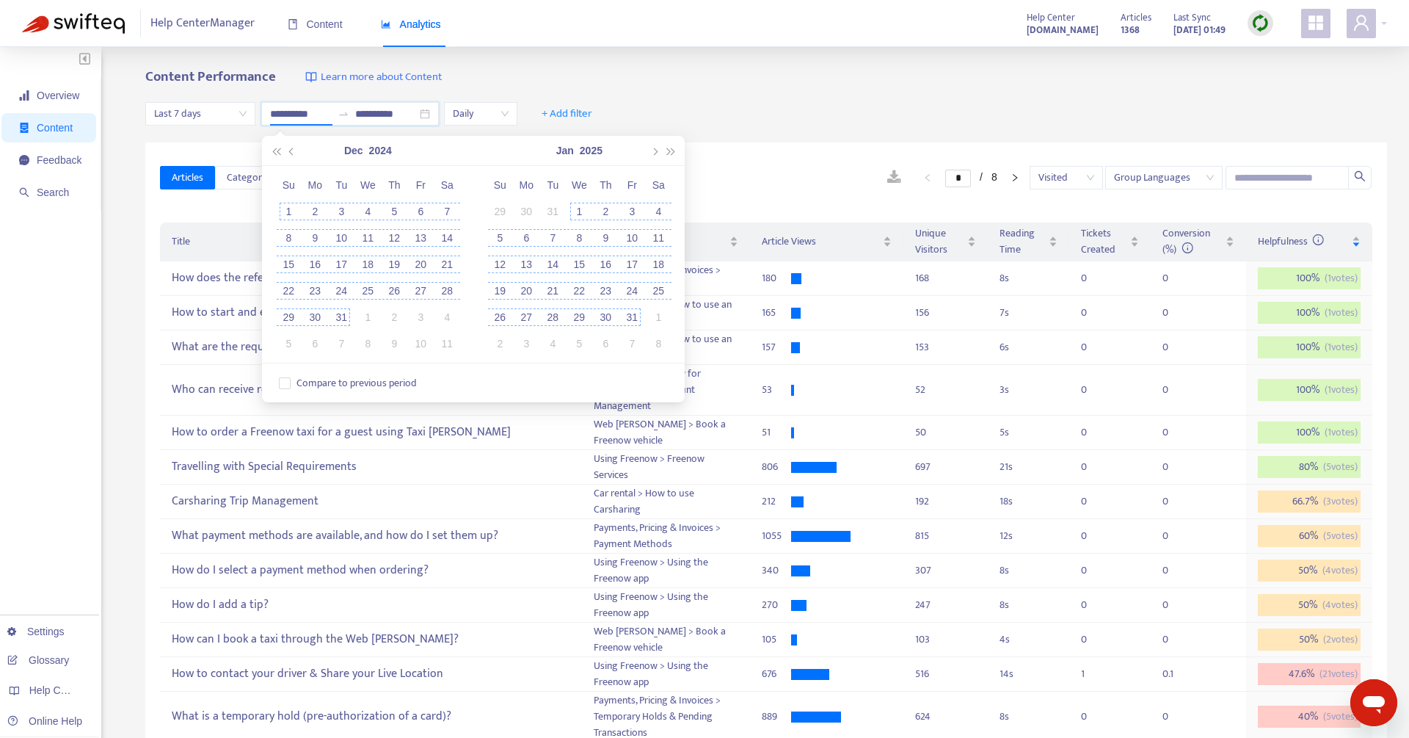
click at [283, 207] on div "1" at bounding box center [289, 212] width 18 height 18
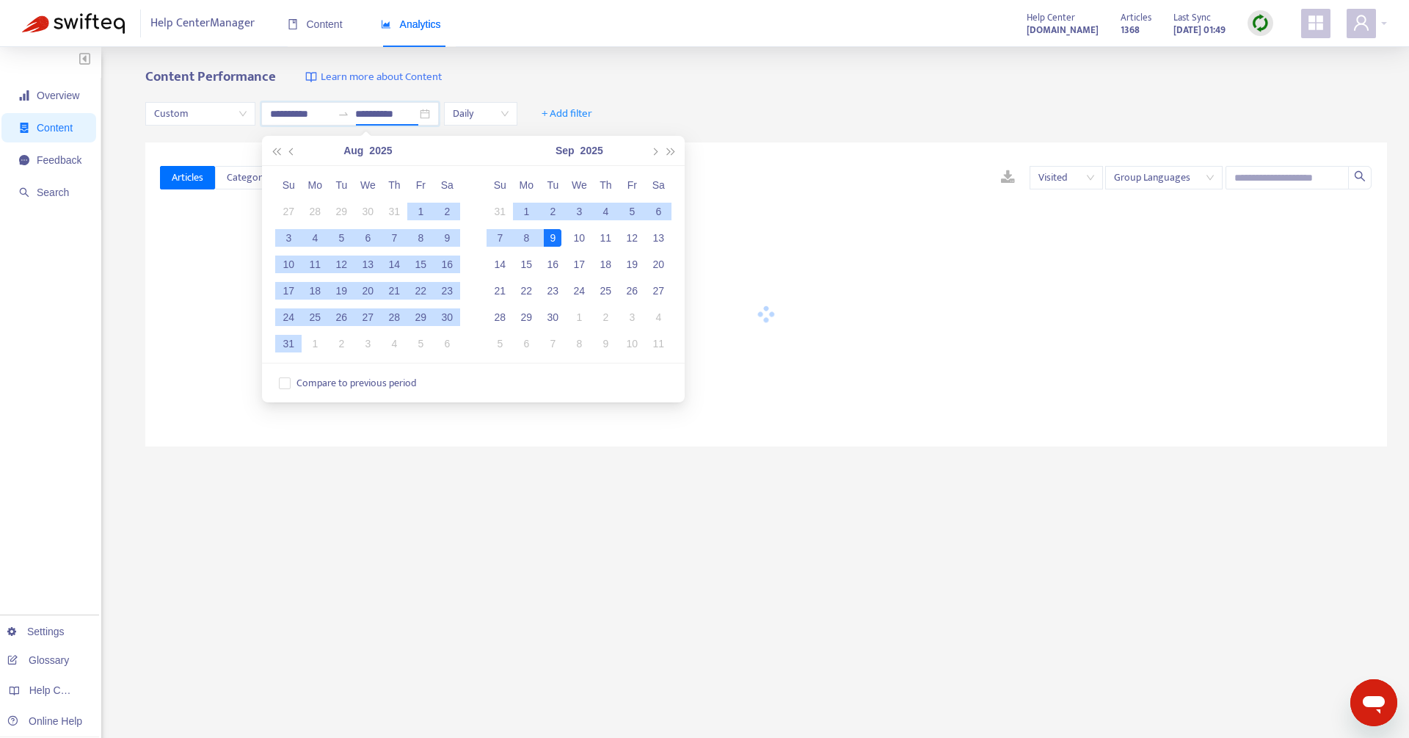
type input "**********"
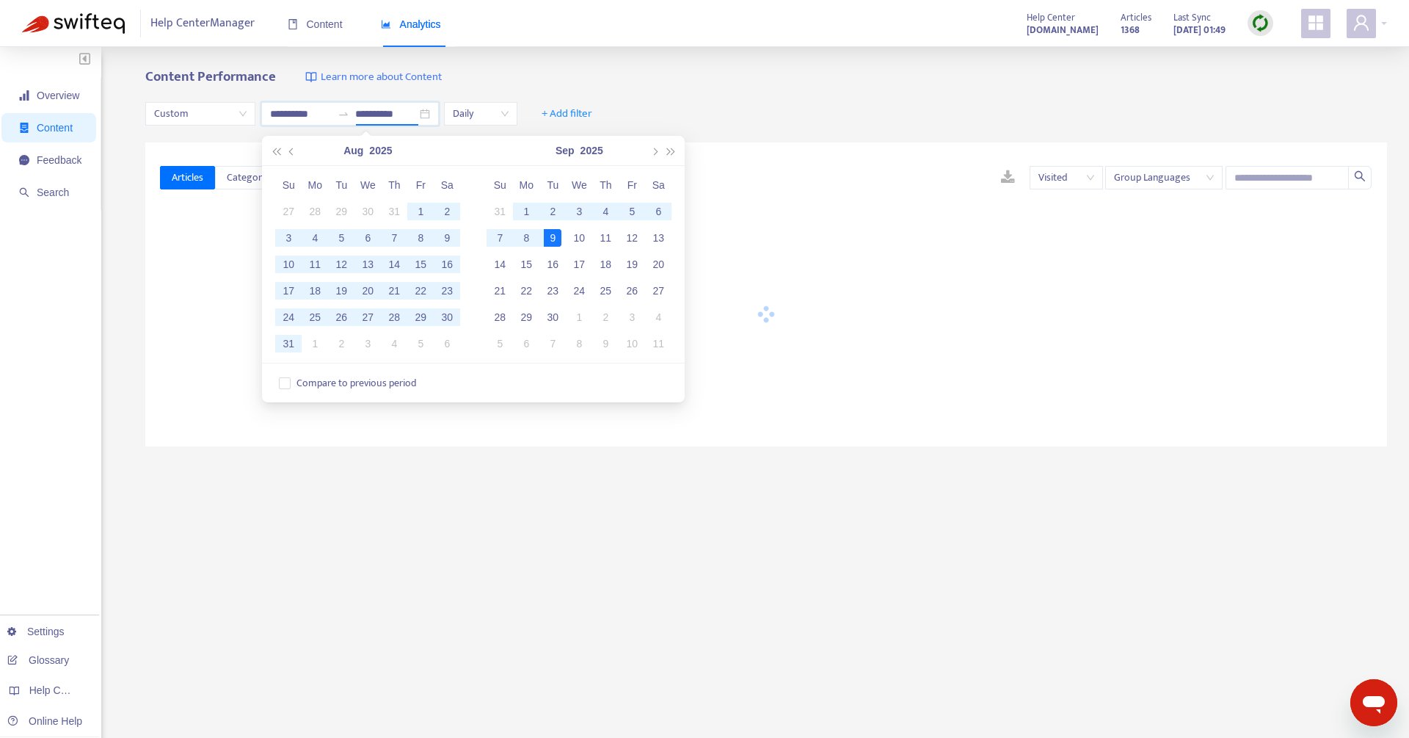
click at [507, 113] on span "Daily" at bounding box center [481, 114] width 56 height 22
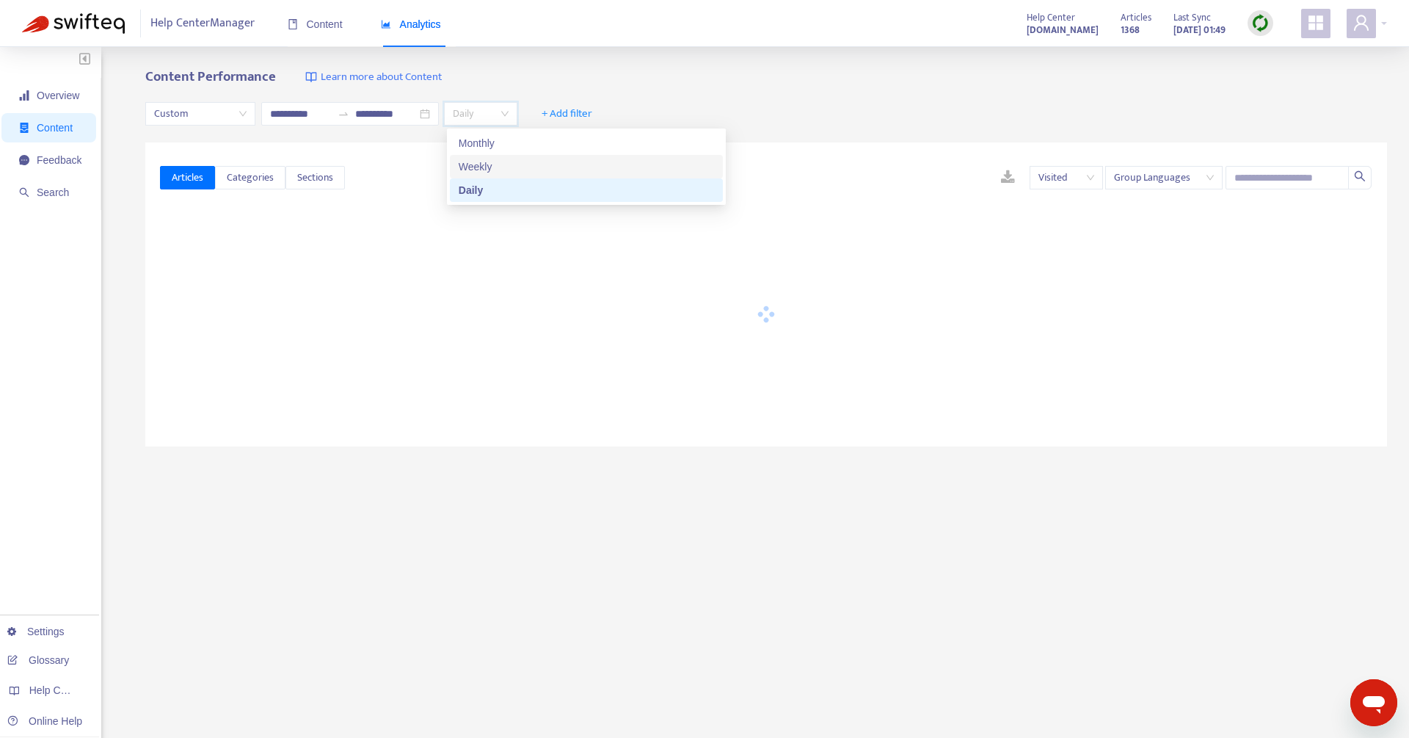
click at [491, 163] on div "Weekly" at bounding box center [586, 167] width 255 height 16
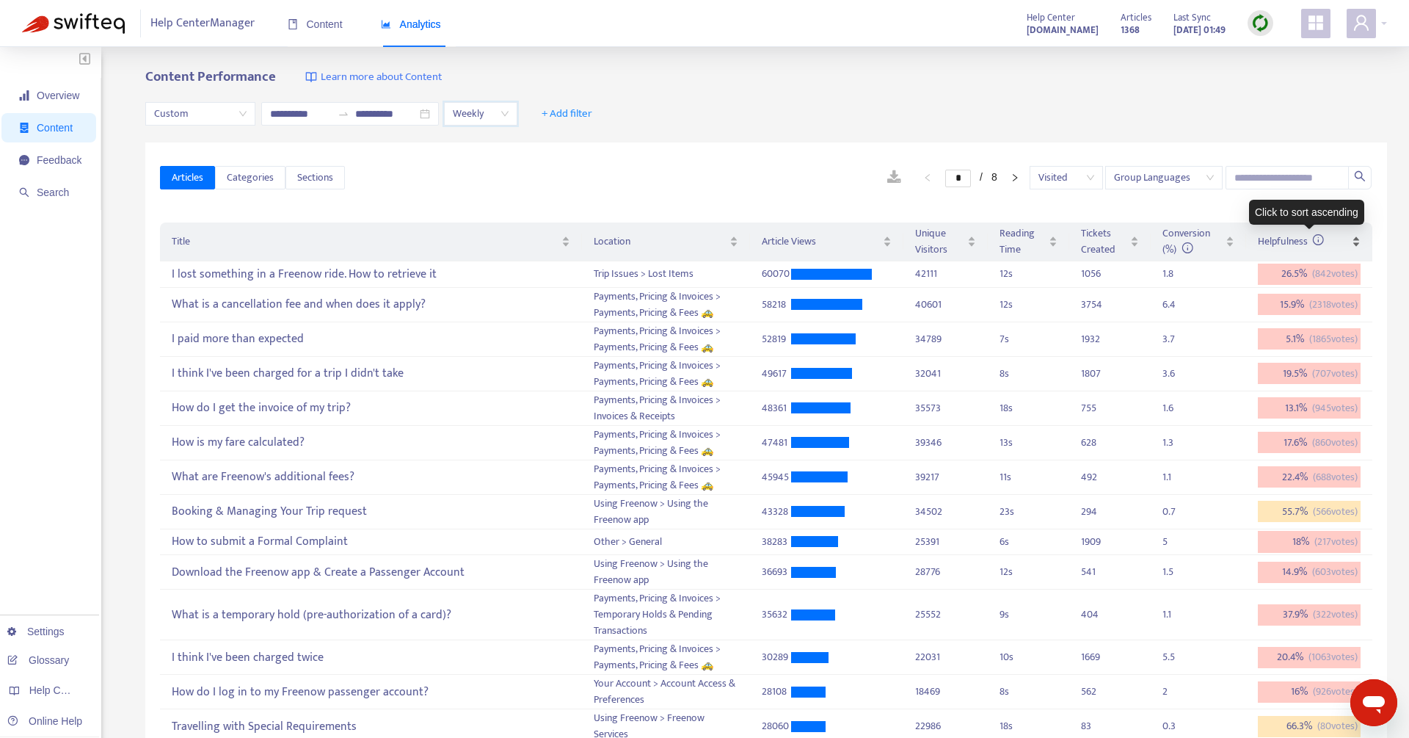
click at [1292, 238] on span "Helpfulness" at bounding box center [1291, 241] width 67 height 17
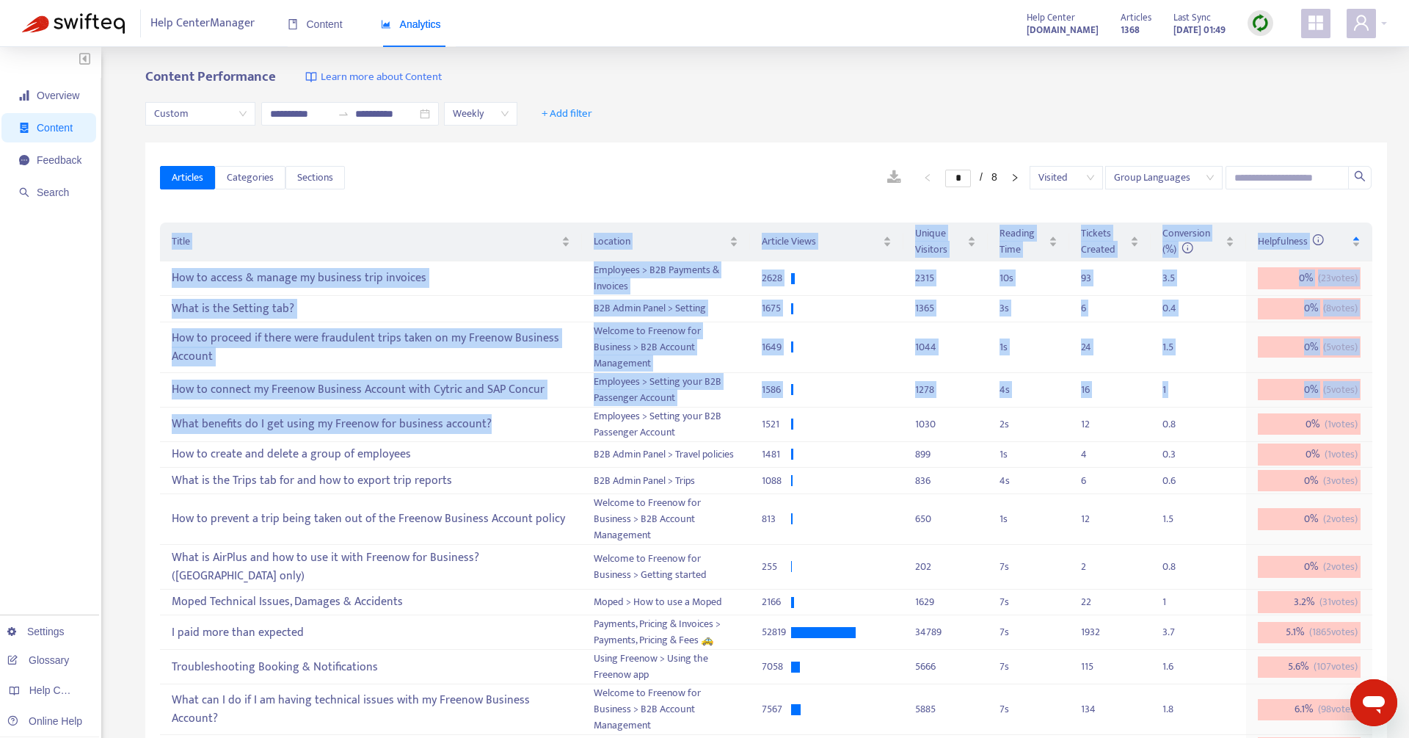
drag, startPoint x: 507, startPoint y: 412, endPoint x: 148, endPoint y: 390, distance: 360.3
click at [150, 391] on div "Articles Categories Sections * / 8 Visited Group Languages Title Location Artic…" at bounding box center [766, 489] width 1242 height 694
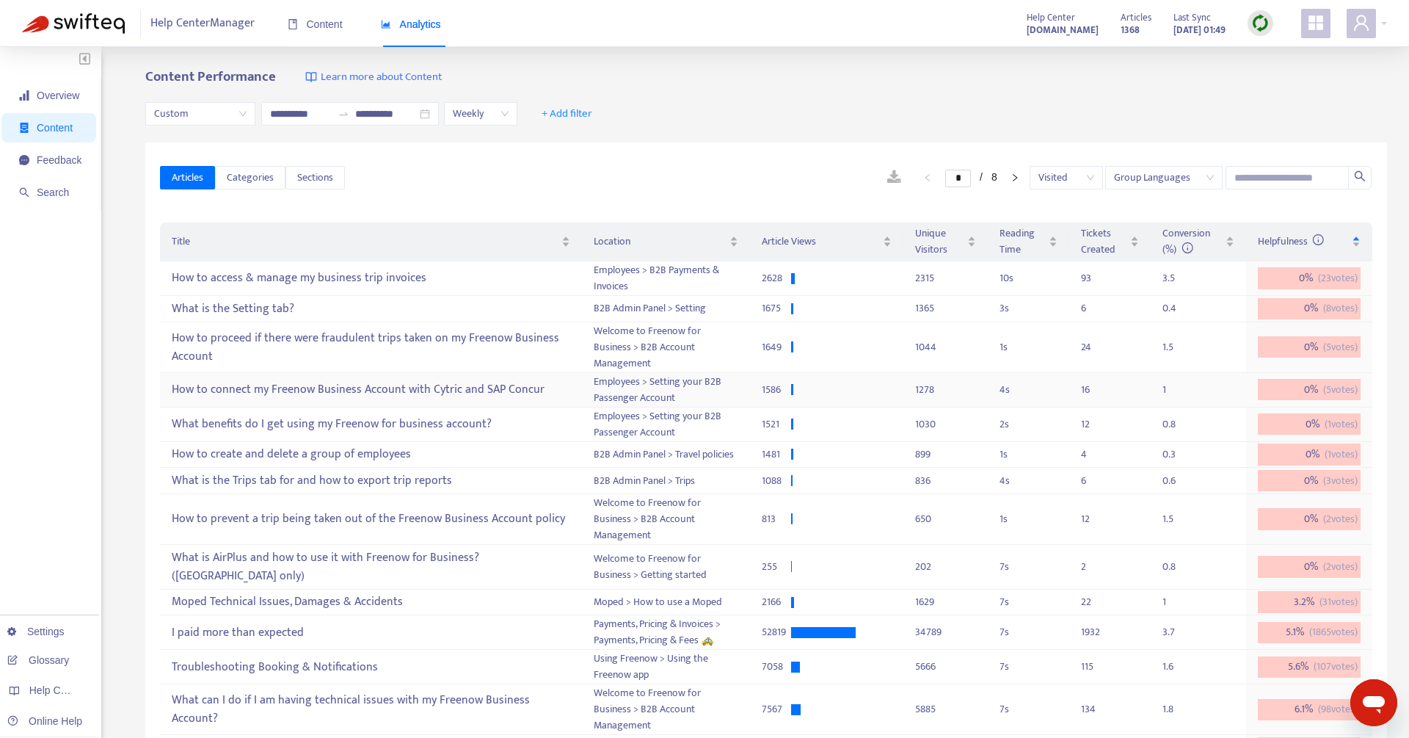
click at [280, 391] on div "How to connect my Freenow Business Account with Cytric and SAP Concur" at bounding box center [371, 389] width 398 height 24
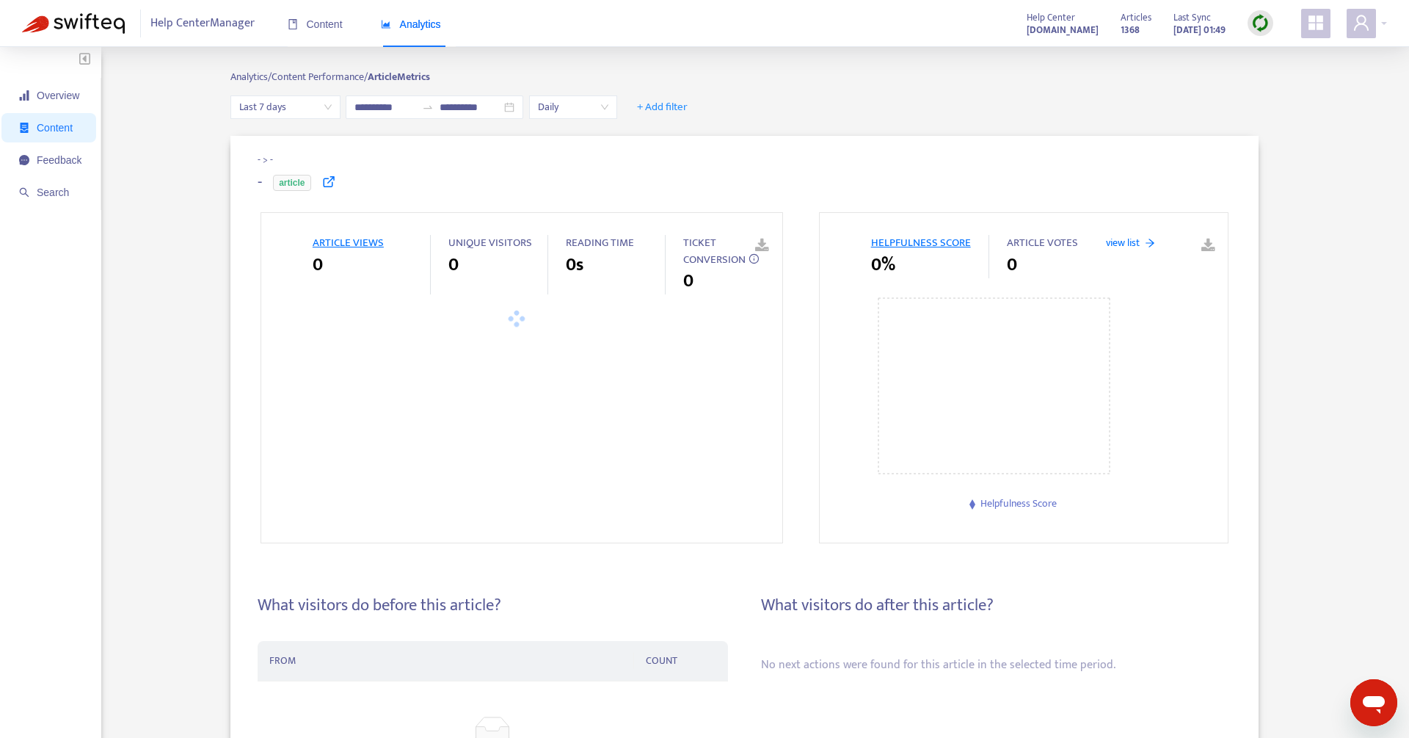
type input "**********"
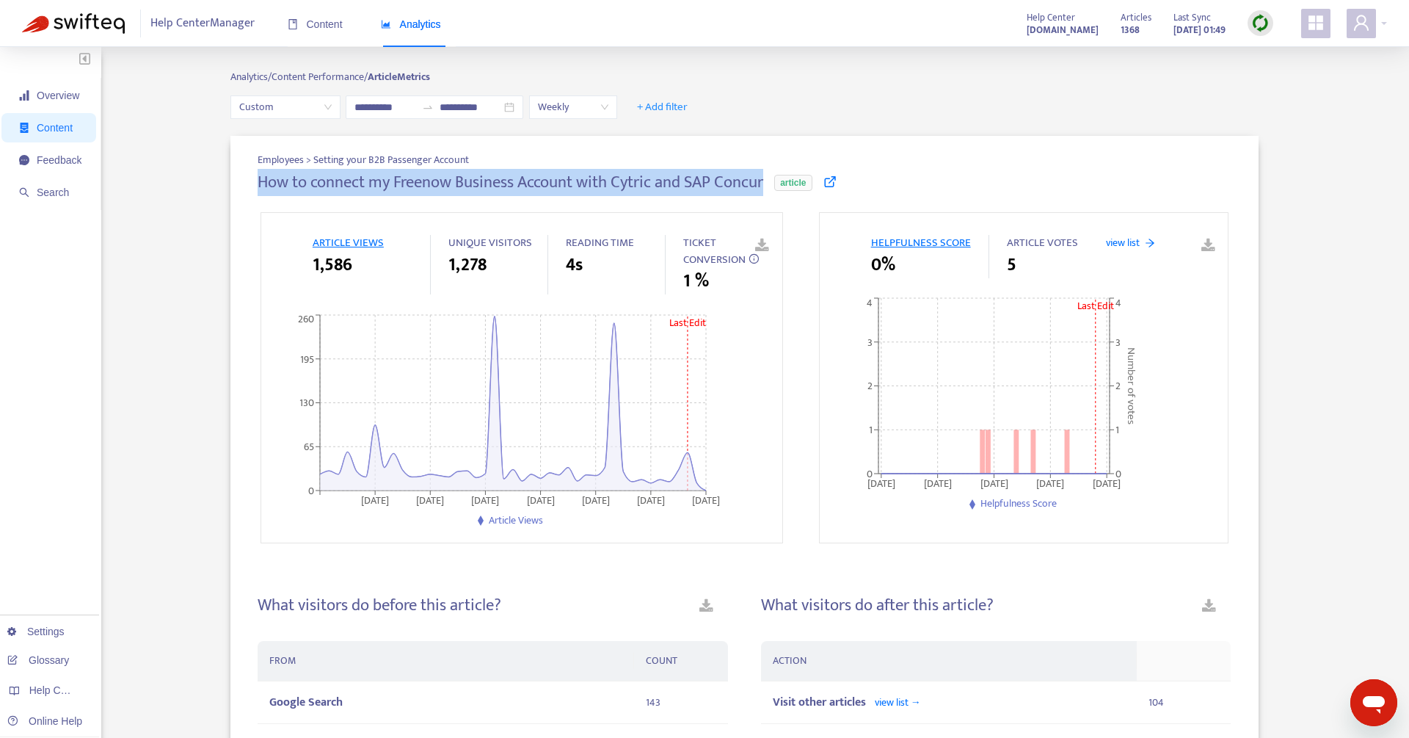
drag, startPoint x: 251, startPoint y: 182, endPoint x: 766, endPoint y: 182, distance: 515.2
copy h4 "How to connect my Freenow Business Account with Cytric and SAP Concur"
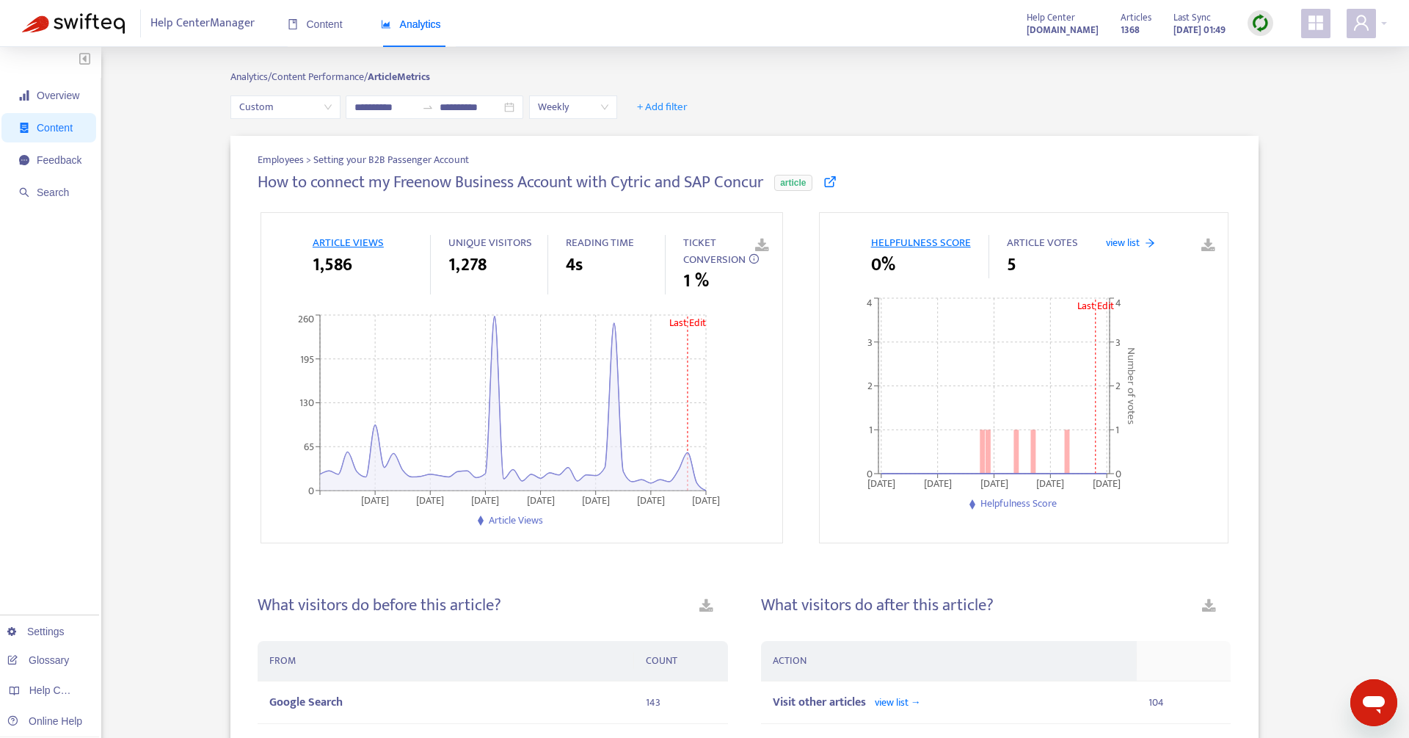
click at [283, 29] on div "Help Center Manager Content Analytics" at bounding box center [302, 24] width 305 height 28
click at [316, 25] on span "Content" at bounding box center [315, 24] width 55 height 12
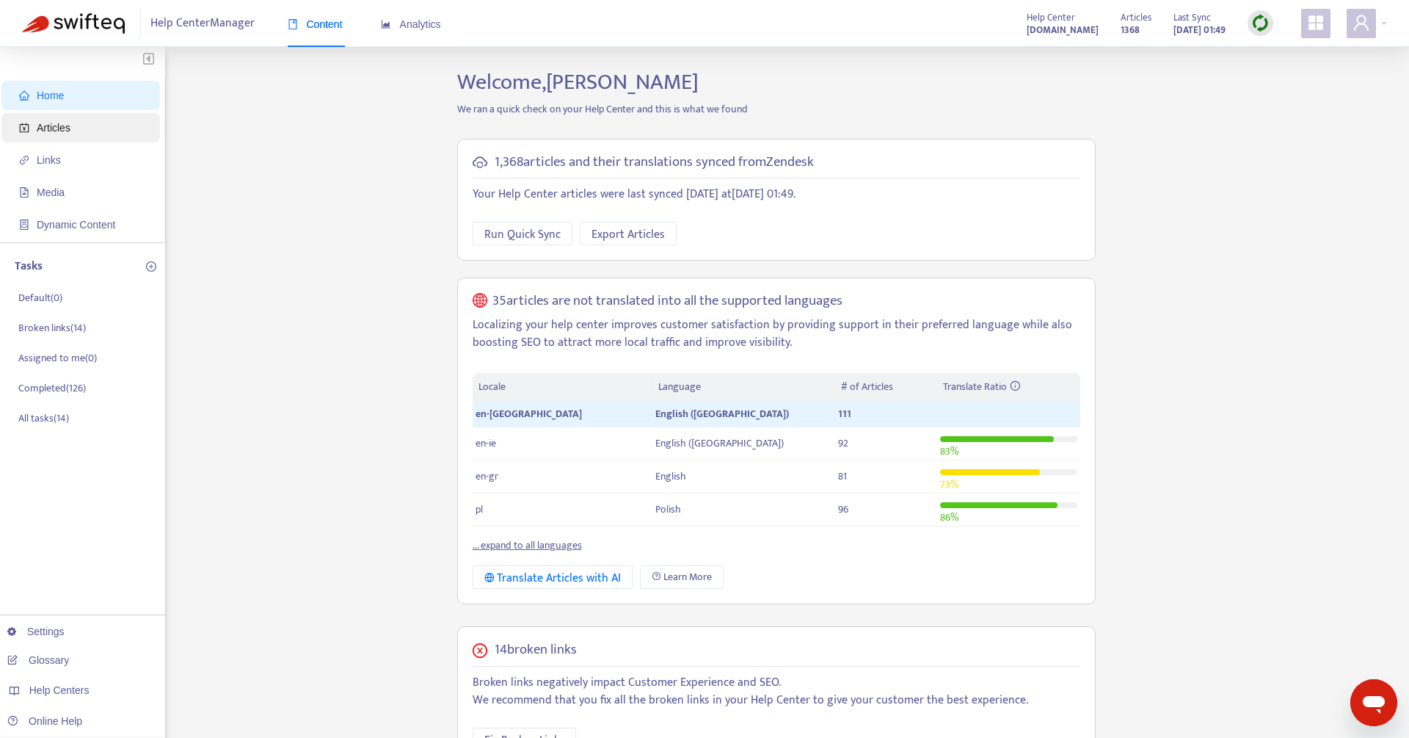
click at [79, 123] on span "Articles" at bounding box center [83, 127] width 129 height 29
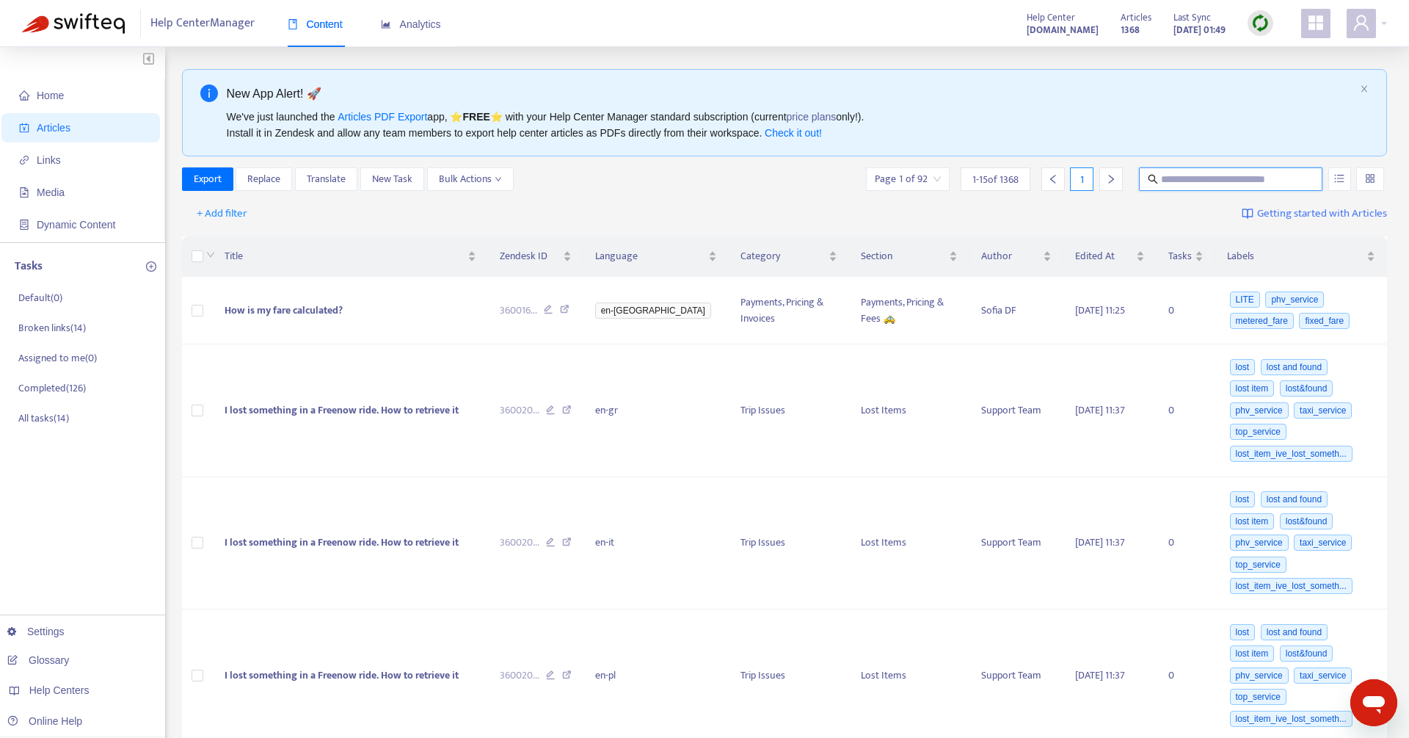
click at [1174, 186] on input "text" at bounding box center [1231, 179] width 141 height 16
paste input "**********"
type input "**********"
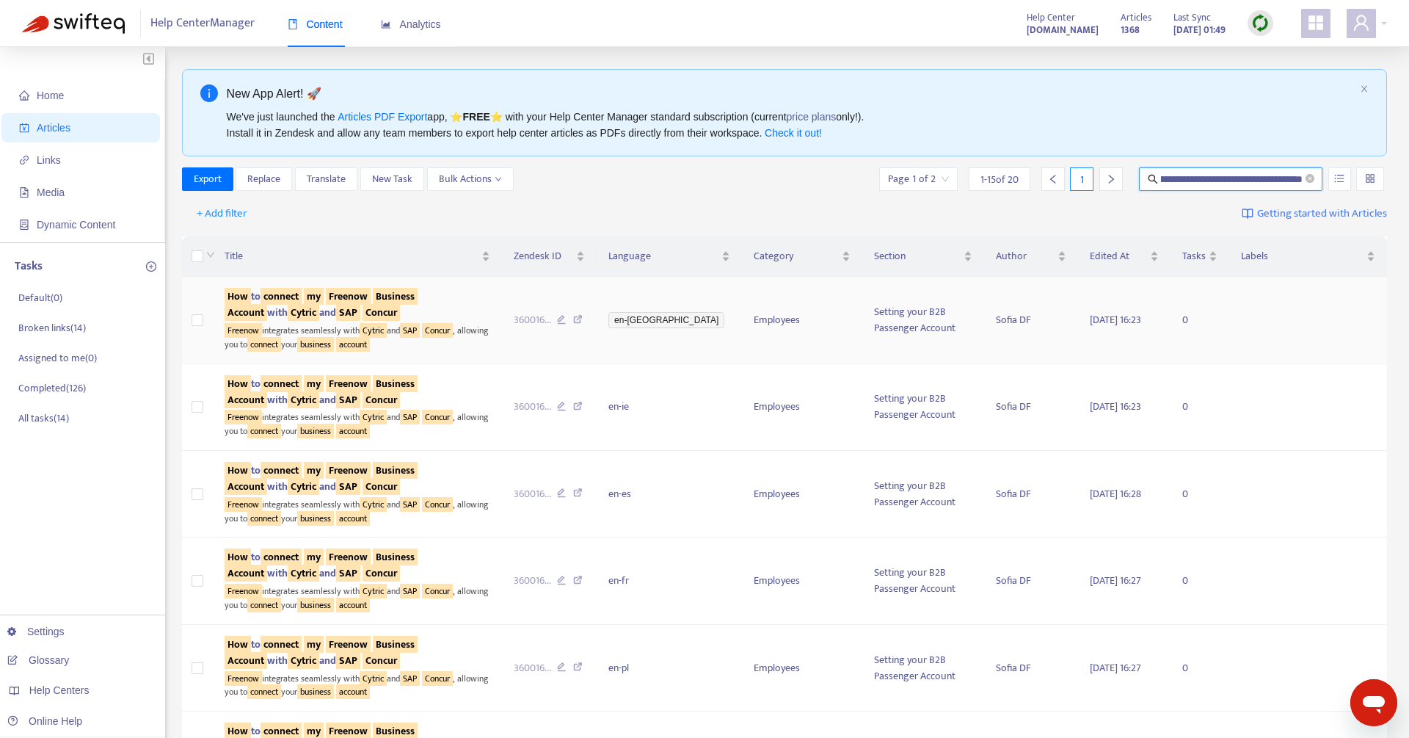
scroll to position [0, 0]
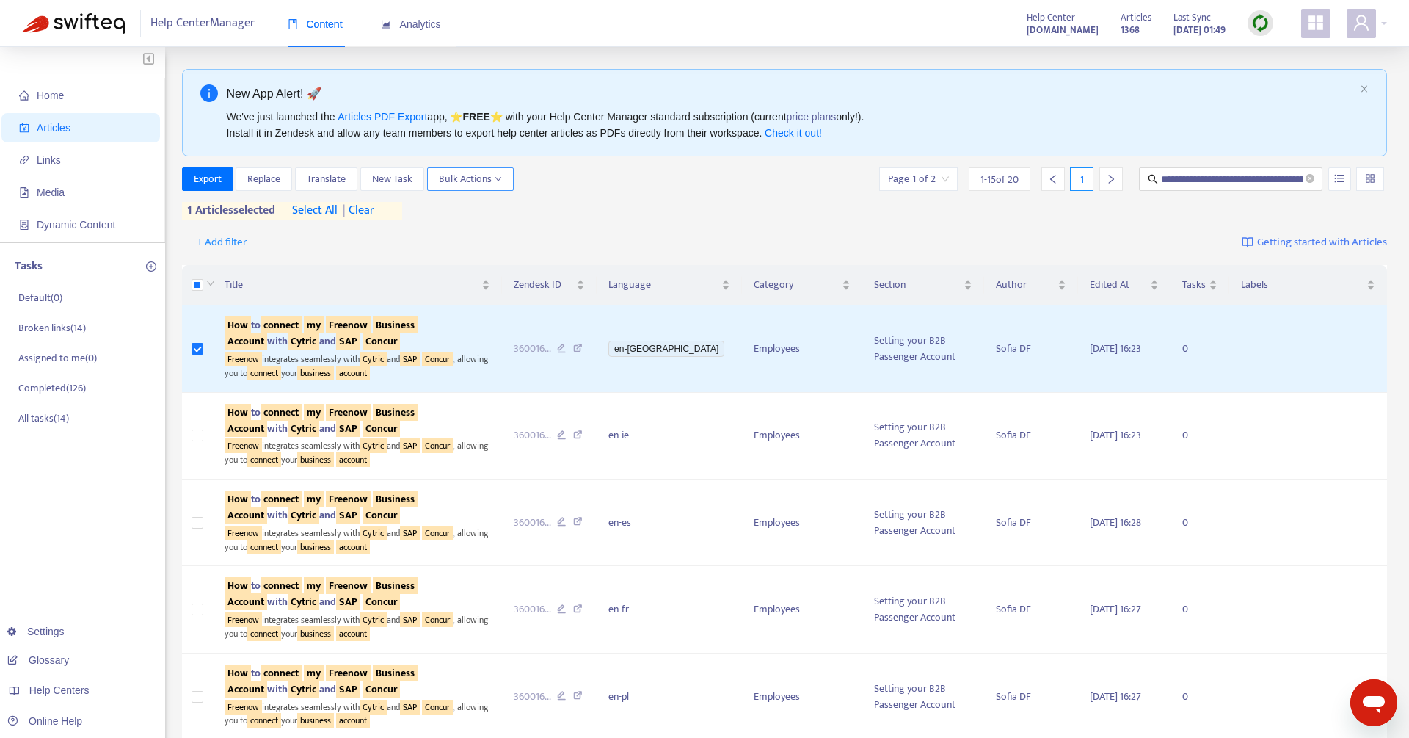
click at [488, 181] on span "Bulk Actions" at bounding box center [470, 179] width 63 height 16
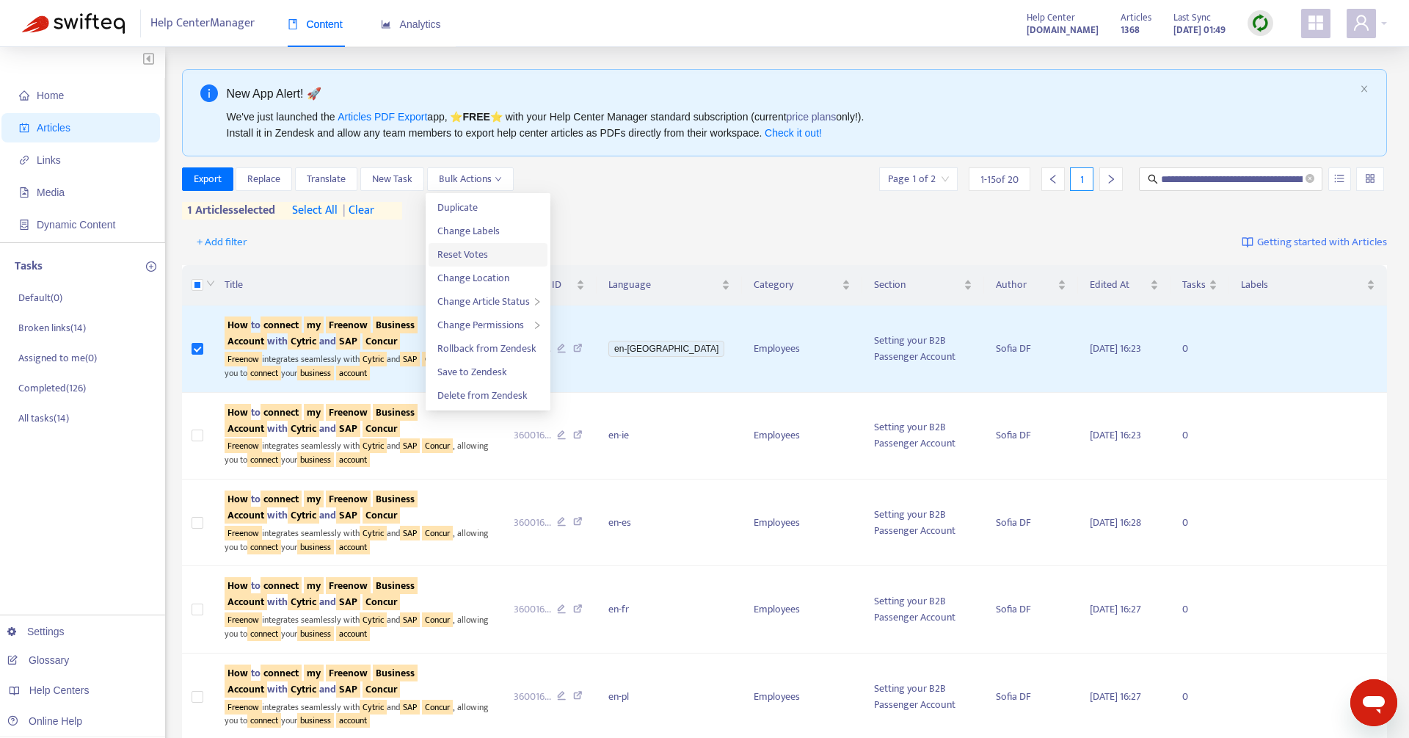
click at [467, 252] on span "Reset Votes" at bounding box center [462, 254] width 51 height 17
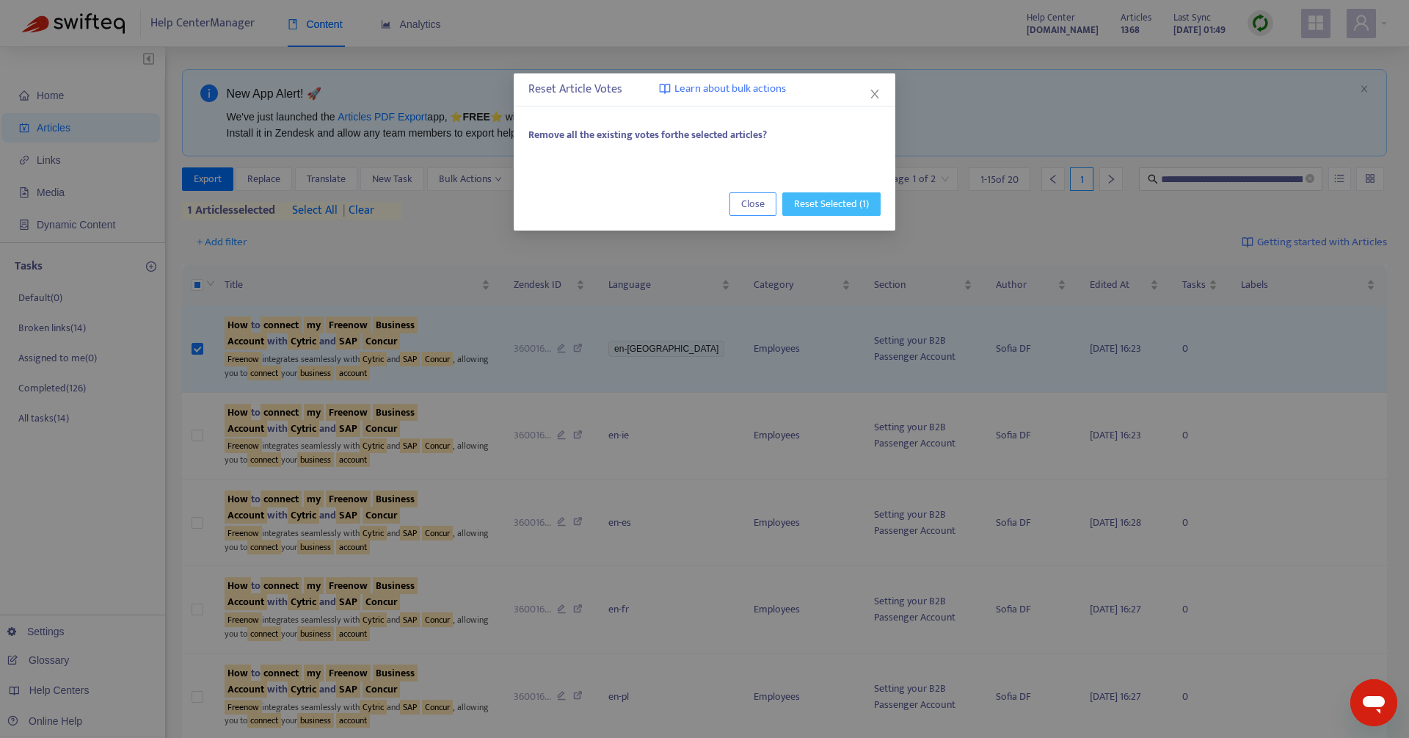
click at [861, 204] on span "Reset Selected (1)" at bounding box center [831, 204] width 75 height 16
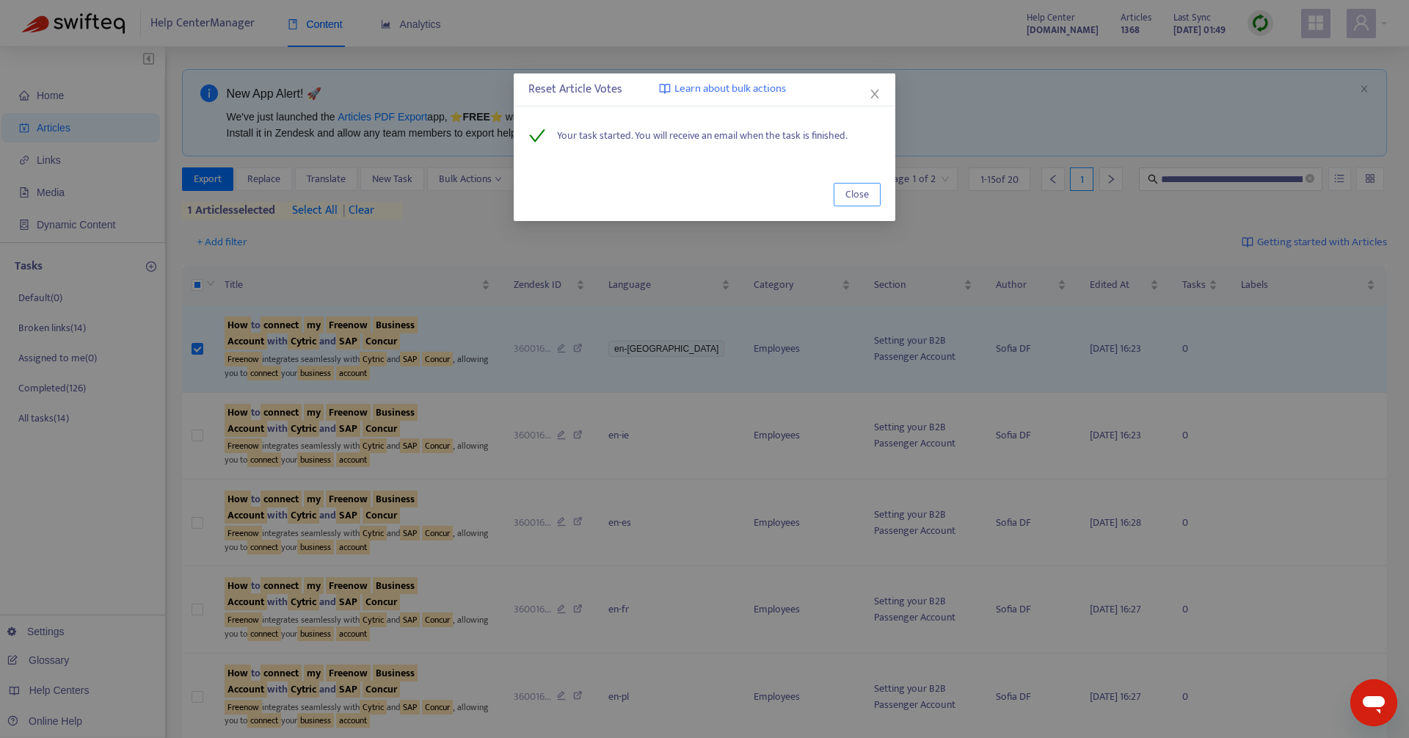
click at [851, 193] on span "Close" at bounding box center [856, 194] width 23 height 16
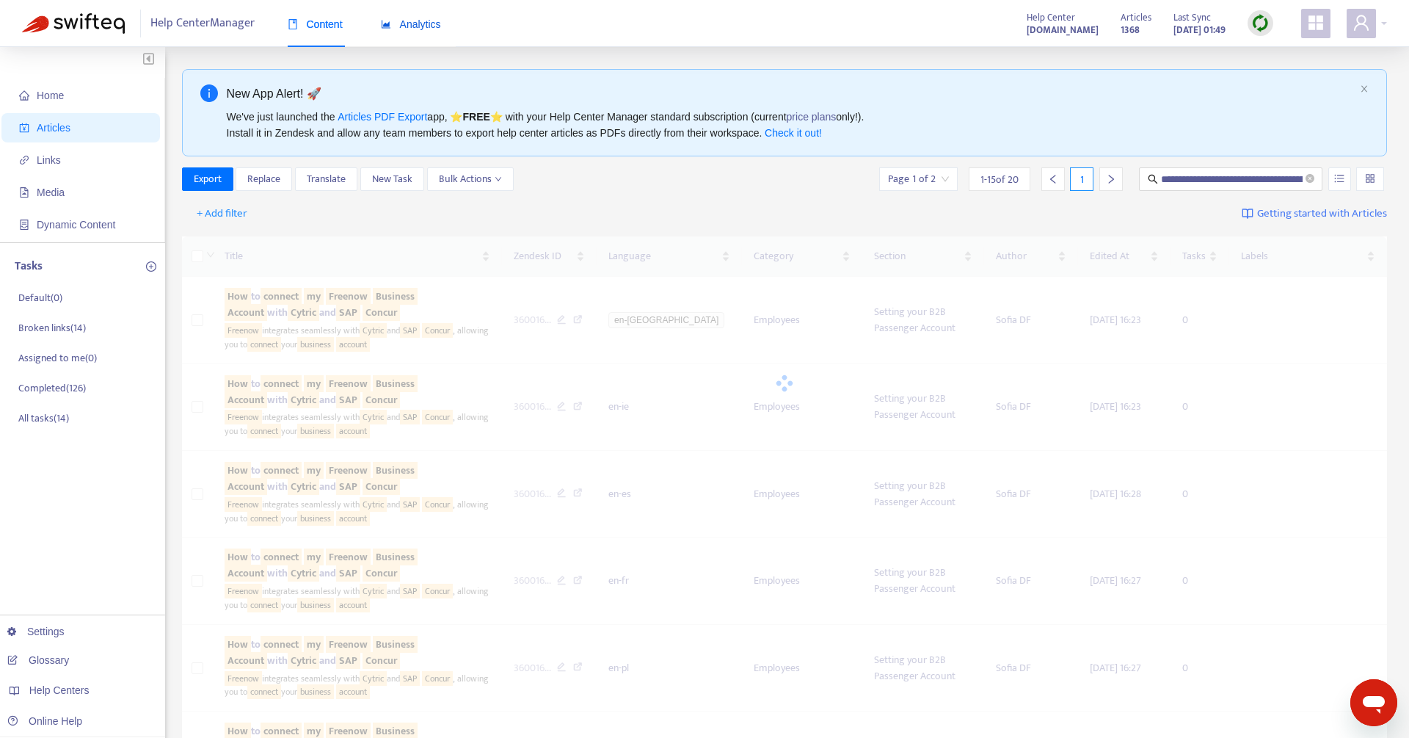
click at [423, 21] on span "Analytics" at bounding box center [411, 24] width 60 height 12
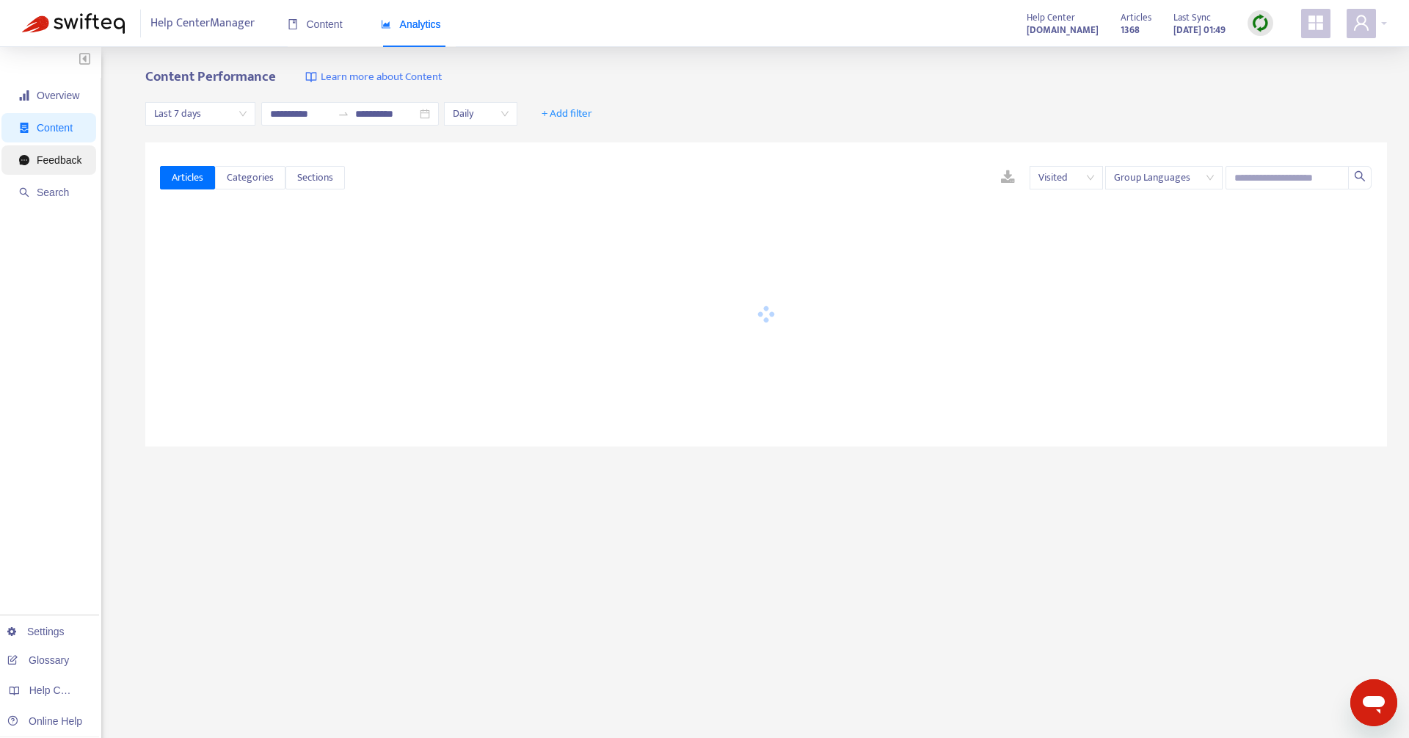
click at [60, 157] on span "Feedback" at bounding box center [59, 160] width 45 height 12
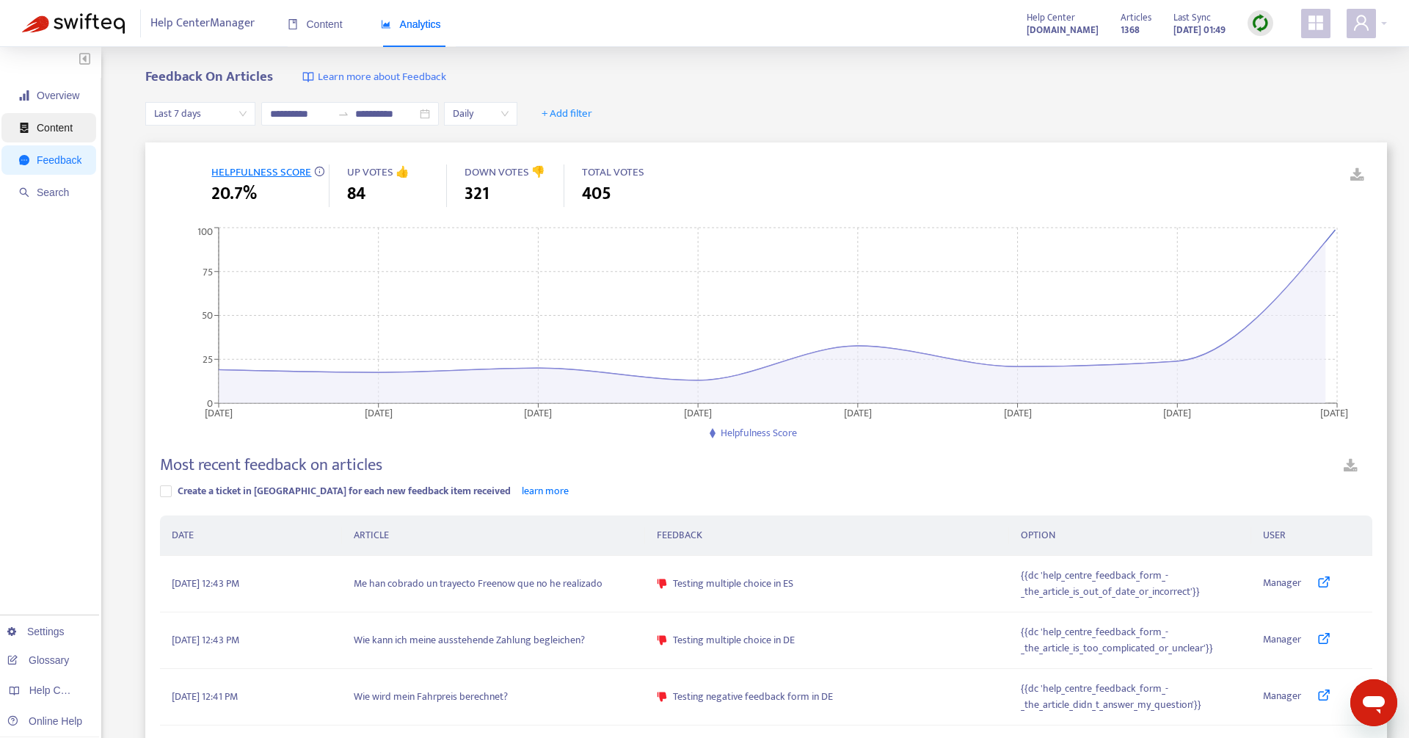
click at [57, 131] on span "Content" at bounding box center [55, 128] width 36 height 12
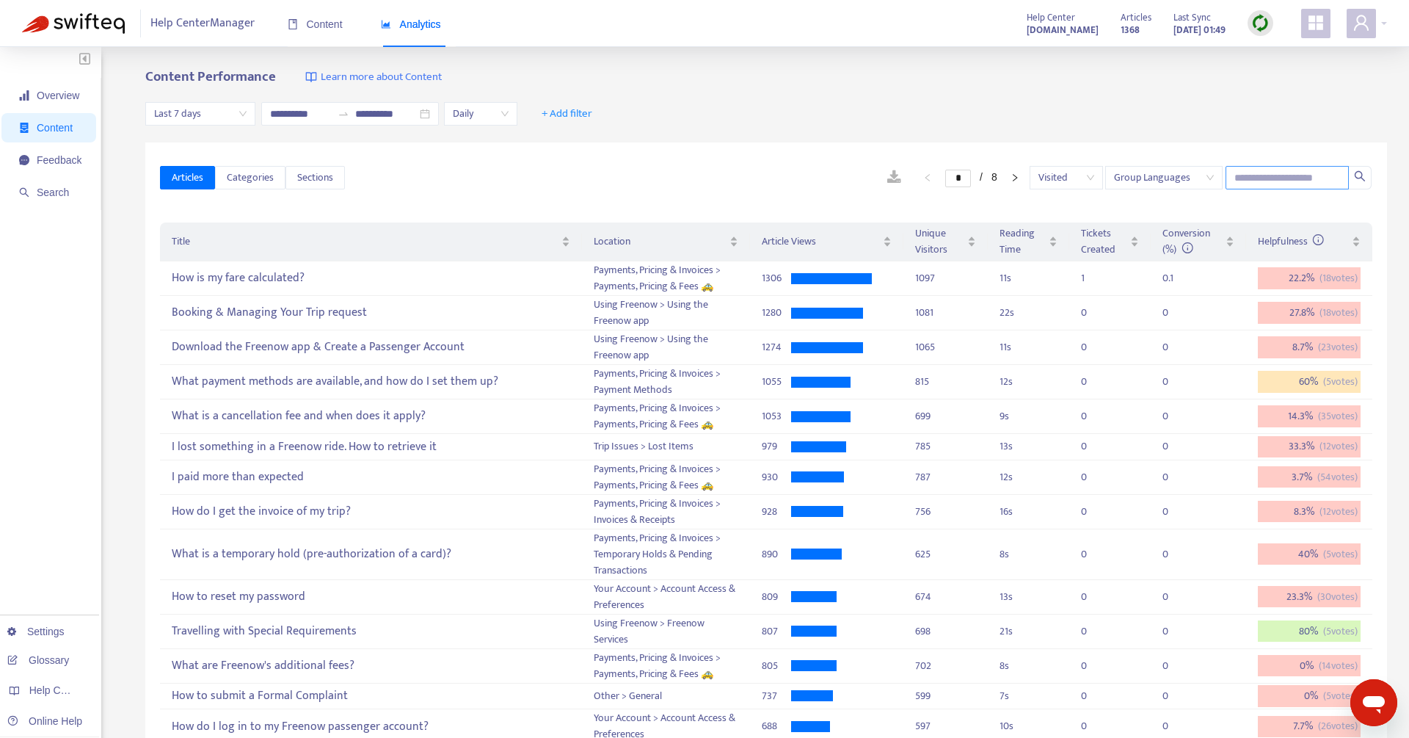
click at [1273, 176] on input "text" at bounding box center [1287, 177] width 123 height 23
paste input "**********"
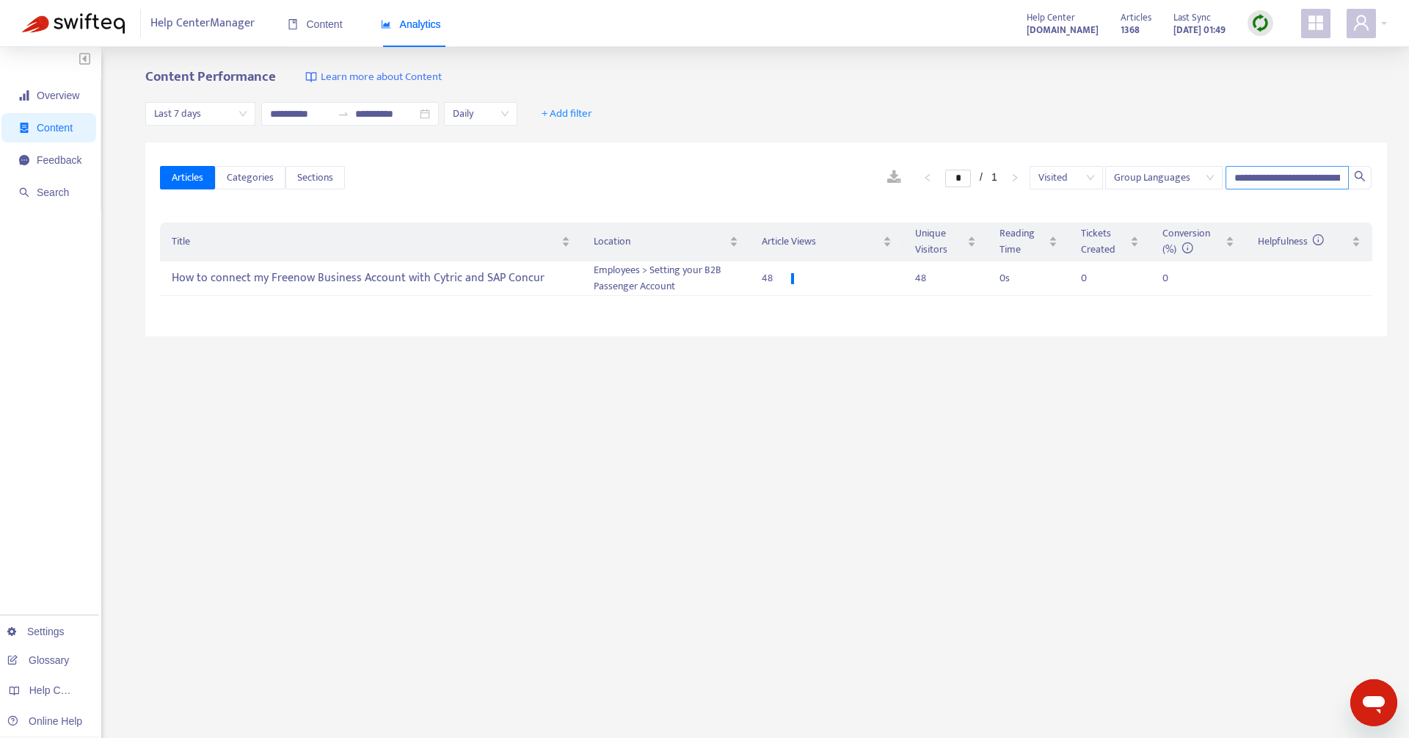
scroll to position [0, 249]
type input "**********"
click at [1270, 271] on td at bounding box center [1309, 278] width 126 height 34
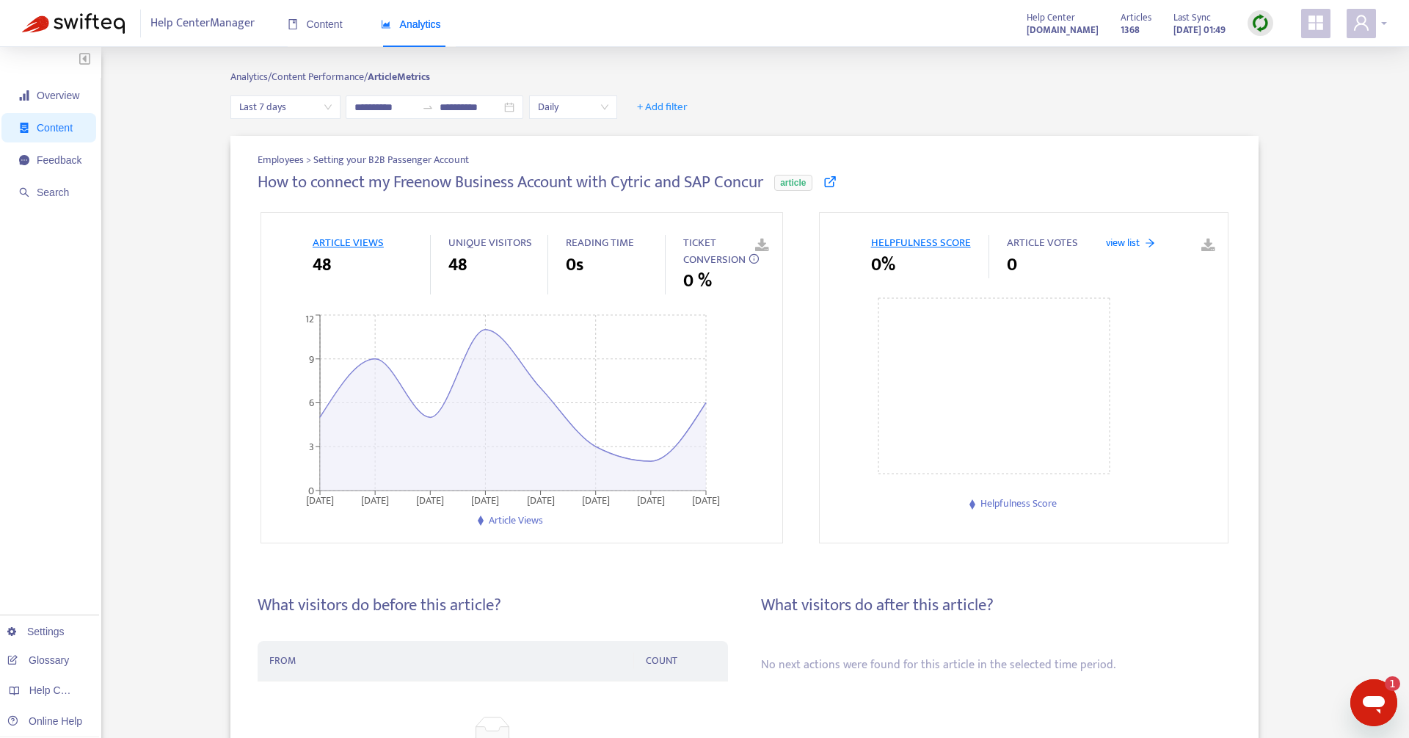
click at [1375, 24] on span at bounding box center [1361, 23] width 29 height 29
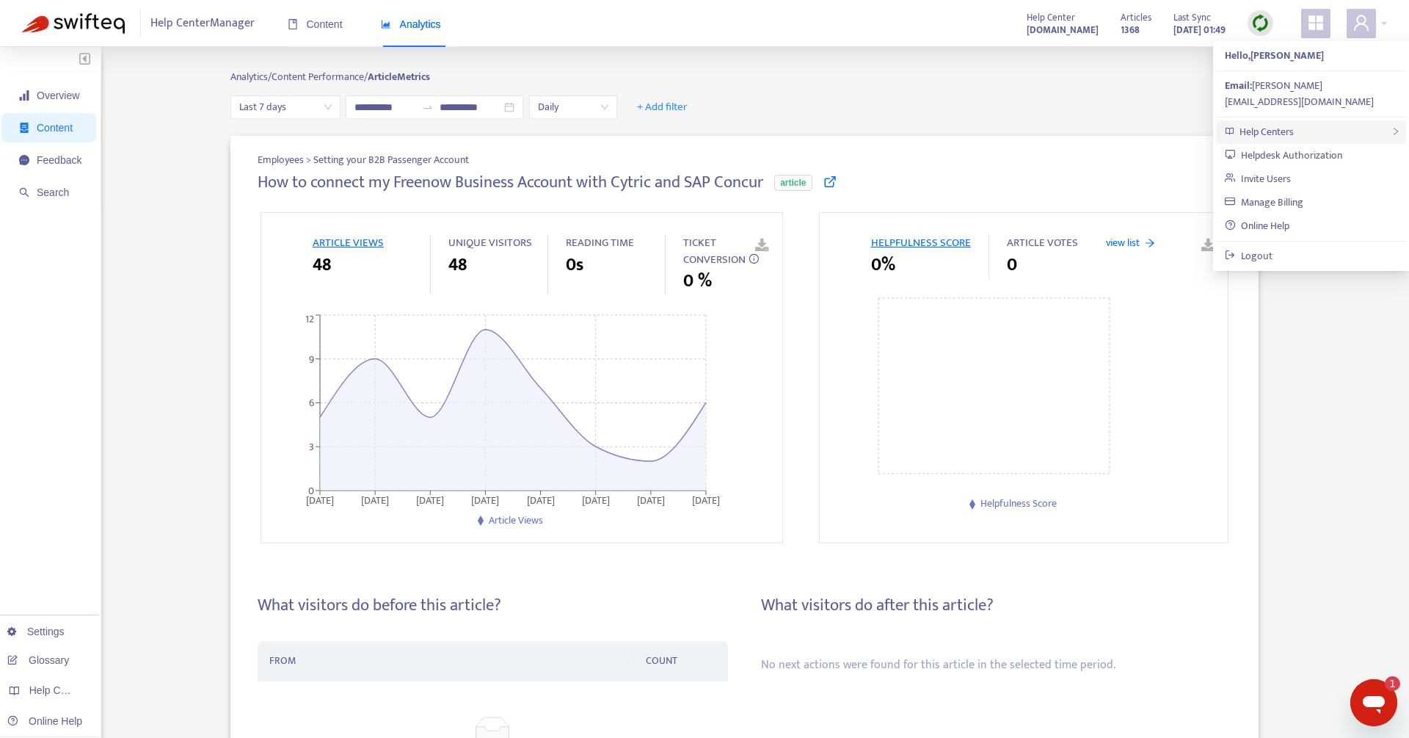
click at [1259, 123] on span "Help Centers" at bounding box center [1267, 131] width 54 height 17
click at [1126, 200] on link "Feedback Form Setup" at bounding box center [1143, 195] width 111 height 17
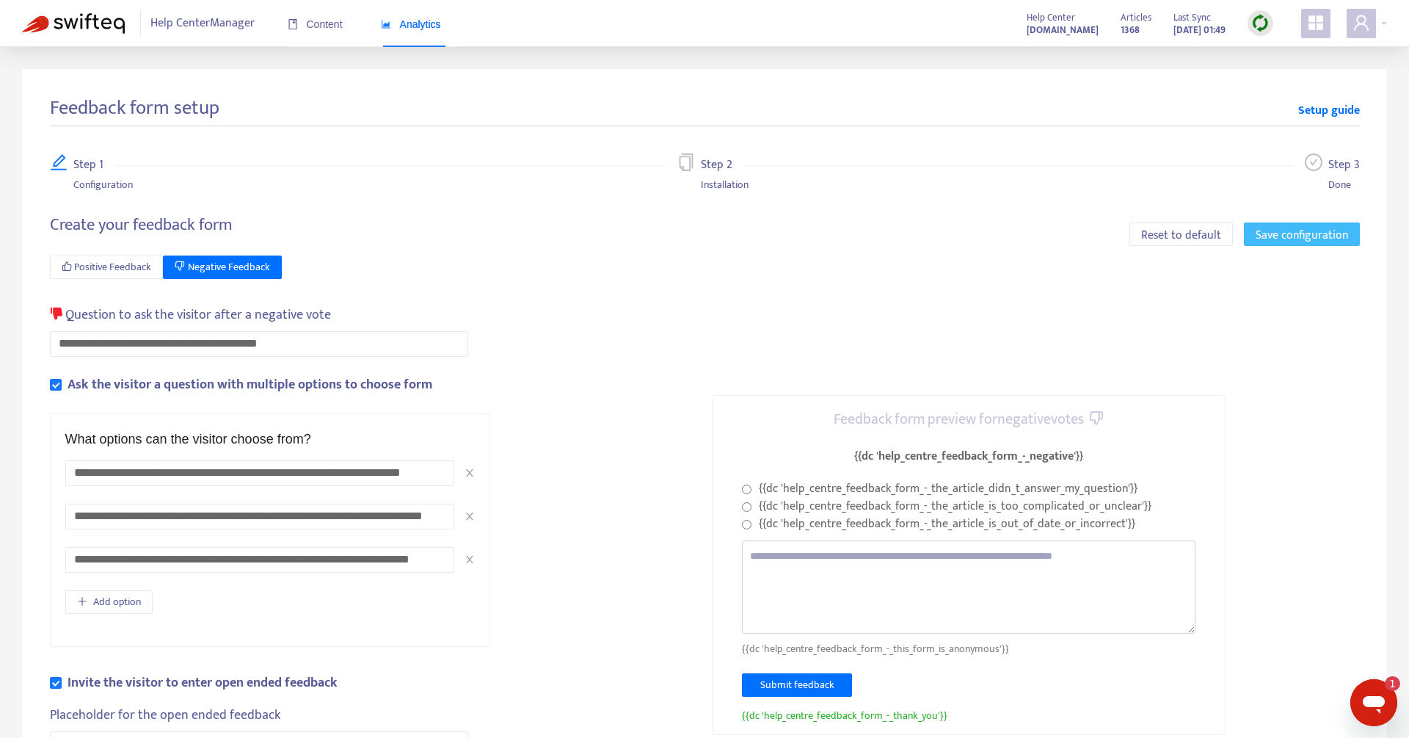
click at [1301, 238] on span "Save configuration" at bounding box center [1302, 235] width 92 height 18
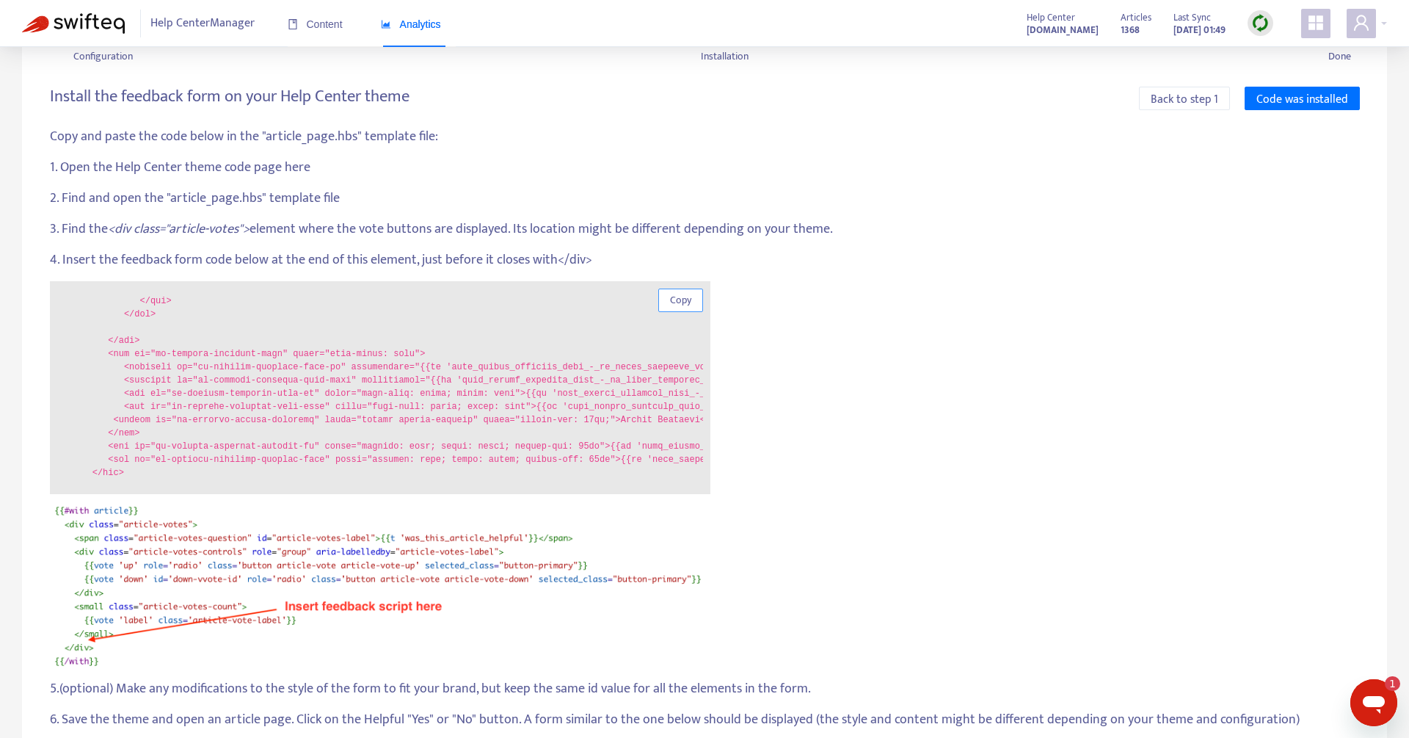
scroll to position [292, 0]
click at [682, 299] on span "Copy" at bounding box center [680, 300] width 21 height 16
click at [1333, 101] on span "Code was installed" at bounding box center [1303, 99] width 92 height 18
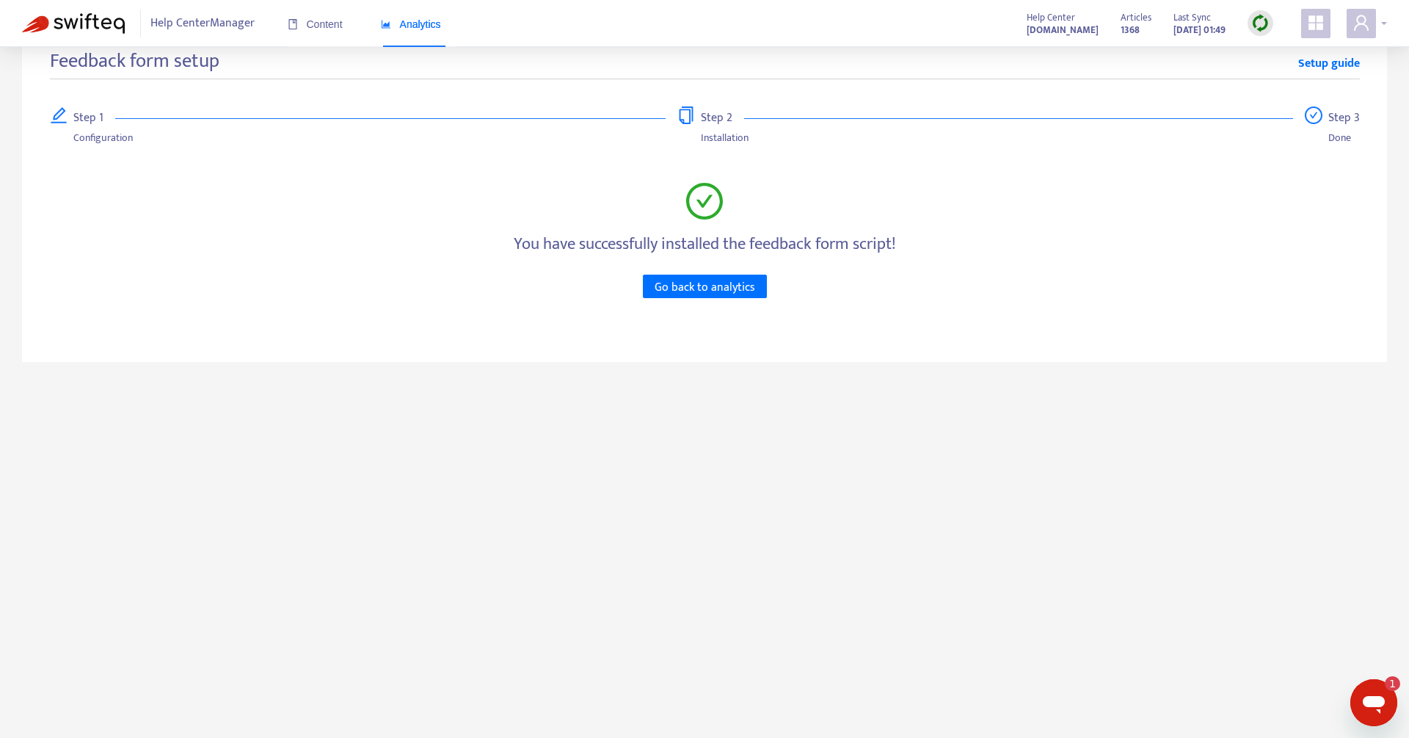
click at [1383, 20] on div at bounding box center [1367, 23] width 40 height 29
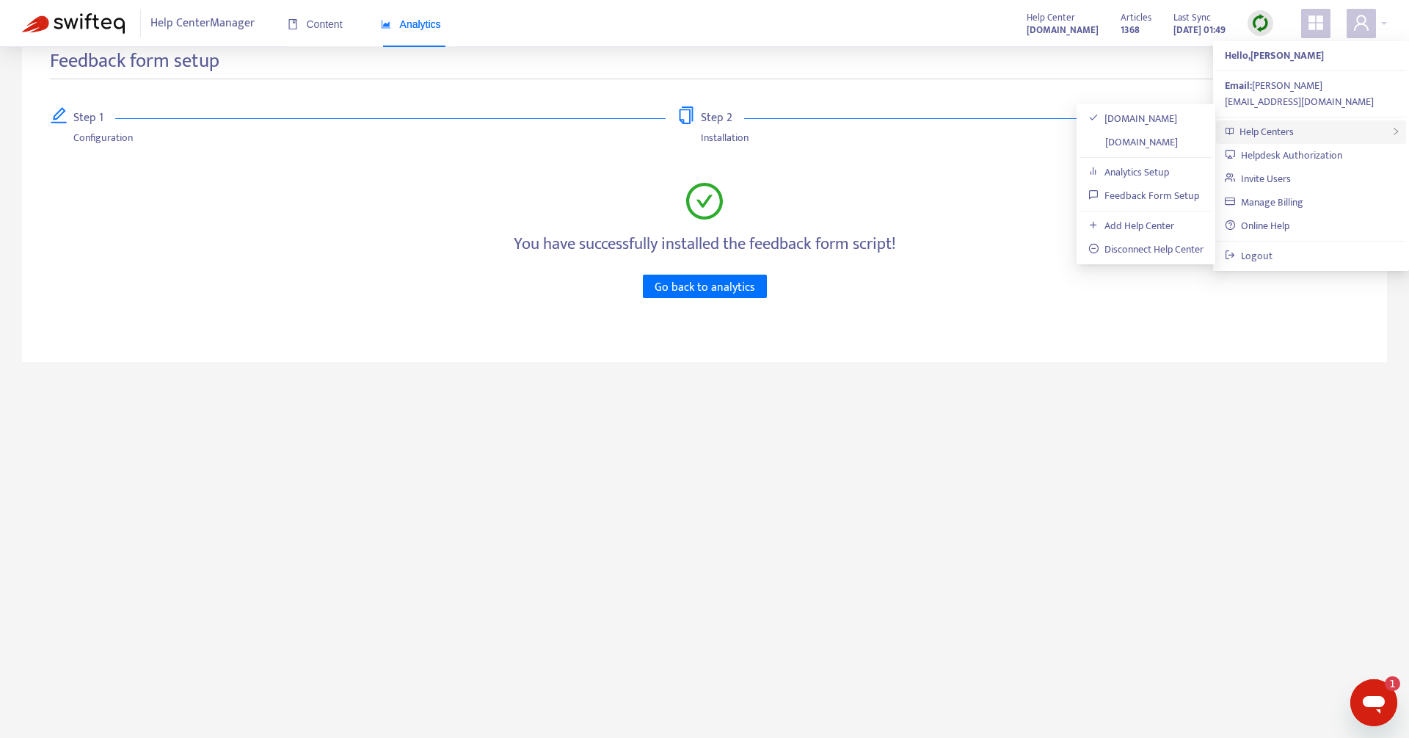
click at [1311, 120] on div "Help Centers" at bounding box center [1311, 131] width 190 height 23
click at [1124, 148] on link "driver.free-now.com" at bounding box center [1133, 142] width 90 height 17
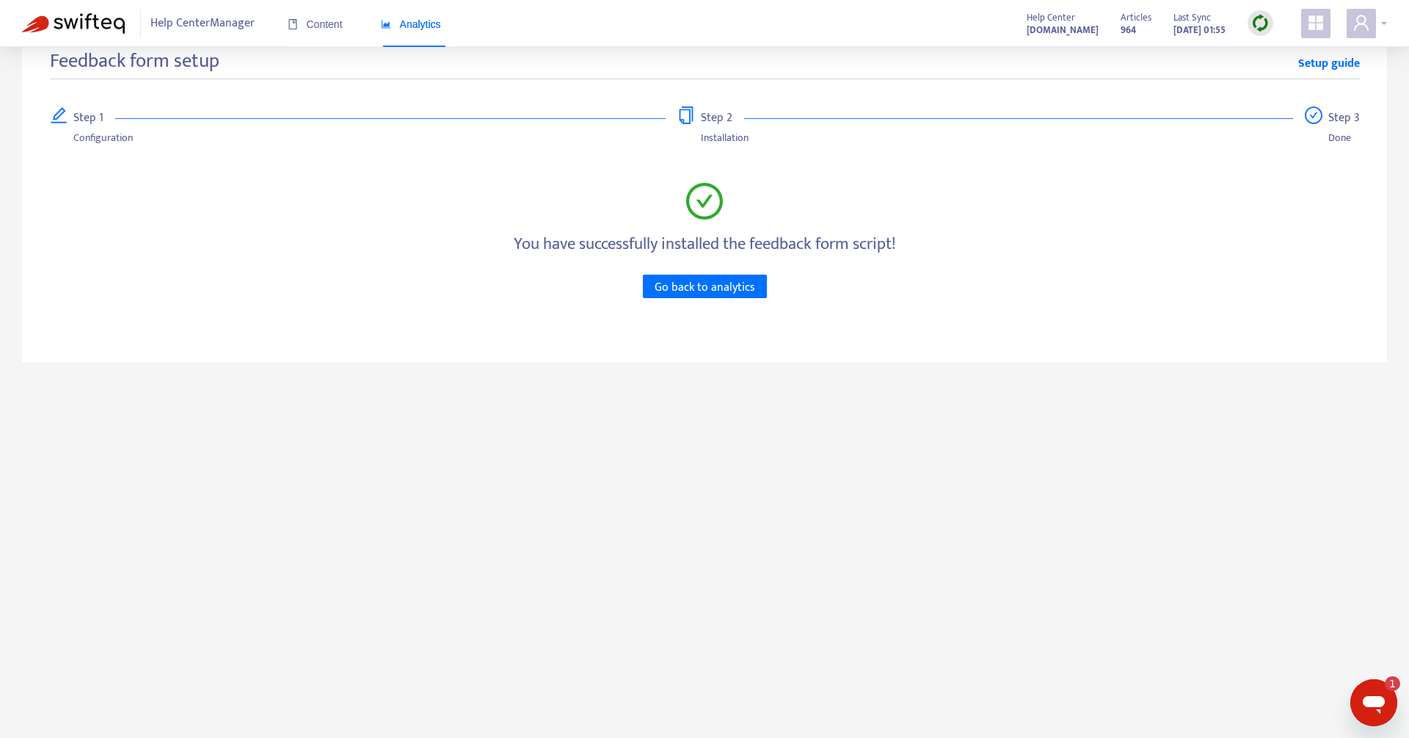
click at [1381, 25] on div at bounding box center [1367, 23] width 40 height 29
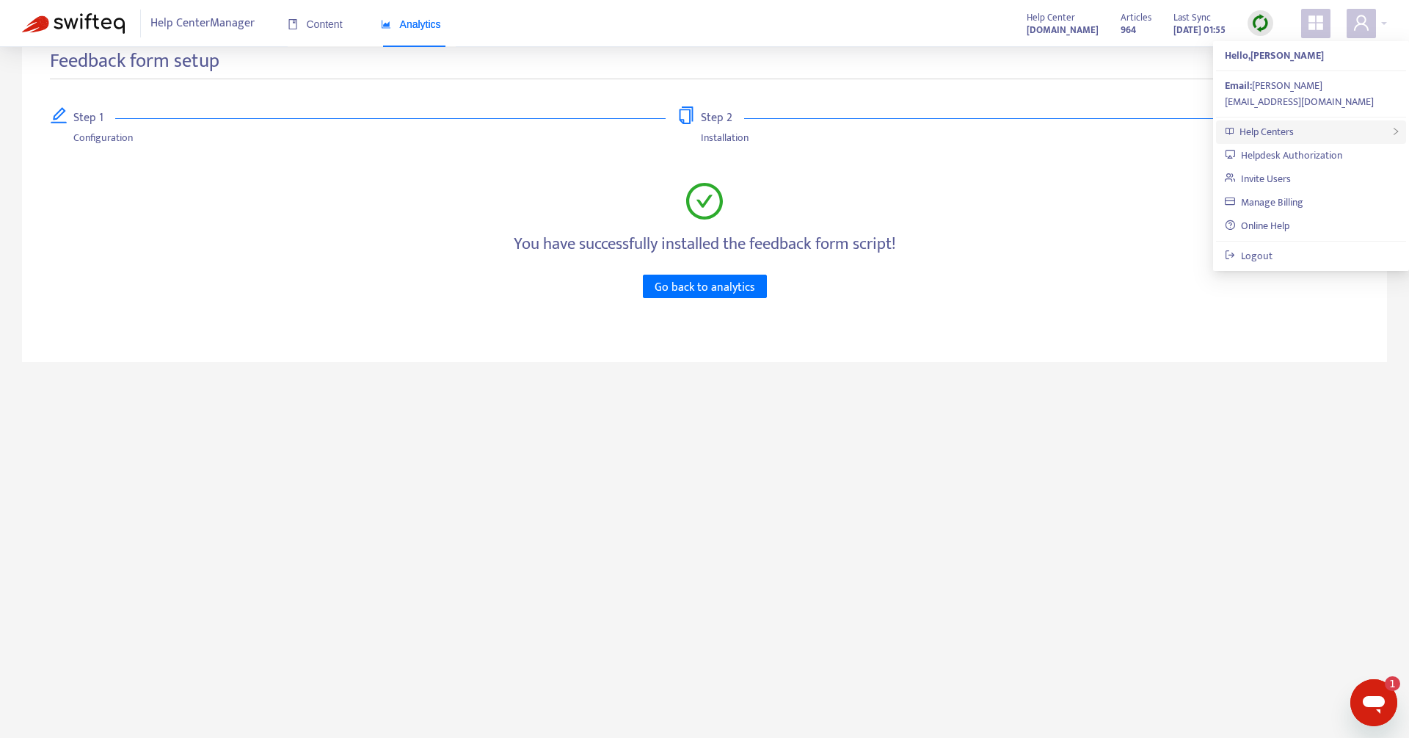
click at [1293, 123] on span "Help Centers" at bounding box center [1267, 131] width 54 height 17
click at [1133, 140] on link "driver.free-now.com" at bounding box center [1132, 142] width 89 height 17
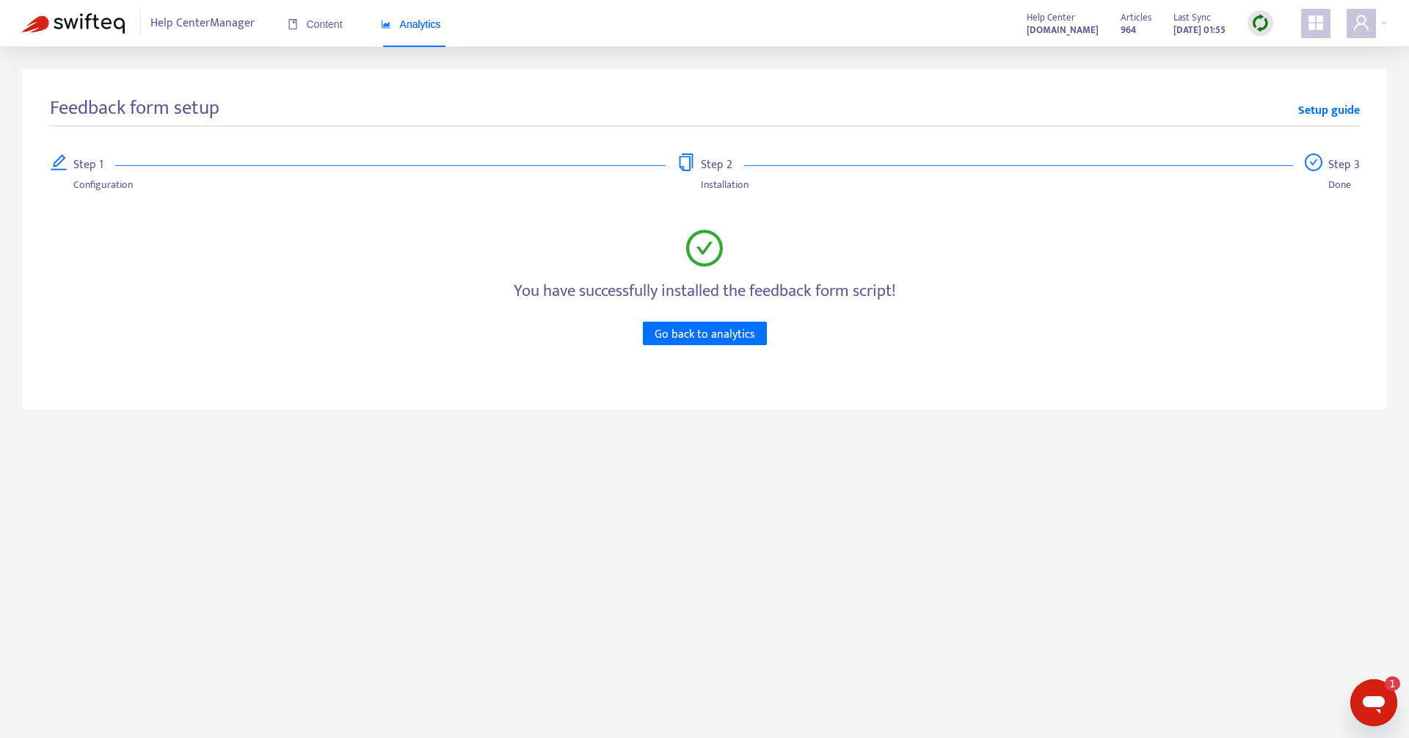
click at [189, 27] on span "Help Center Manager" at bounding box center [202, 24] width 104 height 28
click at [694, 310] on div "You have successfully installed the feedback form script! Go back to analytics" at bounding box center [705, 287] width 1310 height 115
click at [694, 338] on span "Go back to analytics" at bounding box center [705, 334] width 101 height 18
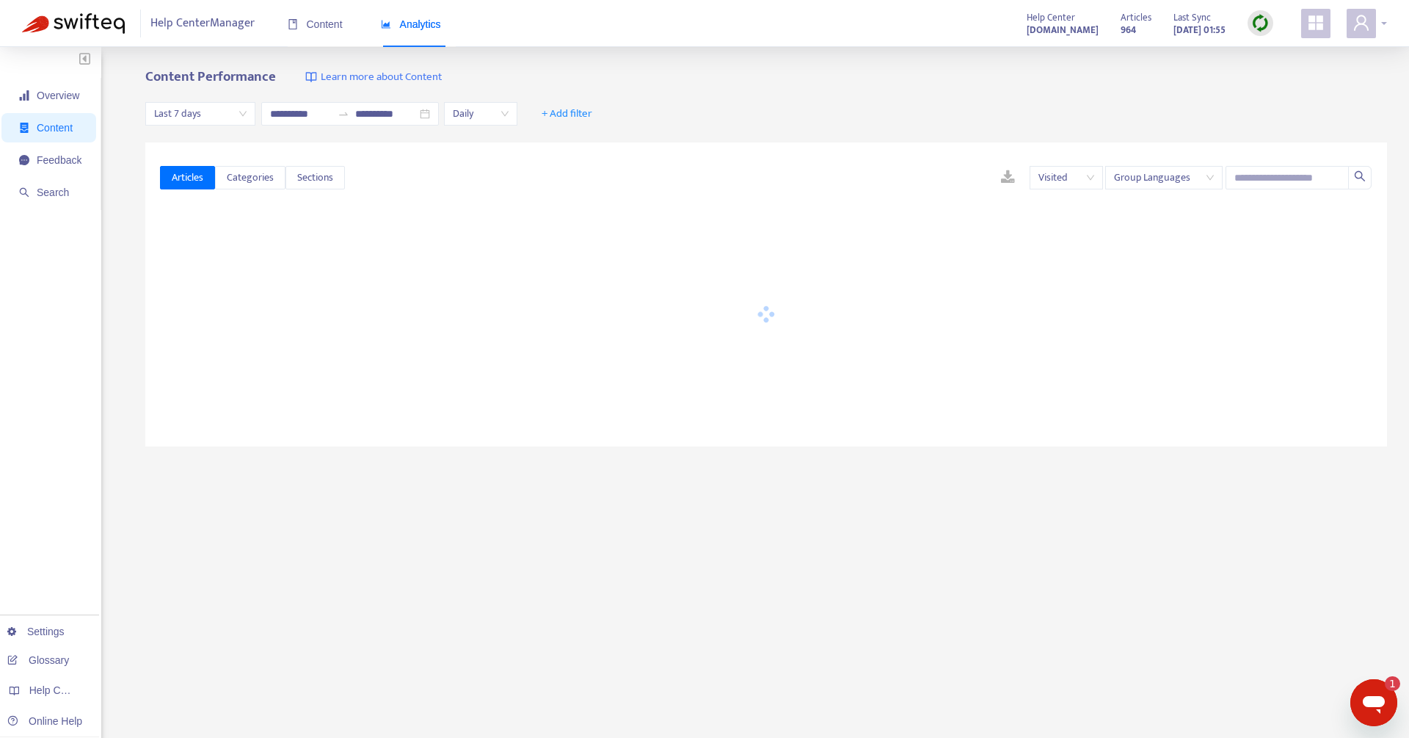
click at [1373, 26] on span at bounding box center [1361, 23] width 29 height 29
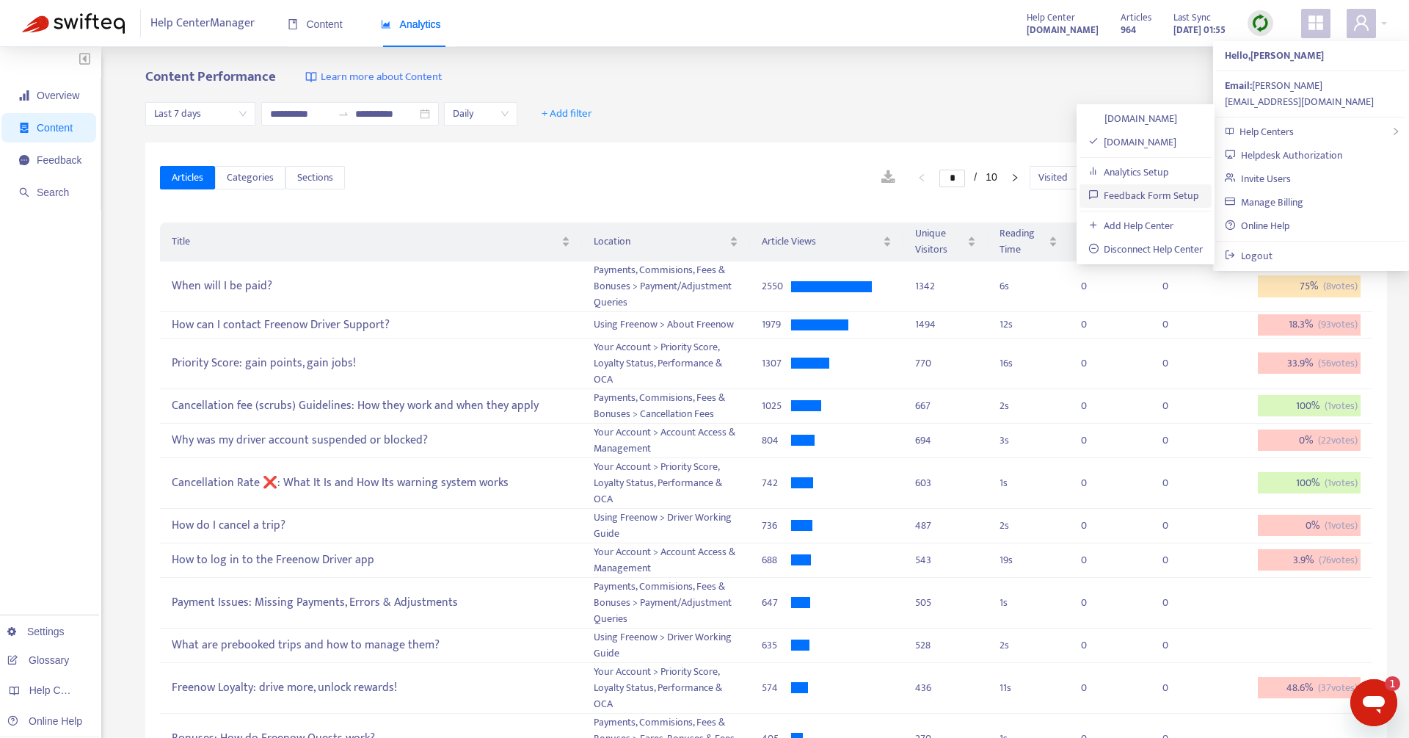
click at [1154, 191] on link "Feedback Form Setup" at bounding box center [1143, 195] width 111 height 17
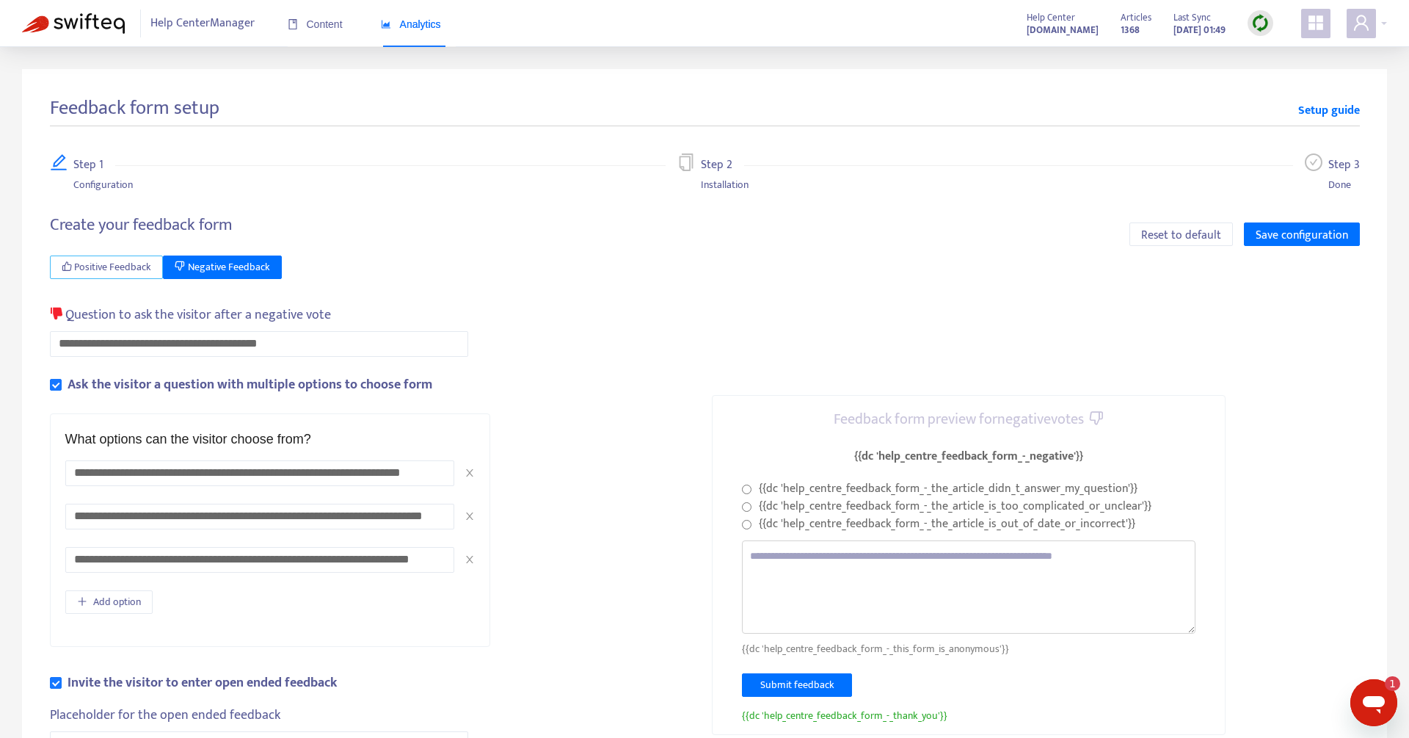
click at [88, 267] on span "Positive Feedback" at bounding box center [112, 267] width 77 height 16
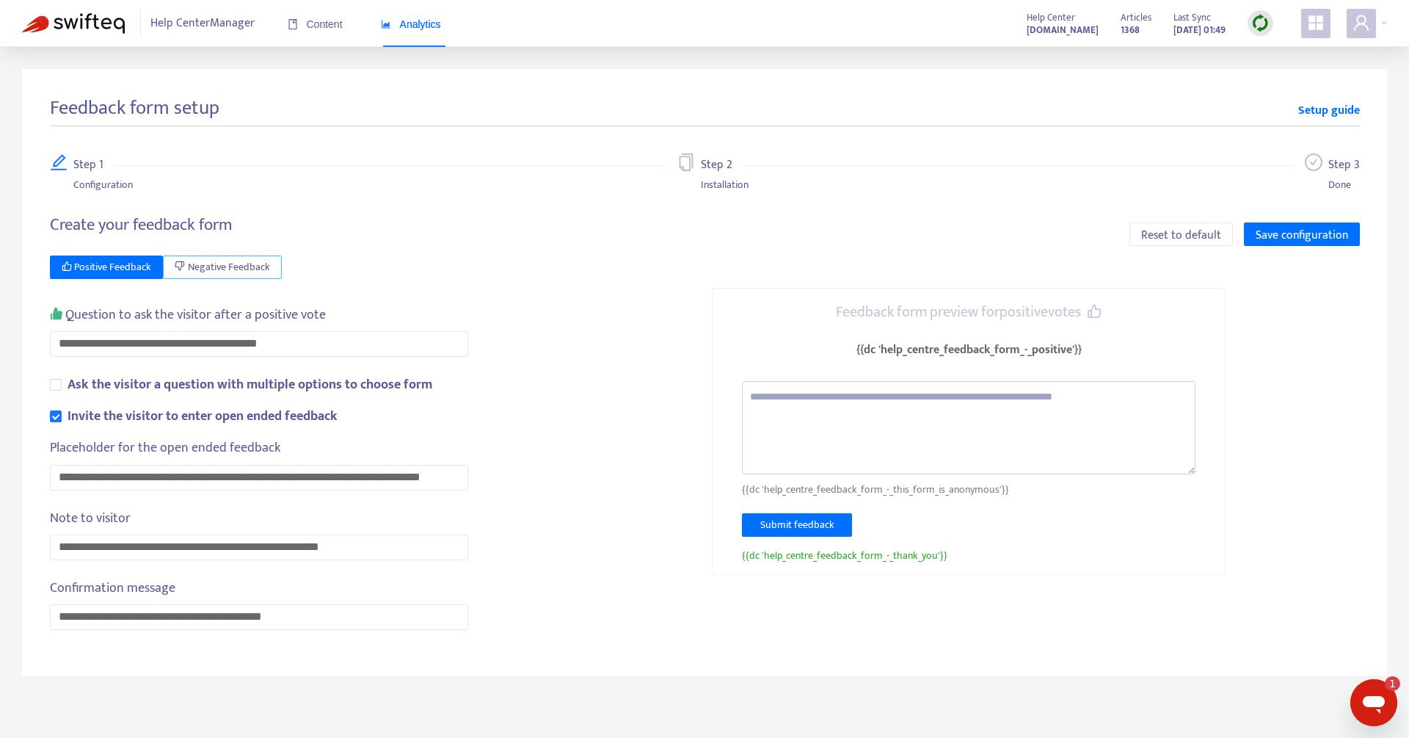
click at [233, 263] on span "Negative Feedback" at bounding box center [229, 267] width 82 height 16
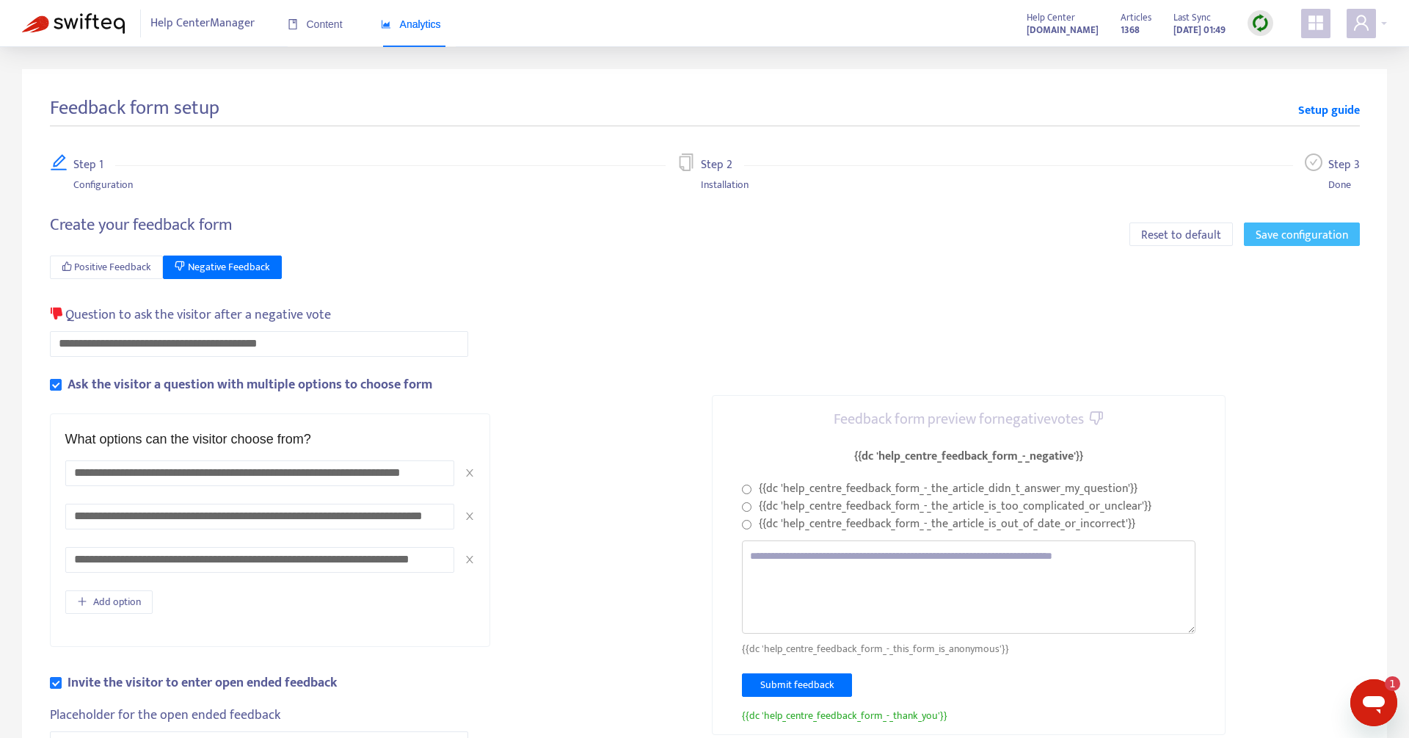
click at [1334, 236] on span "Save configuration" at bounding box center [1302, 235] width 92 height 18
